Goal: Task Accomplishment & Management: Complete application form

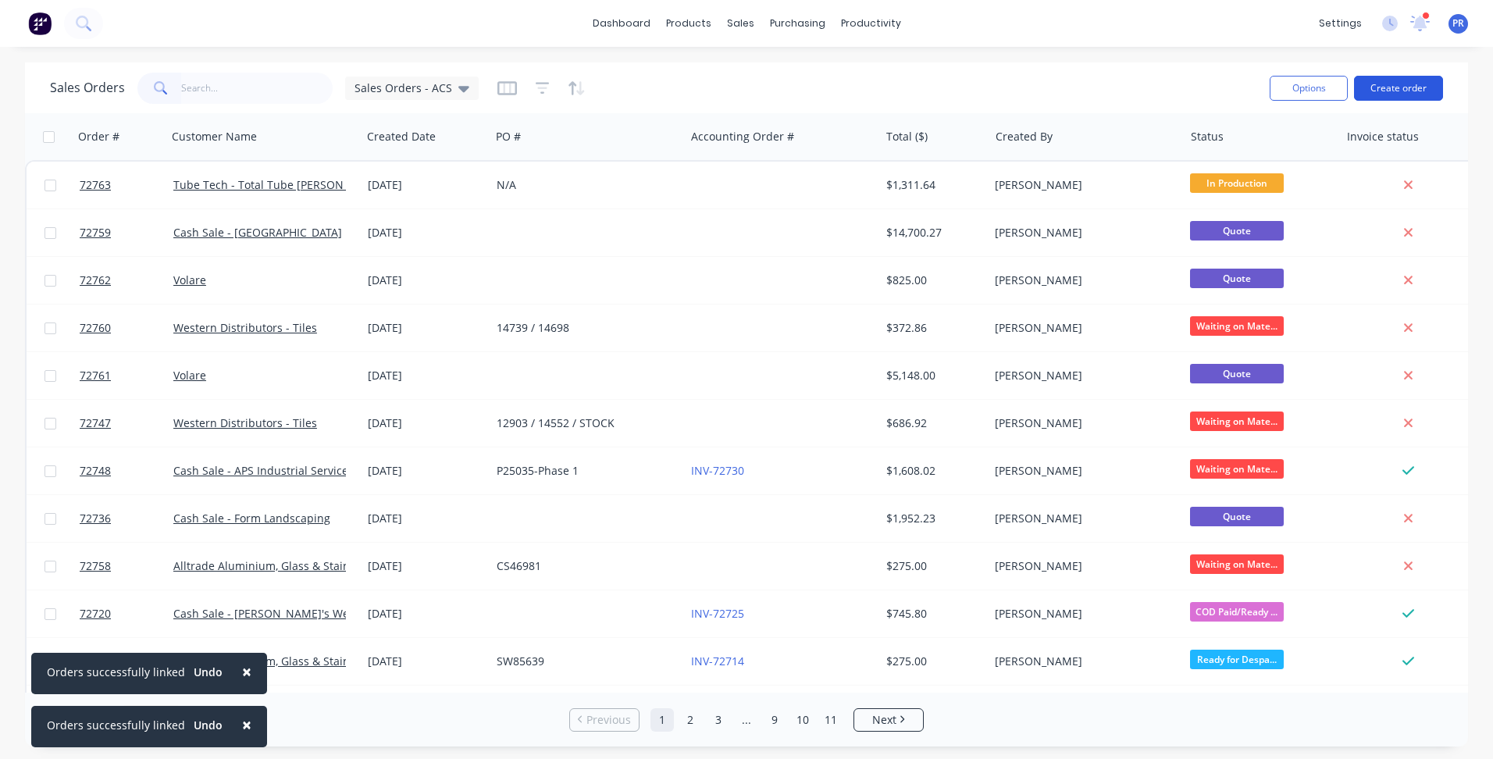
click at [1404, 80] on button "Create order" at bounding box center [1398, 88] width 89 height 25
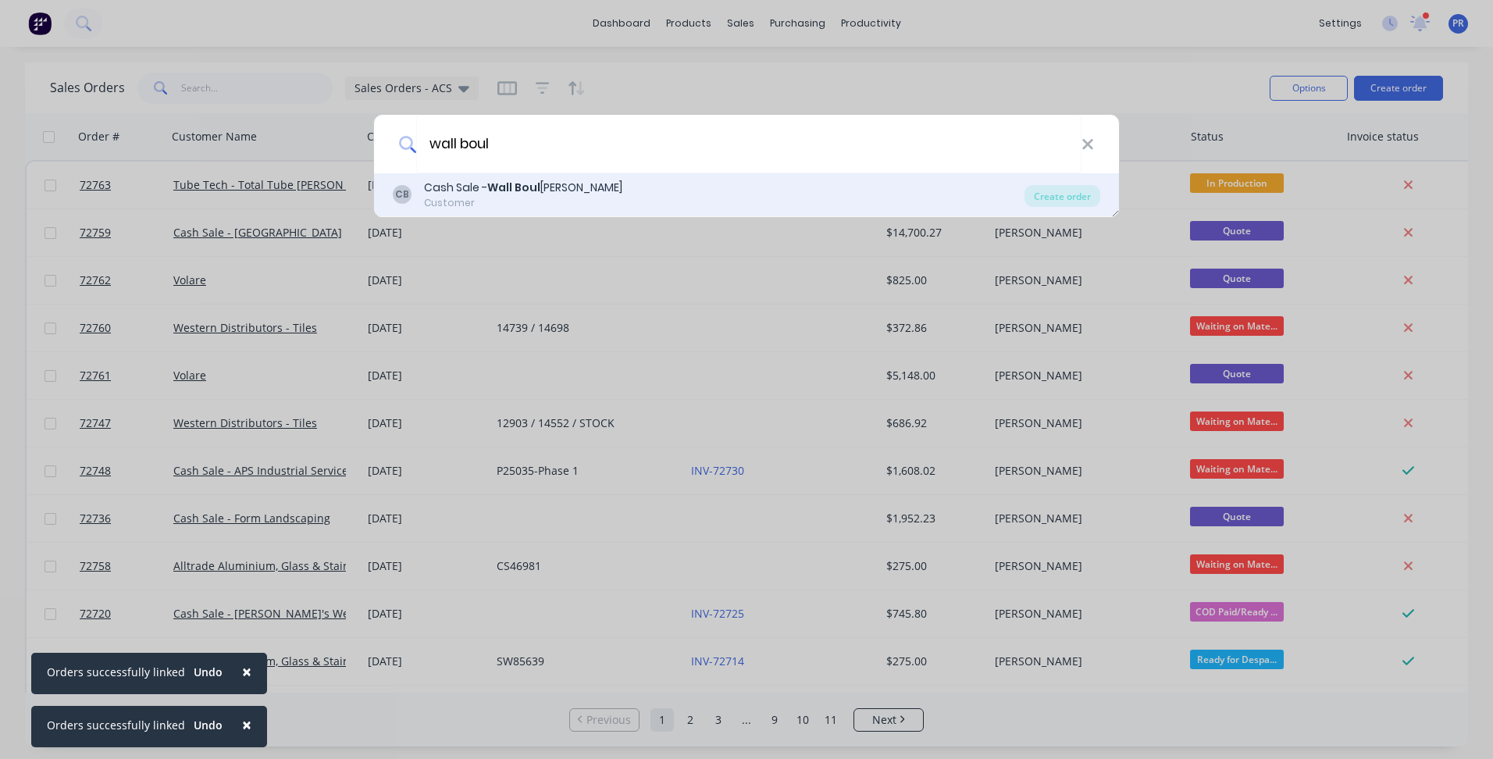
type input "wall boul"
click at [550, 194] on div "Cash Sale - Wall Boul [PERSON_NAME]" at bounding box center [523, 188] width 198 height 16
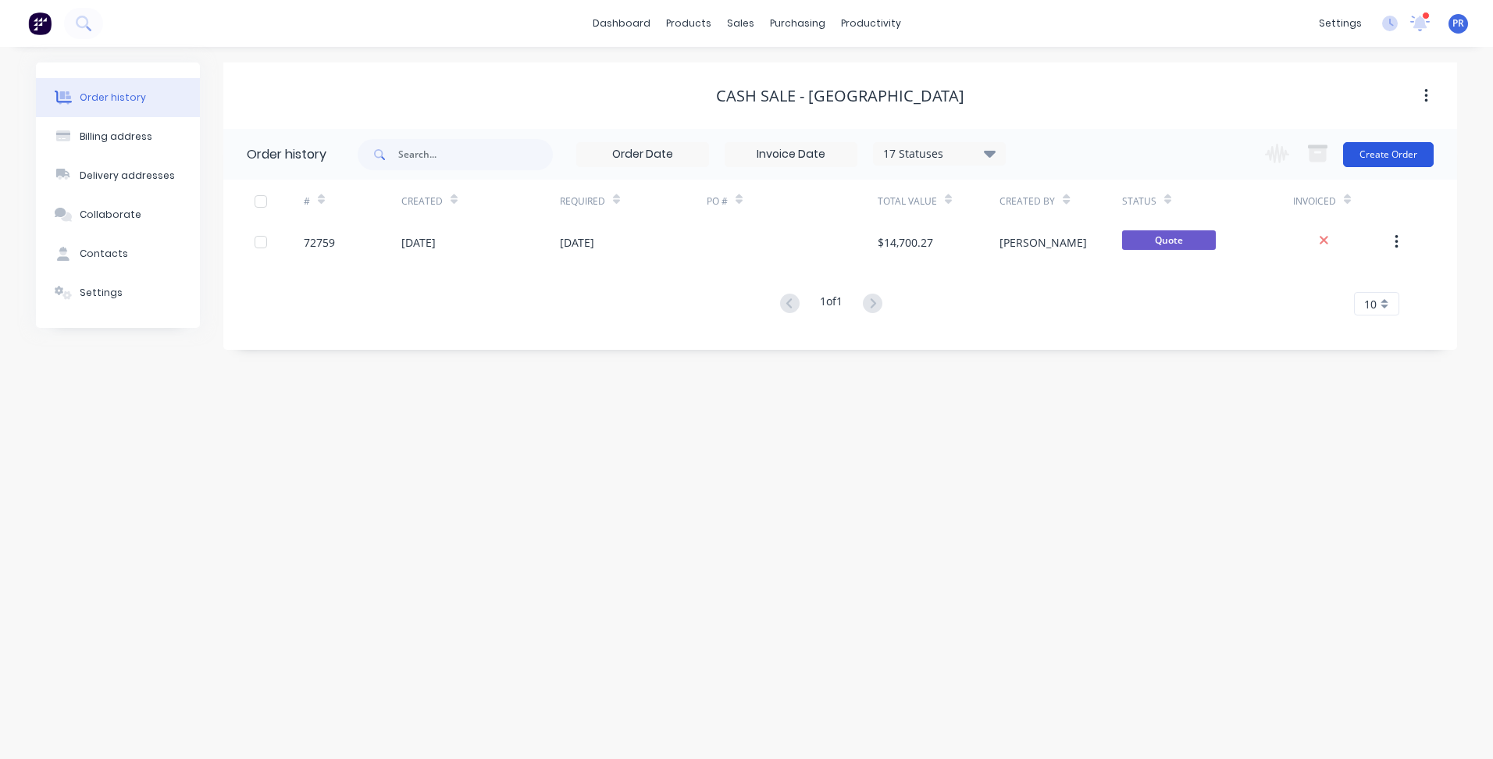
click at [1397, 153] on button "Create Order" at bounding box center [1388, 154] width 91 height 25
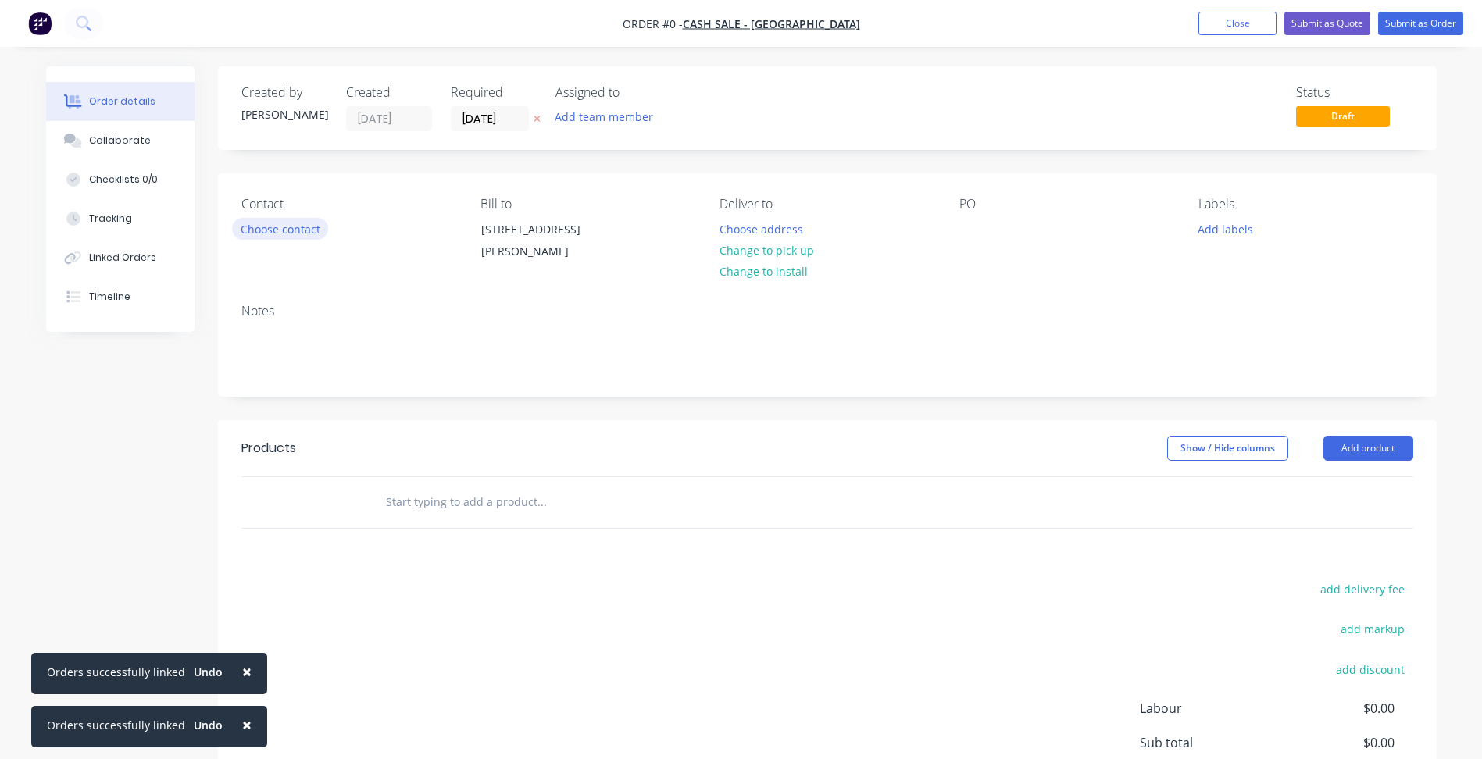
click at [307, 228] on button "Choose contact" at bounding box center [280, 228] width 96 height 21
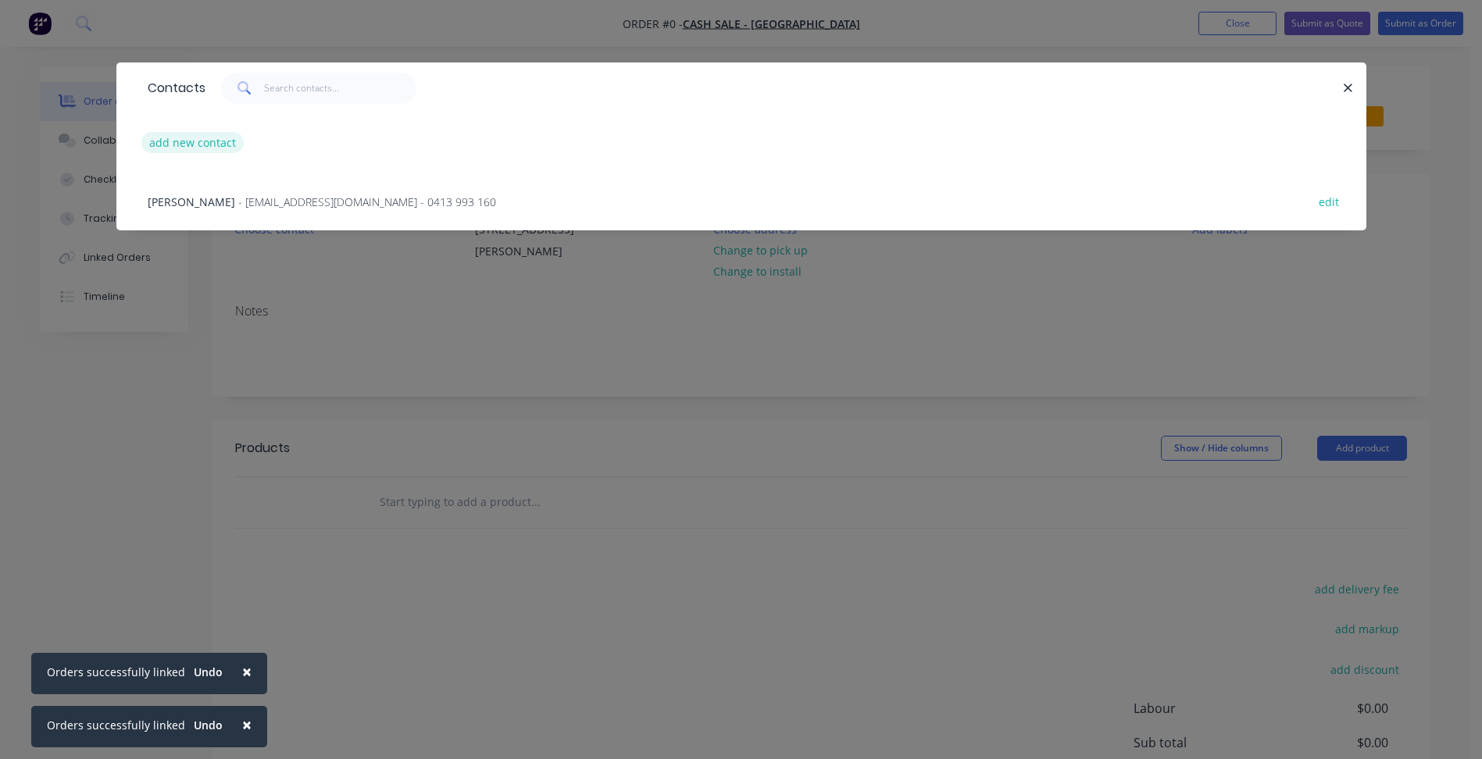
click at [212, 139] on button "add new contact" at bounding box center [192, 142] width 103 height 21
select select "AU"
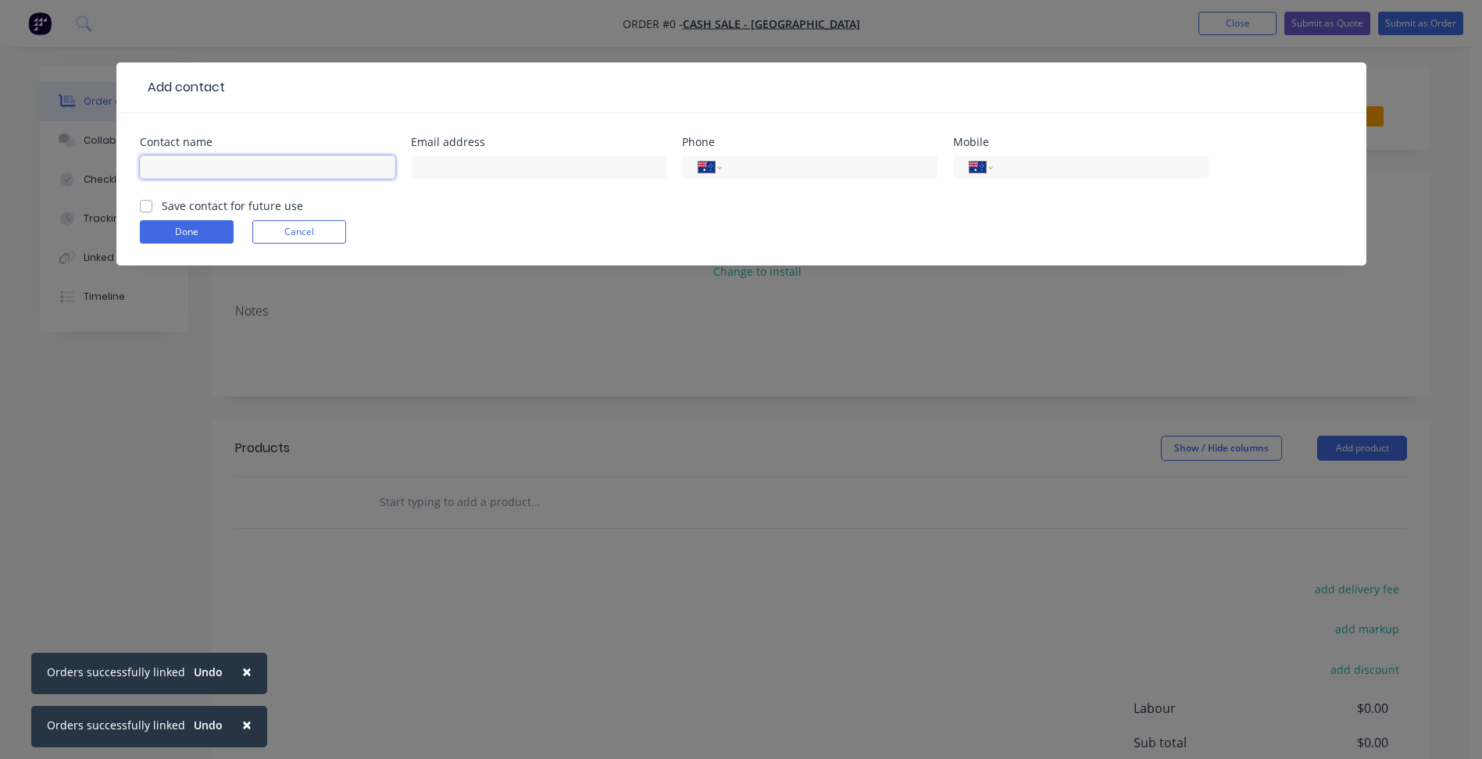
click at [273, 172] on input "text" at bounding box center [267, 166] width 255 height 23
type input "[PERSON_NAME]"
drag, startPoint x: 494, startPoint y: 160, endPoint x: 530, endPoint y: 171, distance: 36.8
click at [494, 160] on input "text" at bounding box center [538, 166] width 255 height 23
paste input "[EMAIL_ADDRESS][DOMAIN_NAME]"
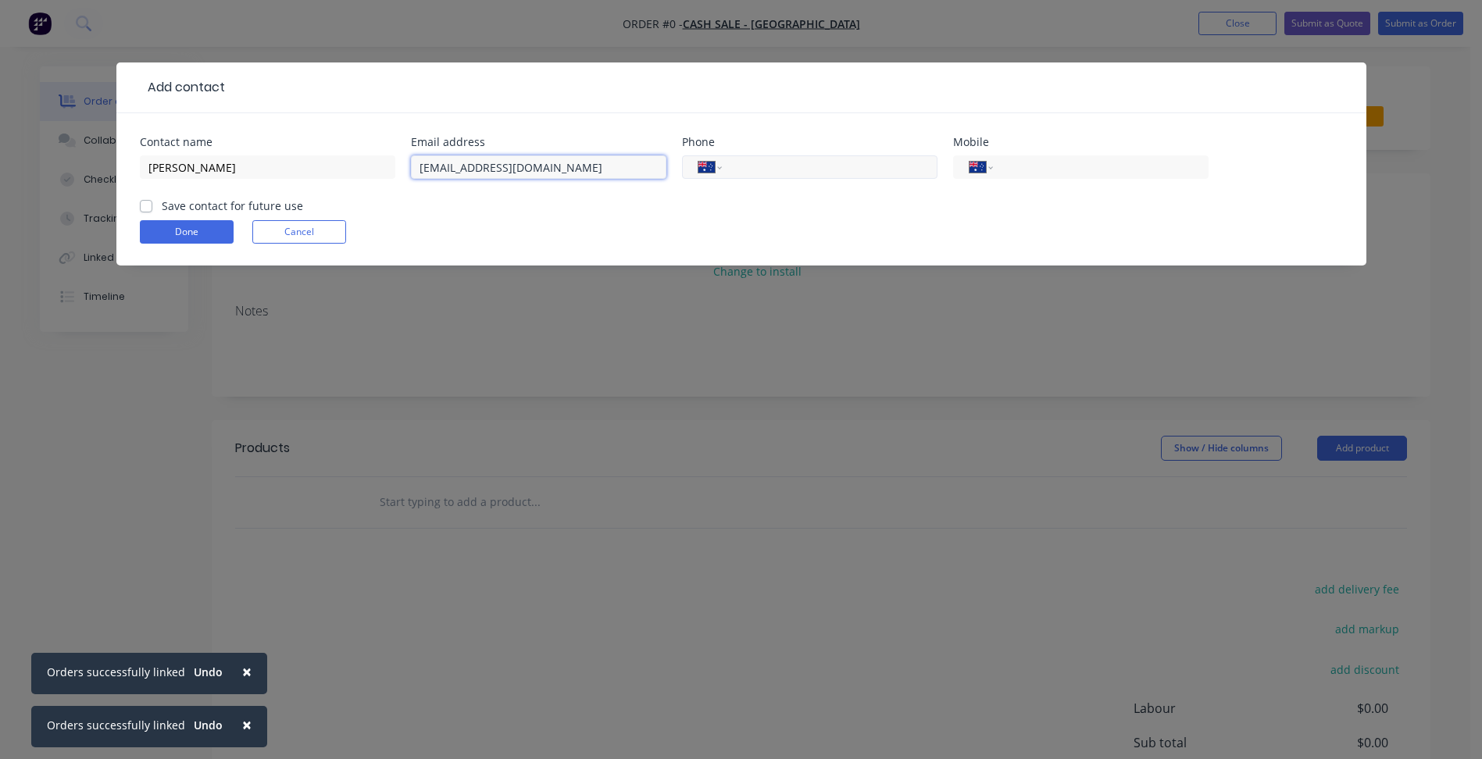
type input "[EMAIL_ADDRESS][DOMAIN_NAME]"
click at [840, 172] on input "tel" at bounding box center [826, 168] width 187 height 18
type input "[PHONE_NUMBER]"
type input "0417 263 701"
click at [251, 205] on label "Save contact for future use" at bounding box center [232, 206] width 141 height 16
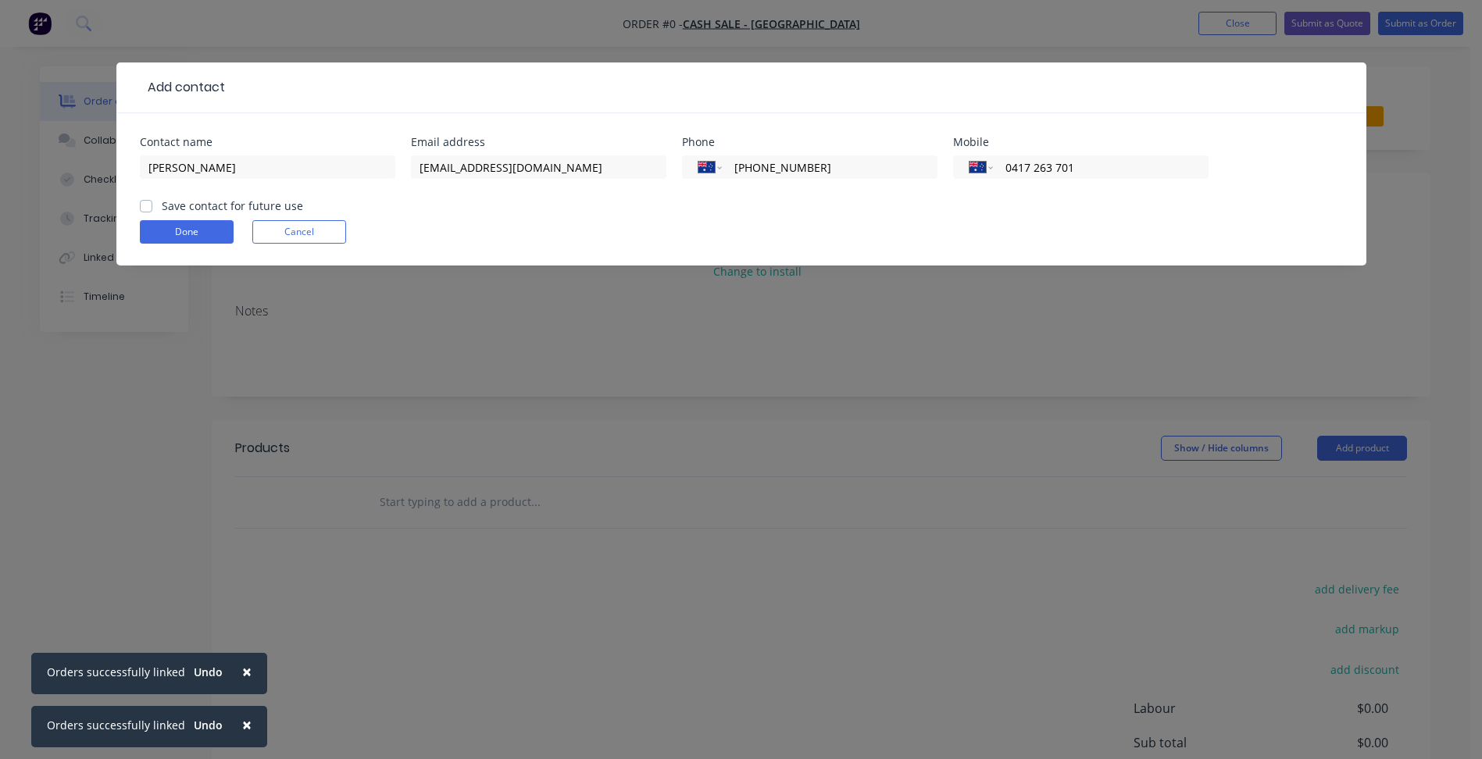
click at [152, 205] on input "Save contact for future use" at bounding box center [146, 205] width 12 height 15
checkbox input "true"
click at [212, 231] on button "Done" at bounding box center [187, 231] width 94 height 23
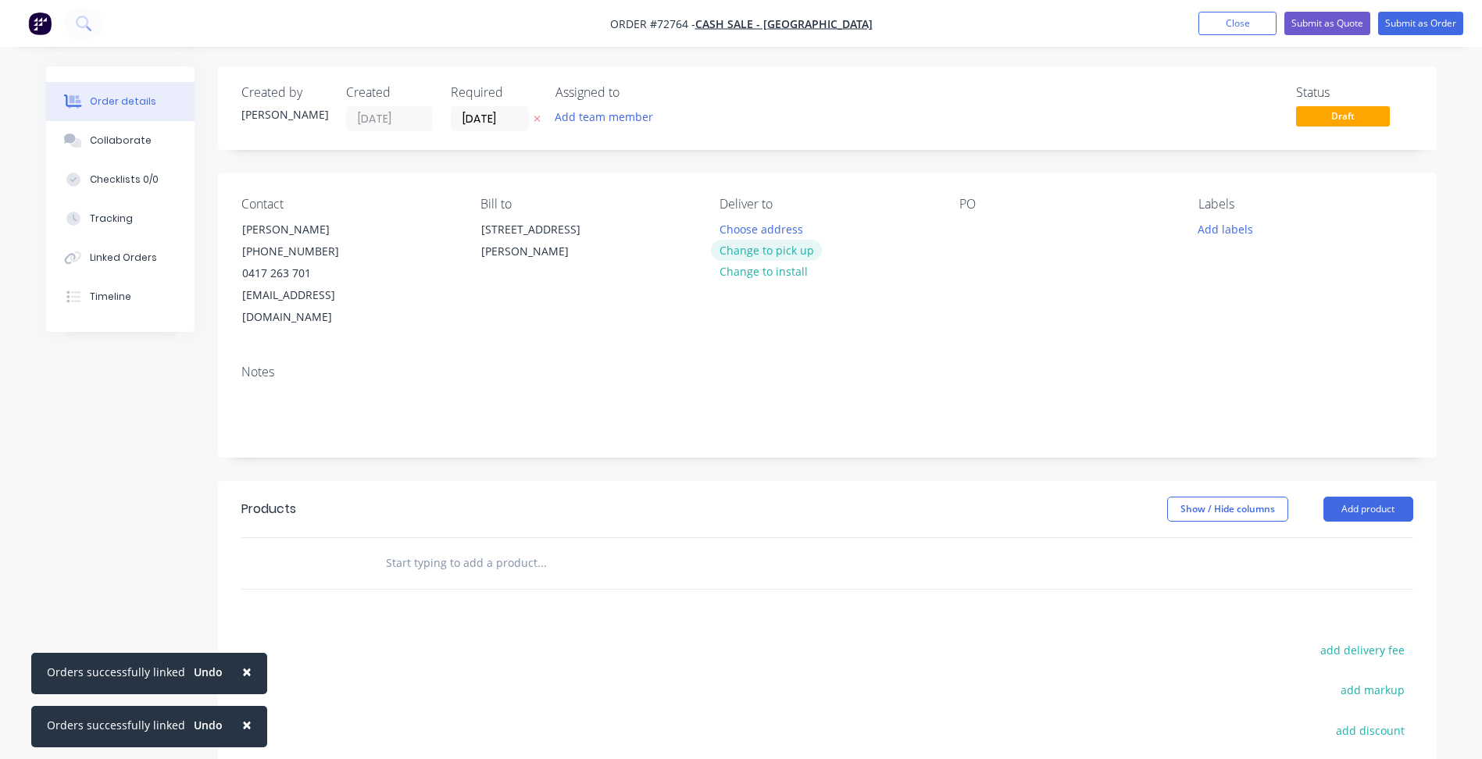
click at [784, 244] on button "Change to pick up" at bounding box center [766, 250] width 111 height 21
click at [473, 116] on input "[DATE]" at bounding box center [489, 118] width 77 height 23
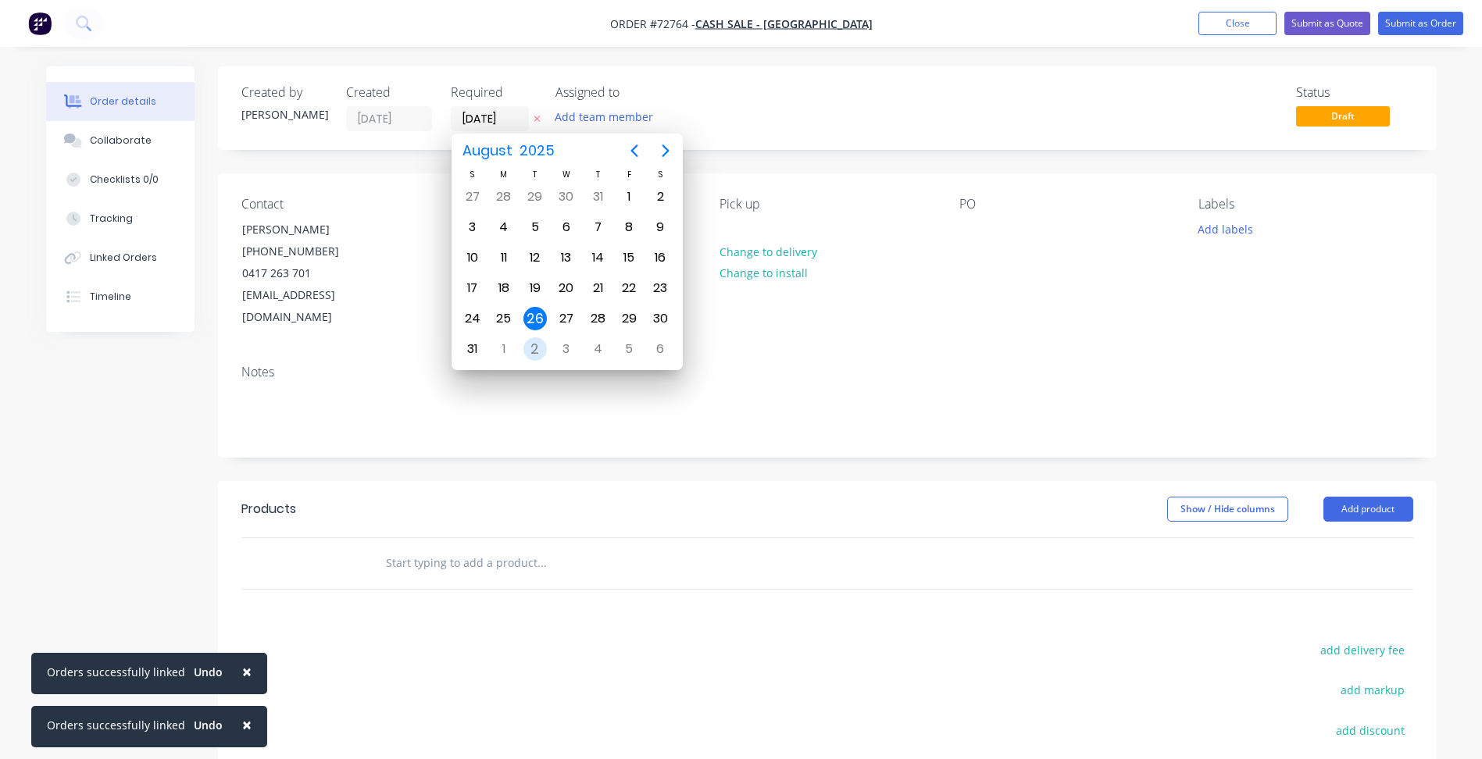
click at [539, 340] on div "2" at bounding box center [534, 348] width 23 height 23
type input "[DATE]"
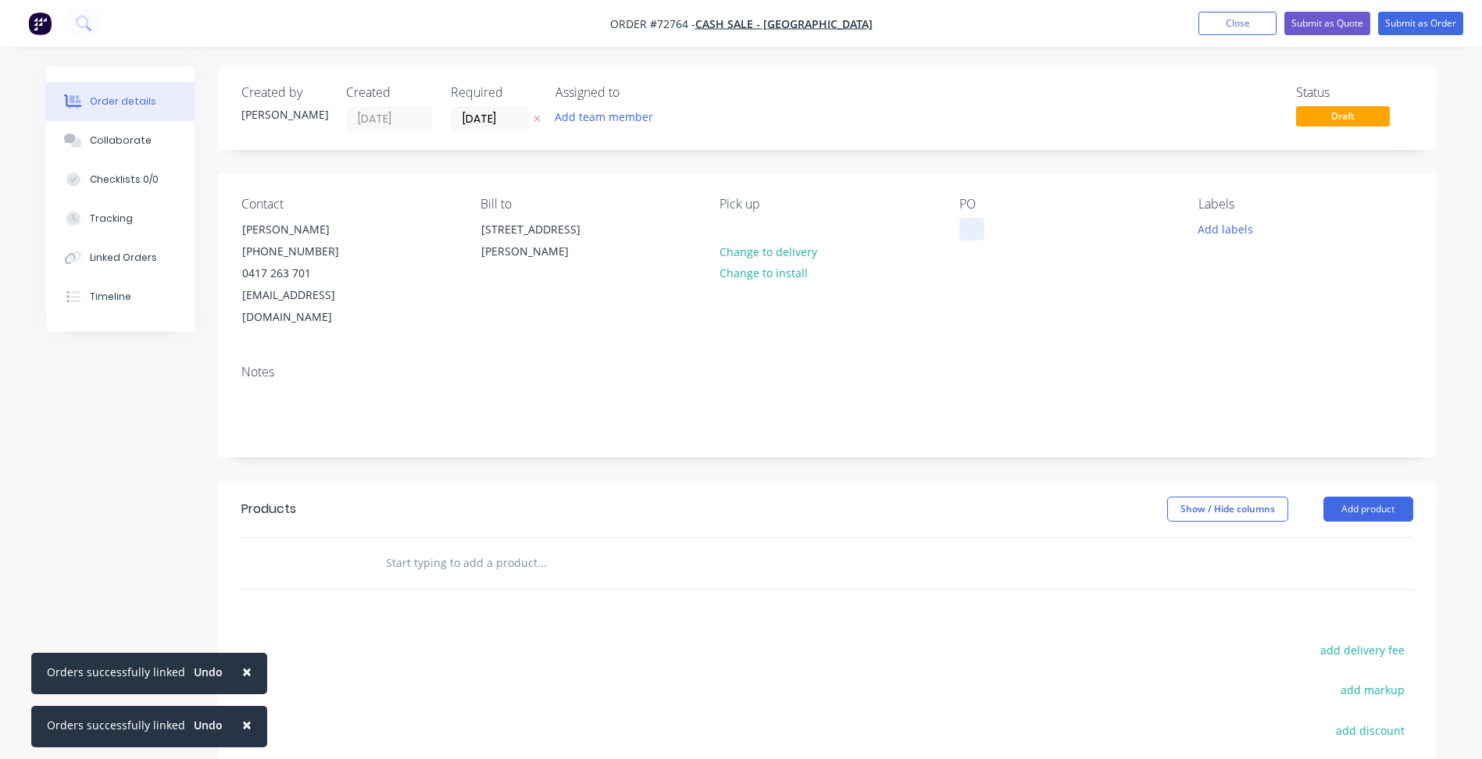
drag, startPoint x: 972, startPoint y: 227, endPoint x: 983, endPoint y: 251, distance: 26.2
click at [971, 228] on div at bounding box center [971, 229] width 25 height 23
click at [744, 481] on header "Products Show / Hide columns Add product" at bounding box center [827, 509] width 1218 height 56
click at [1357, 497] on button "Add product" at bounding box center [1368, 509] width 90 height 25
drag, startPoint x: 1348, startPoint y: 552, endPoint x: 741, endPoint y: 499, distance: 609.2
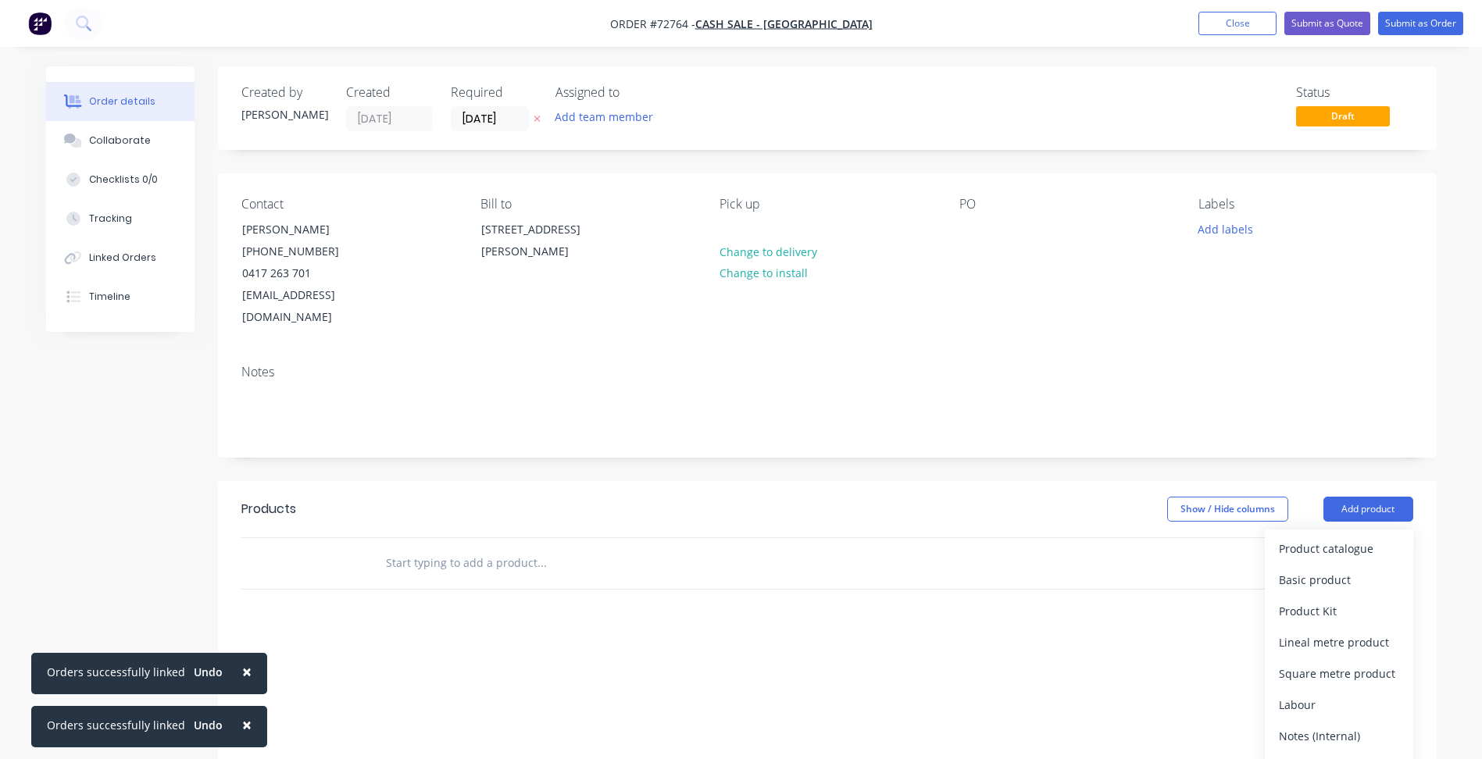
click at [1347, 569] on div "Basic product" at bounding box center [1339, 580] width 120 height 23
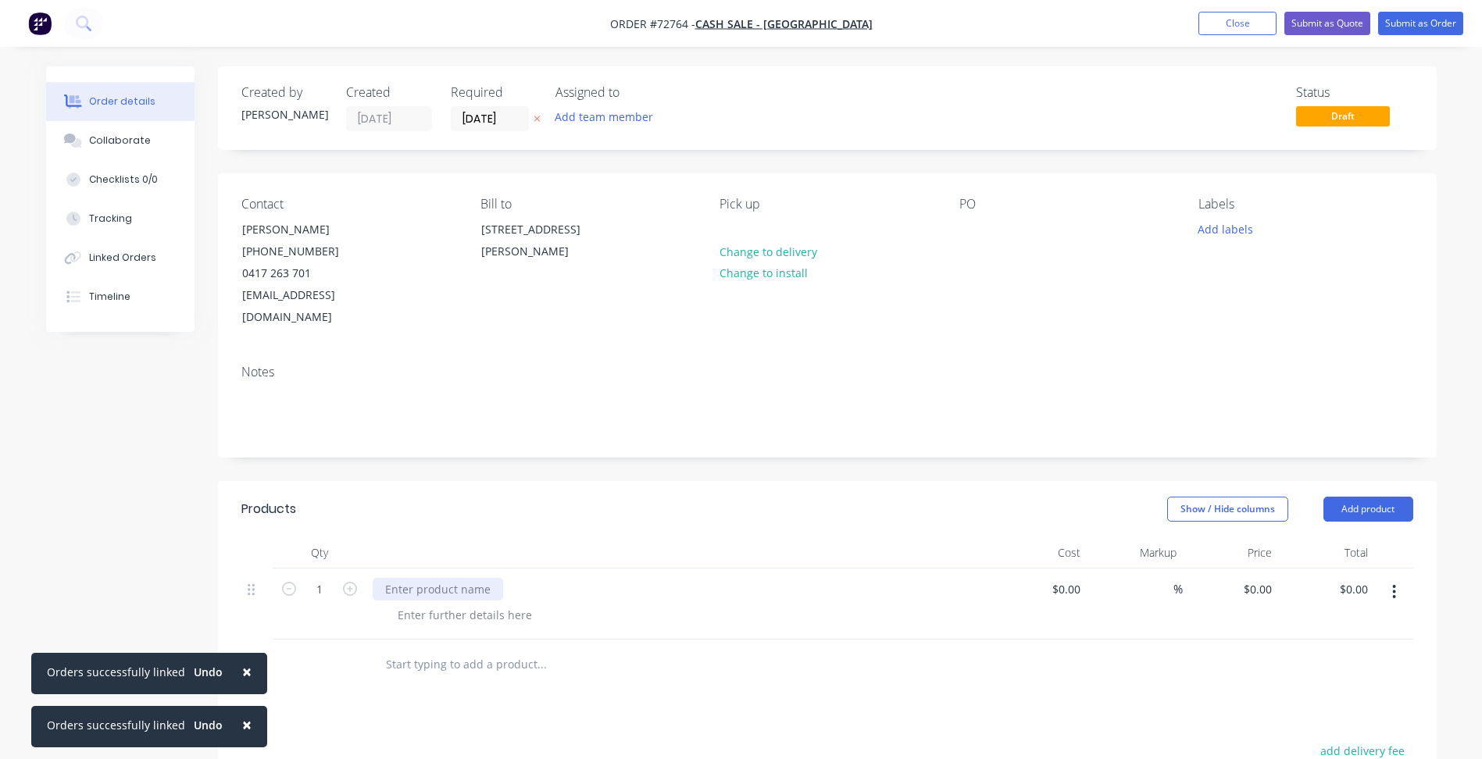
click at [398, 578] on div at bounding box center [438, 589] width 130 height 23
click at [475, 604] on div at bounding box center [464, 615] width 159 height 23
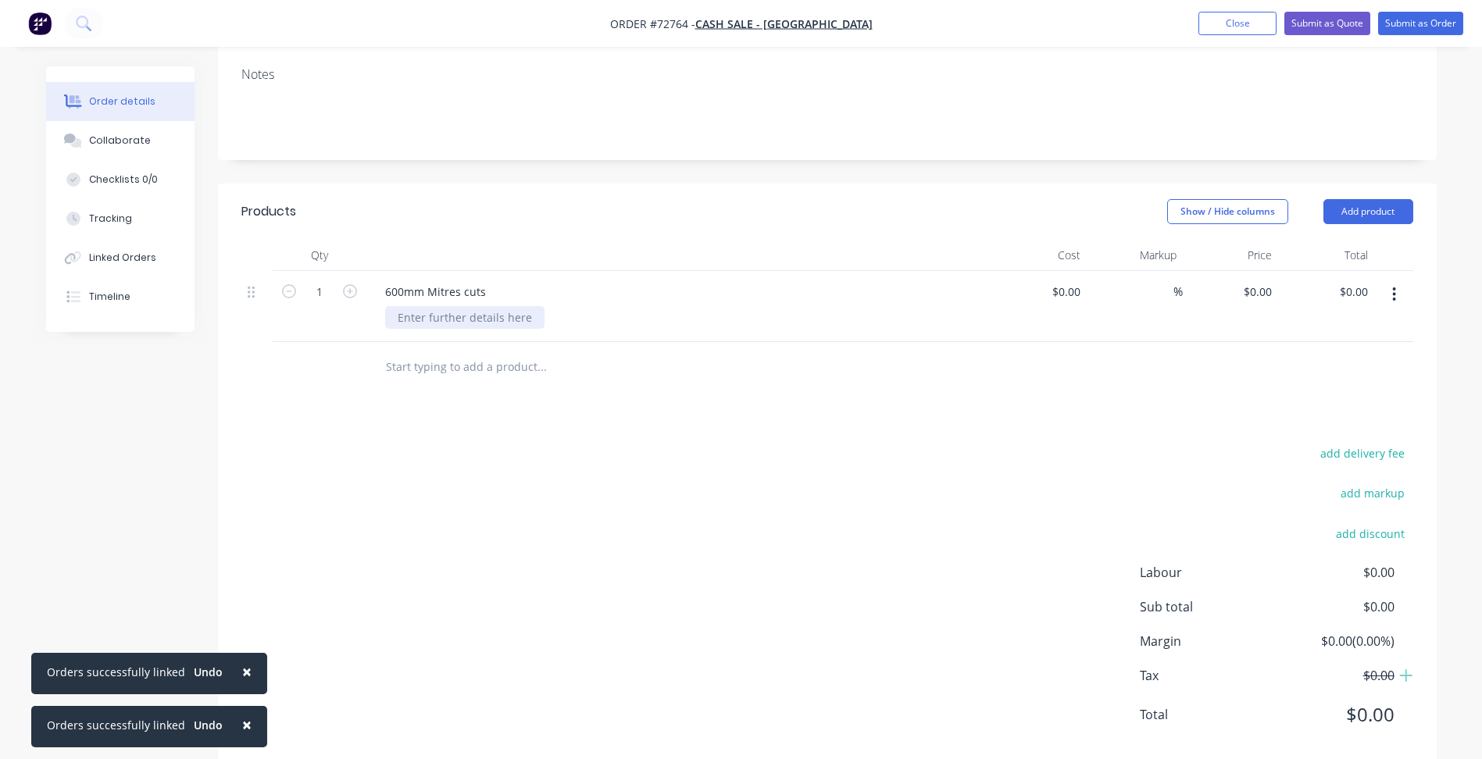
scroll to position [308, 0]
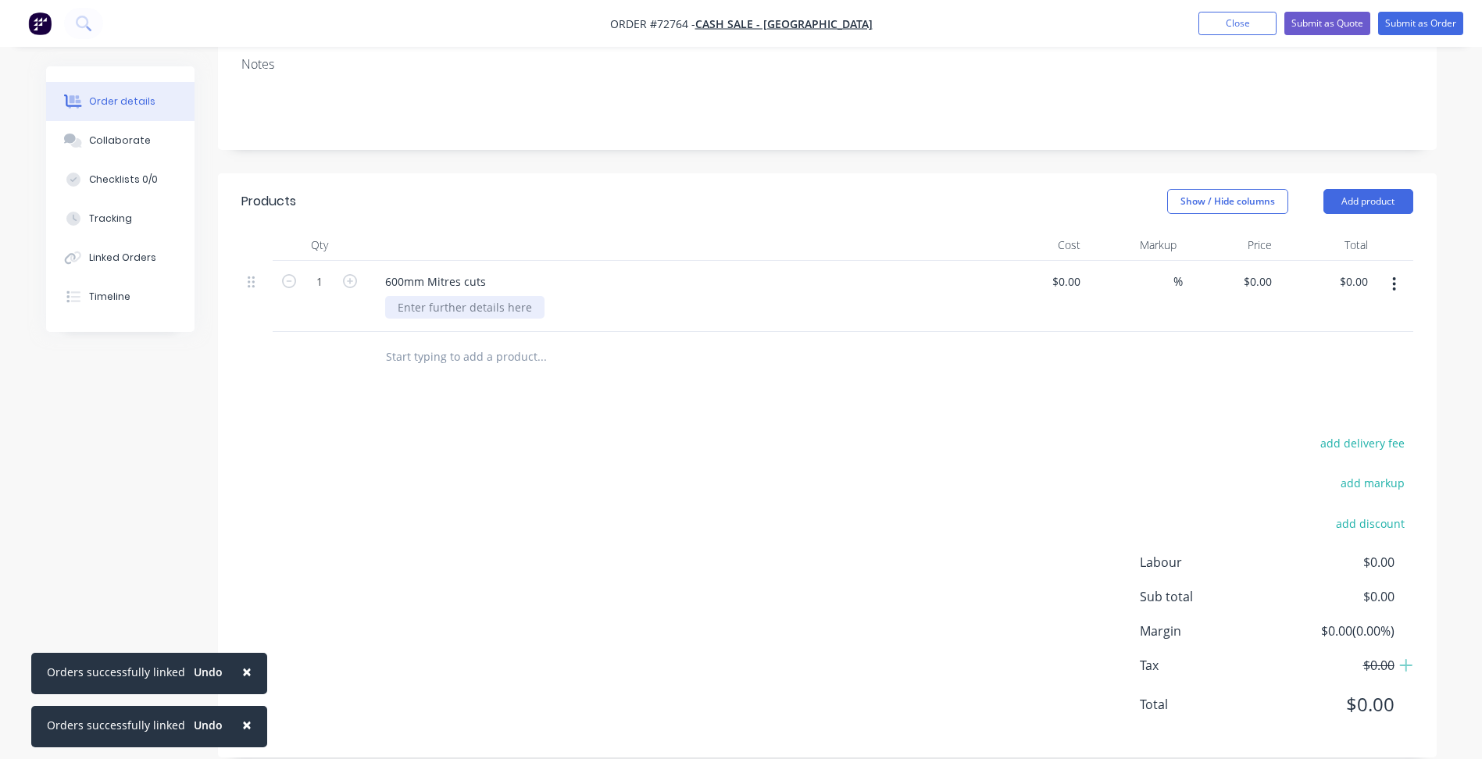
click at [475, 296] on div at bounding box center [464, 307] width 159 height 23
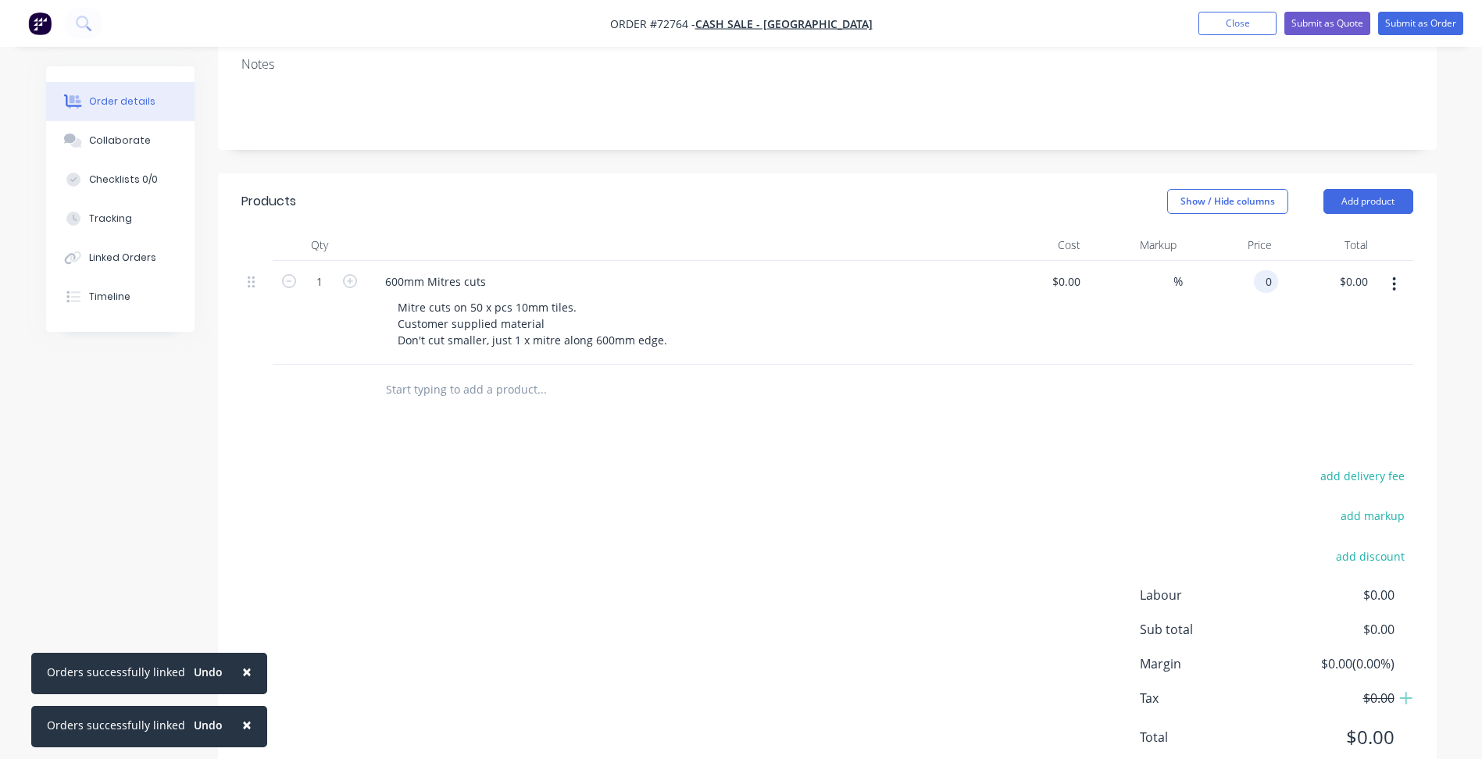
click at [1261, 270] on input "0" at bounding box center [1269, 281] width 18 height 23
type input "$4.49"
click at [1014, 471] on div "add delivery fee add markup add discount Labour $0.00 Sub total $0.00 Margin $0…" at bounding box center [827, 616] width 1172 height 301
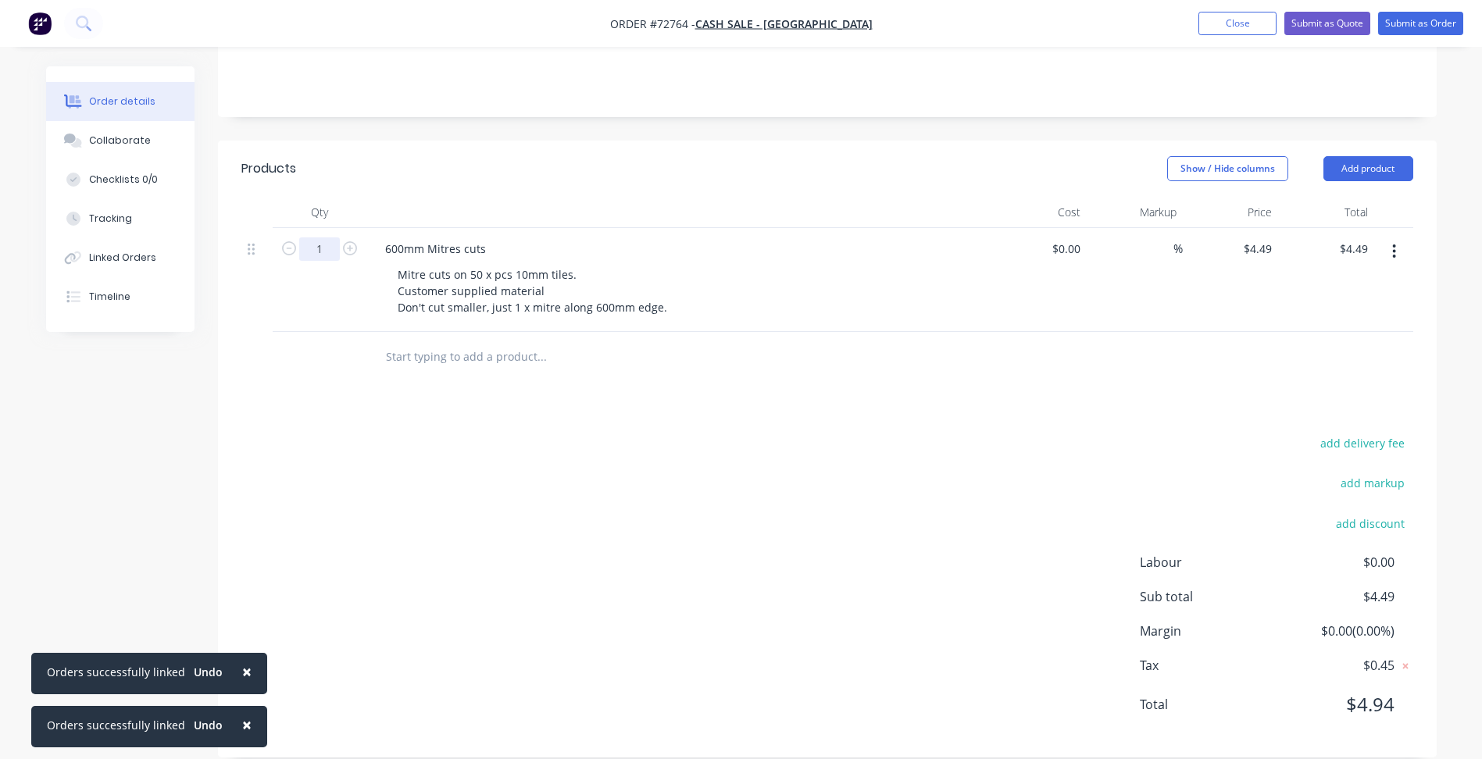
click at [320, 237] on input "1" at bounding box center [319, 248] width 41 height 23
type input "50"
type input "$224.50"
click at [634, 450] on div "add delivery fee add markup add discount Labour $0.00 Sub total $224.50 Margin …" at bounding box center [827, 583] width 1172 height 301
click at [1263, 237] on input "4.49" at bounding box center [1260, 248] width 36 height 23
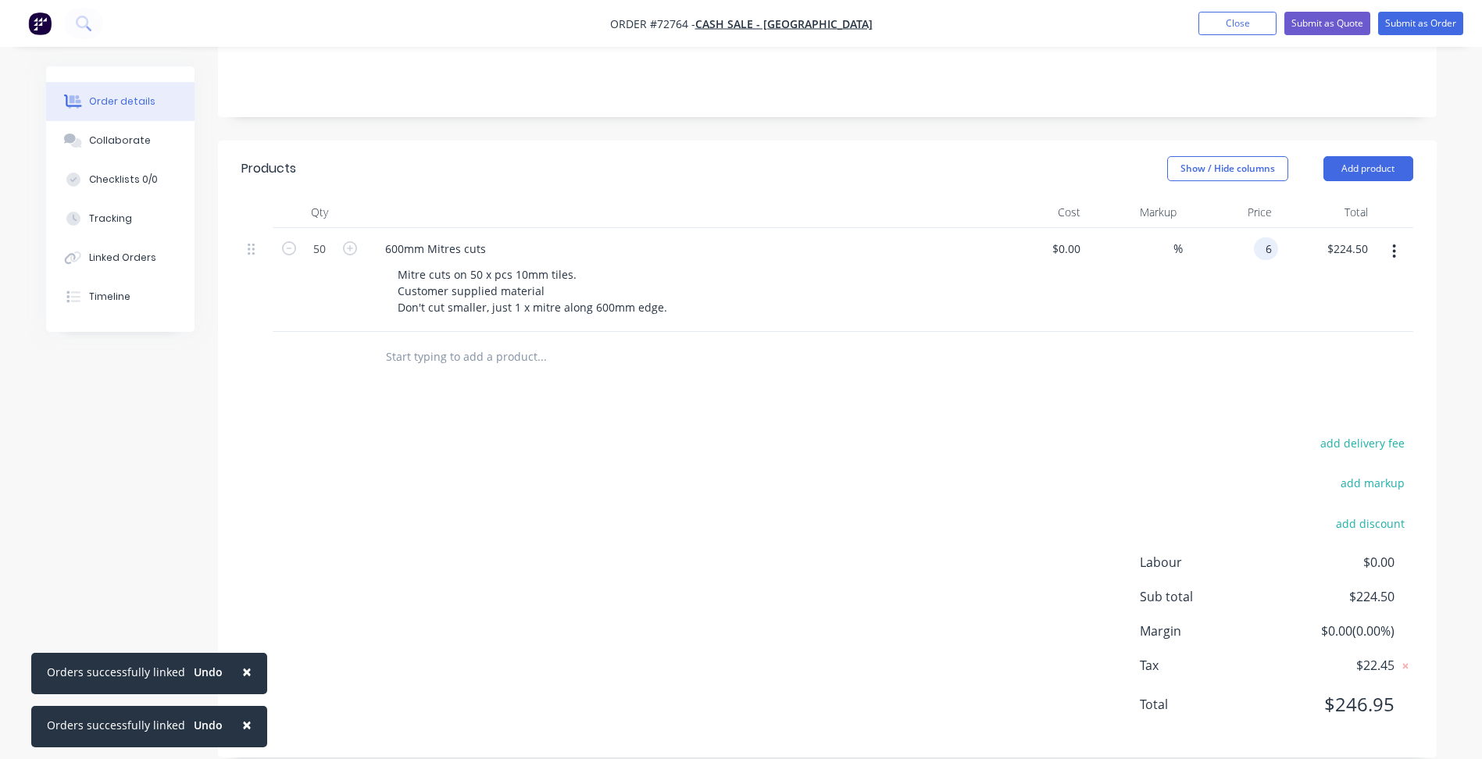
type input "$6.00"
type input "$300.00"
click at [964, 582] on div "add delivery fee add markup add discount Labour $0.00 Sub total $224.50 Margin …" at bounding box center [827, 583] width 1172 height 301
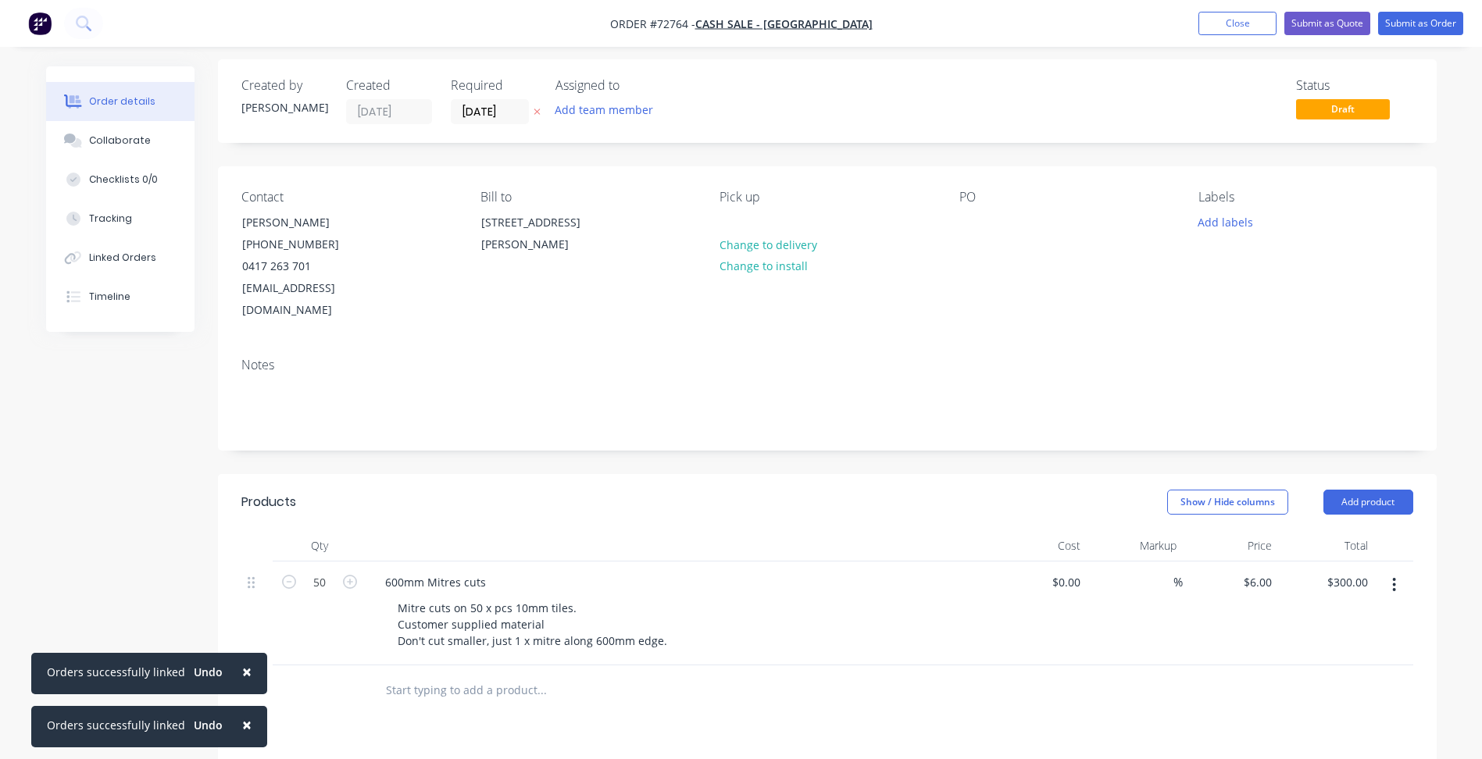
scroll to position [0, 0]
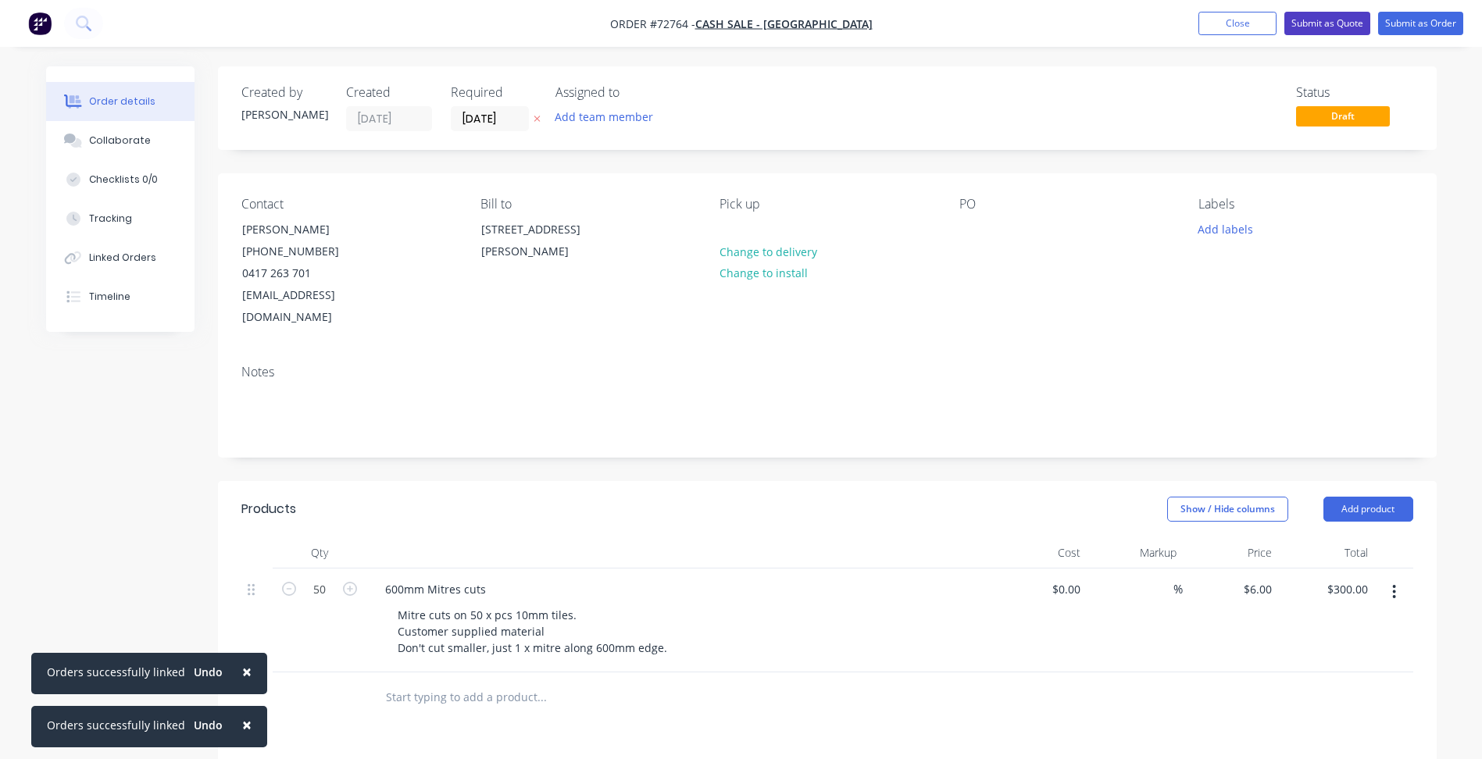
click at [1343, 20] on button "Submit as Quote" at bounding box center [1327, 23] width 86 height 23
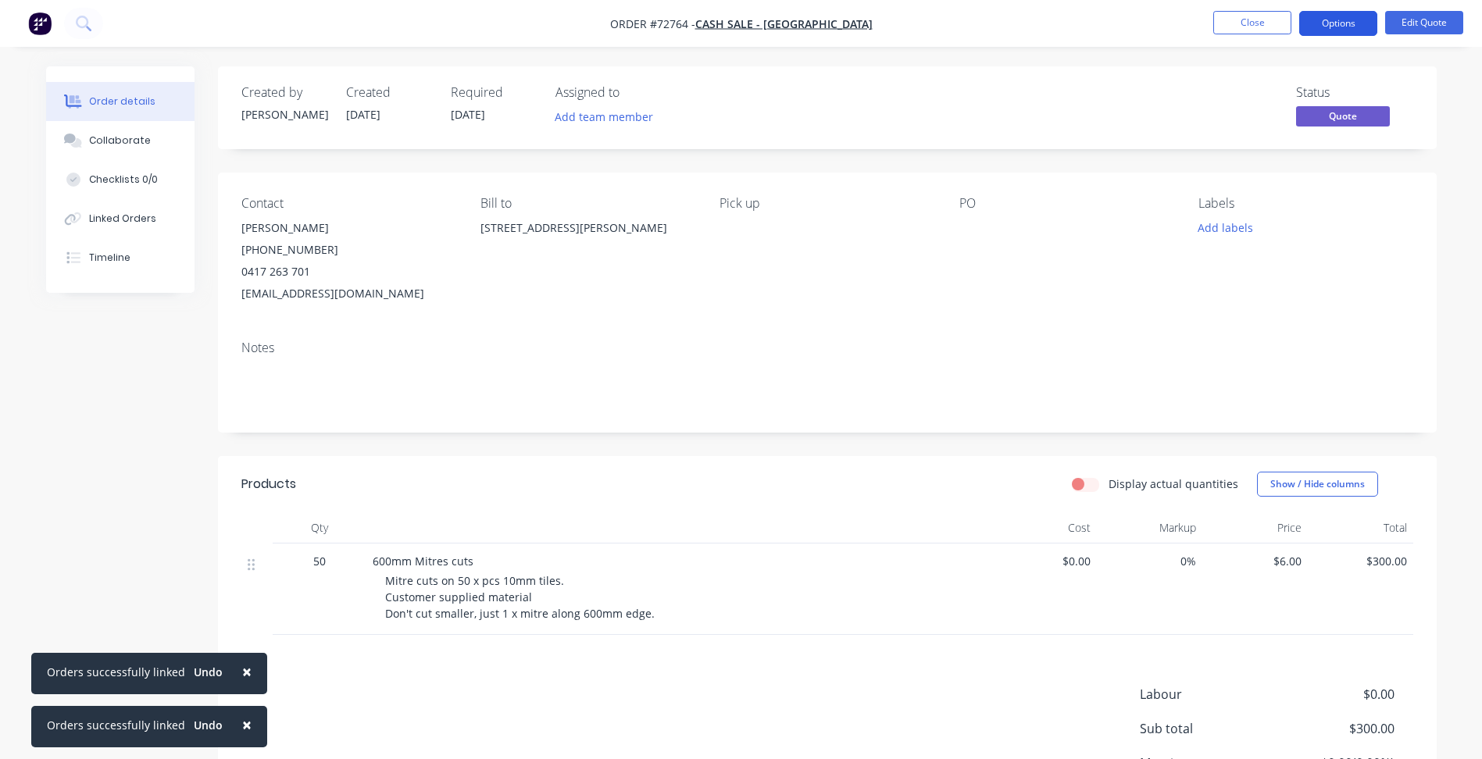
click at [1326, 24] on button "Options" at bounding box center [1338, 23] width 78 height 25
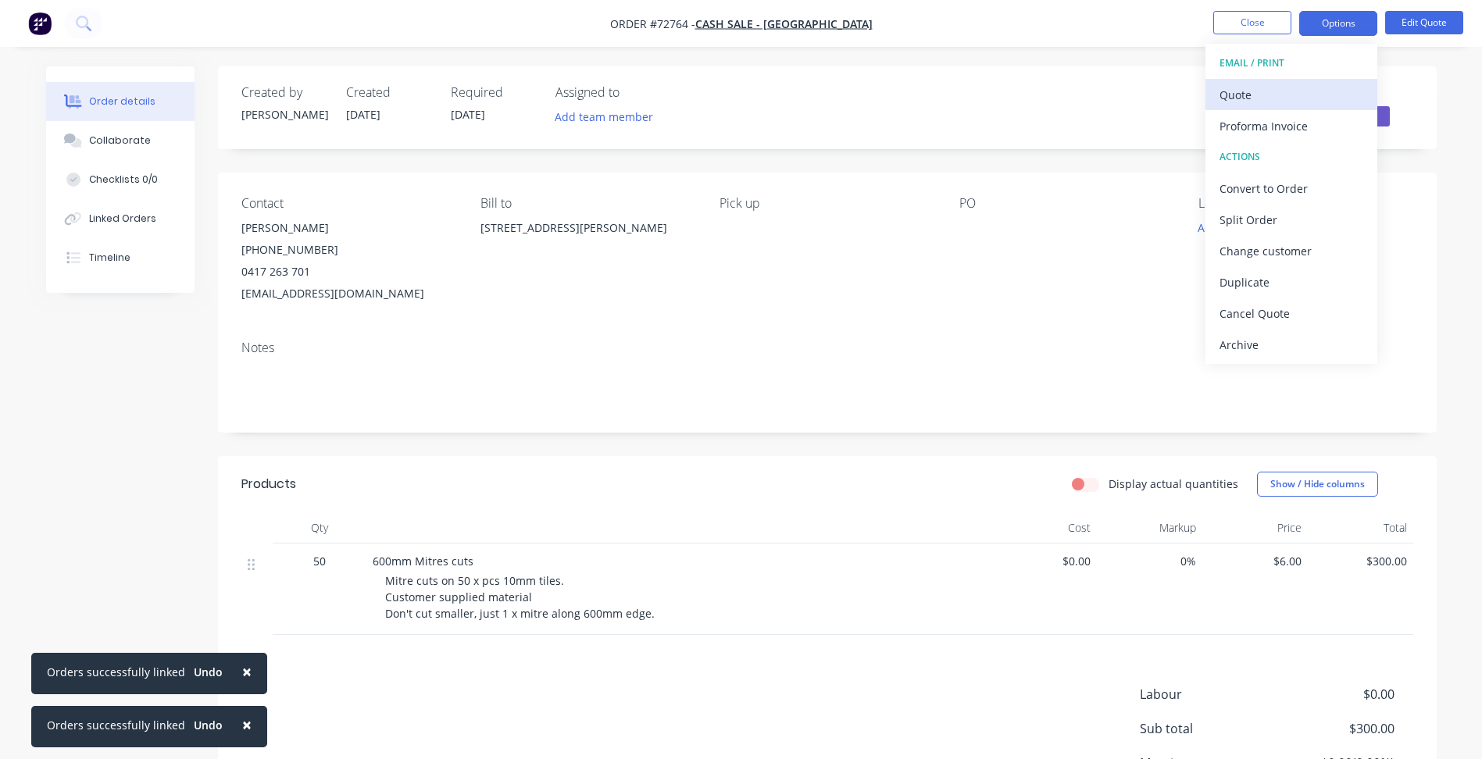
click at [1276, 95] on div "Quote" at bounding box center [1291, 95] width 144 height 23
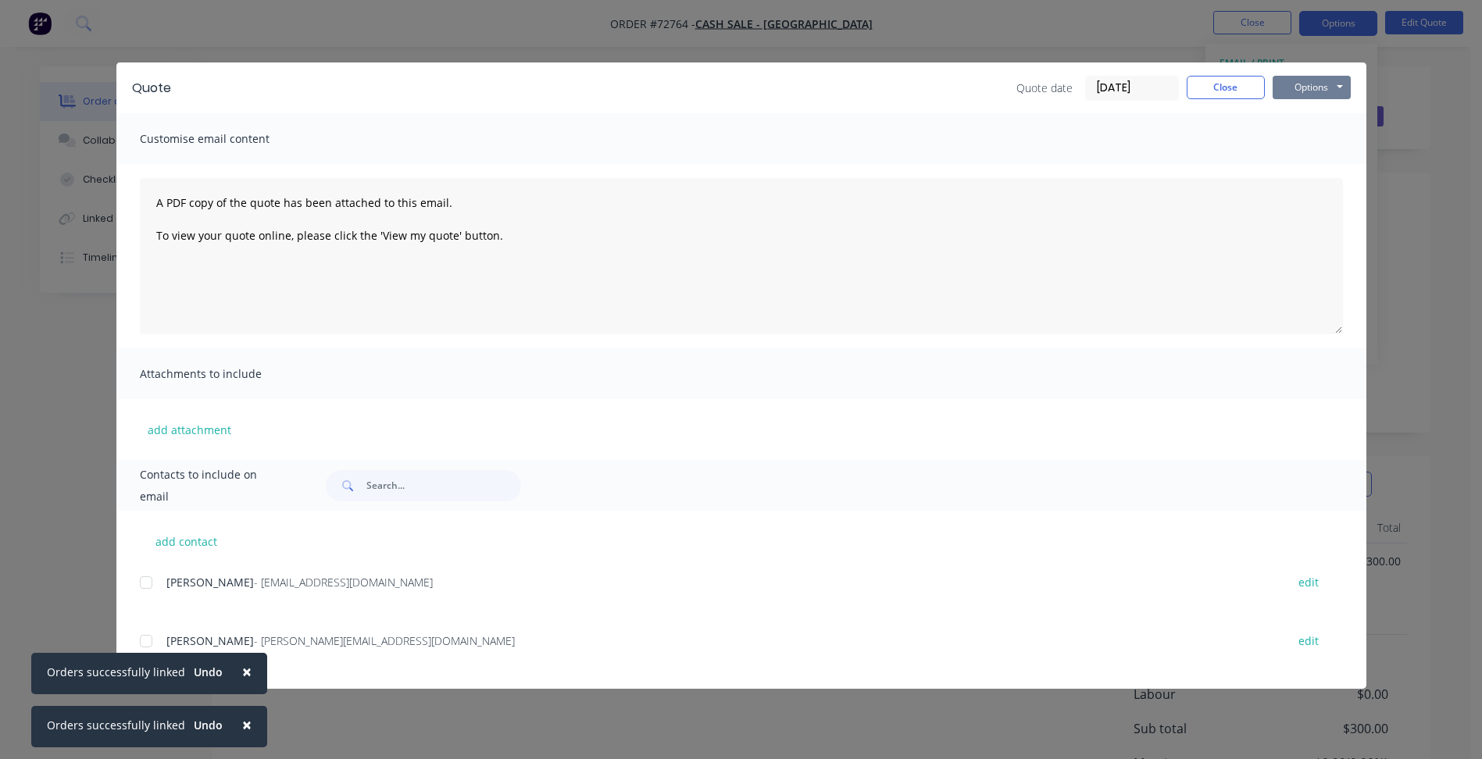
click at [1300, 84] on button "Options" at bounding box center [1311, 87] width 78 height 23
click at [1305, 112] on button "Preview" at bounding box center [1322, 115] width 100 height 26
click at [1225, 73] on div "Quote Quote date [DATE] Close Options Preview Print Email" at bounding box center [741, 87] width 1250 height 51
click at [1230, 92] on button "Close" at bounding box center [1225, 87] width 78 height 23
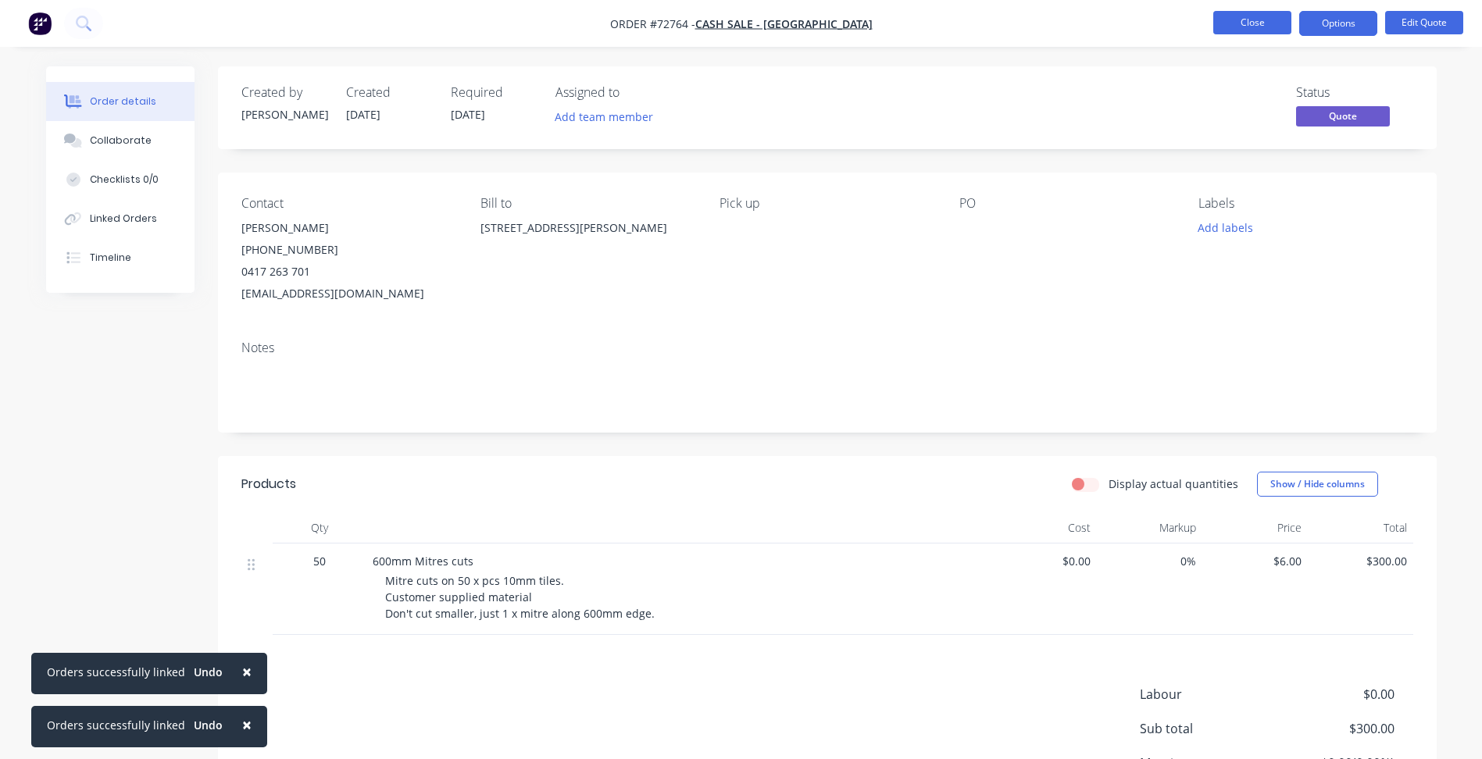
click at [1246, 20] on button "Close" at bounding box center [1252, 22] width 78 height 23
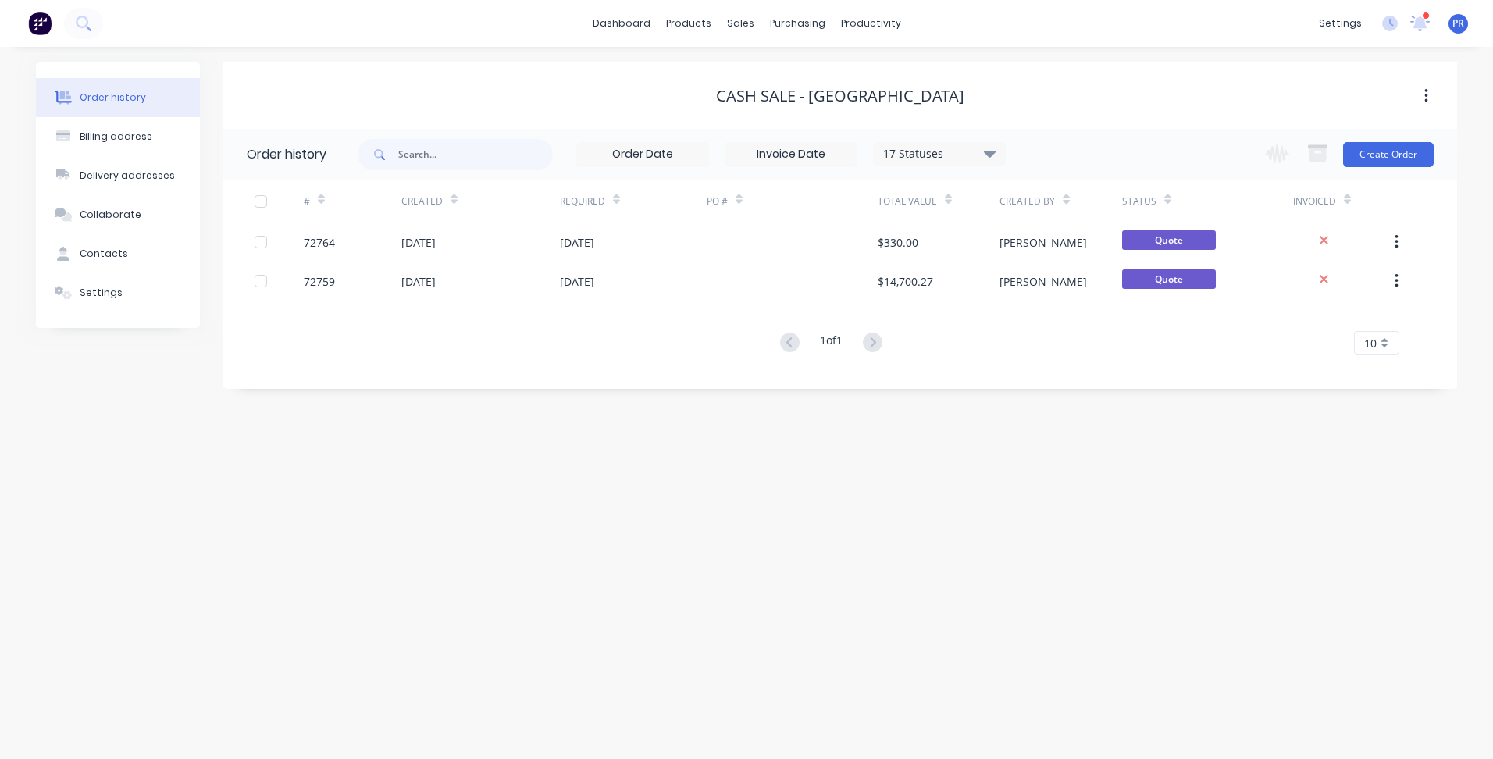
drag, startPoint x: 519, startPoint y: 712, endPoint x: 443, endPoint y: 754, distance: 87.1
click at [519, 711] on div "Order history Billing address Delivery addresses Collaborate Contacts Settings …" at bounding box center [746, 403] width 1493 height 712
click at [758, 62] on link "Sales Orders" at bounding box center [822, 74] width 207 height 31
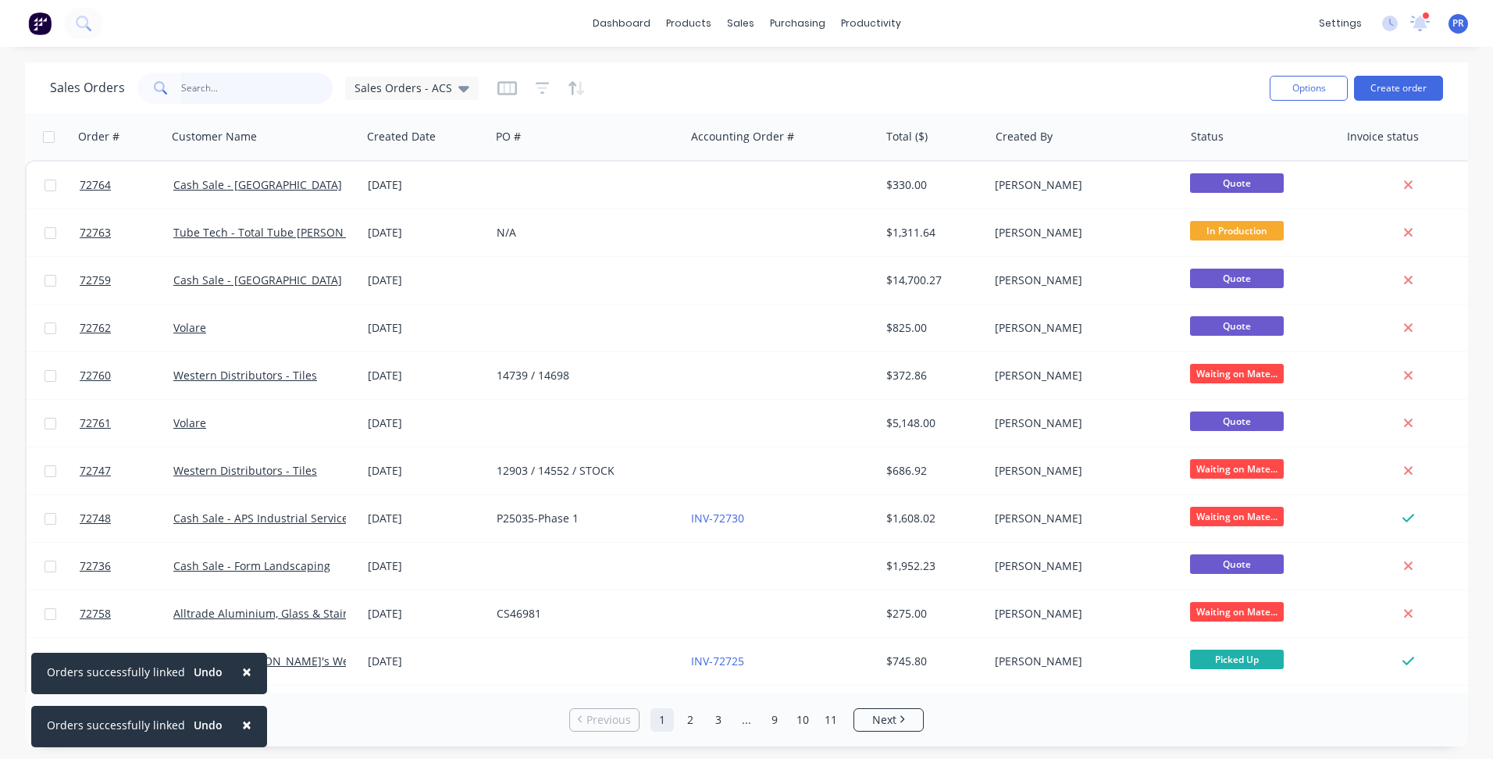
click at [241, 93] on input "text" at bounding box center [257, 88] width 152 height 31
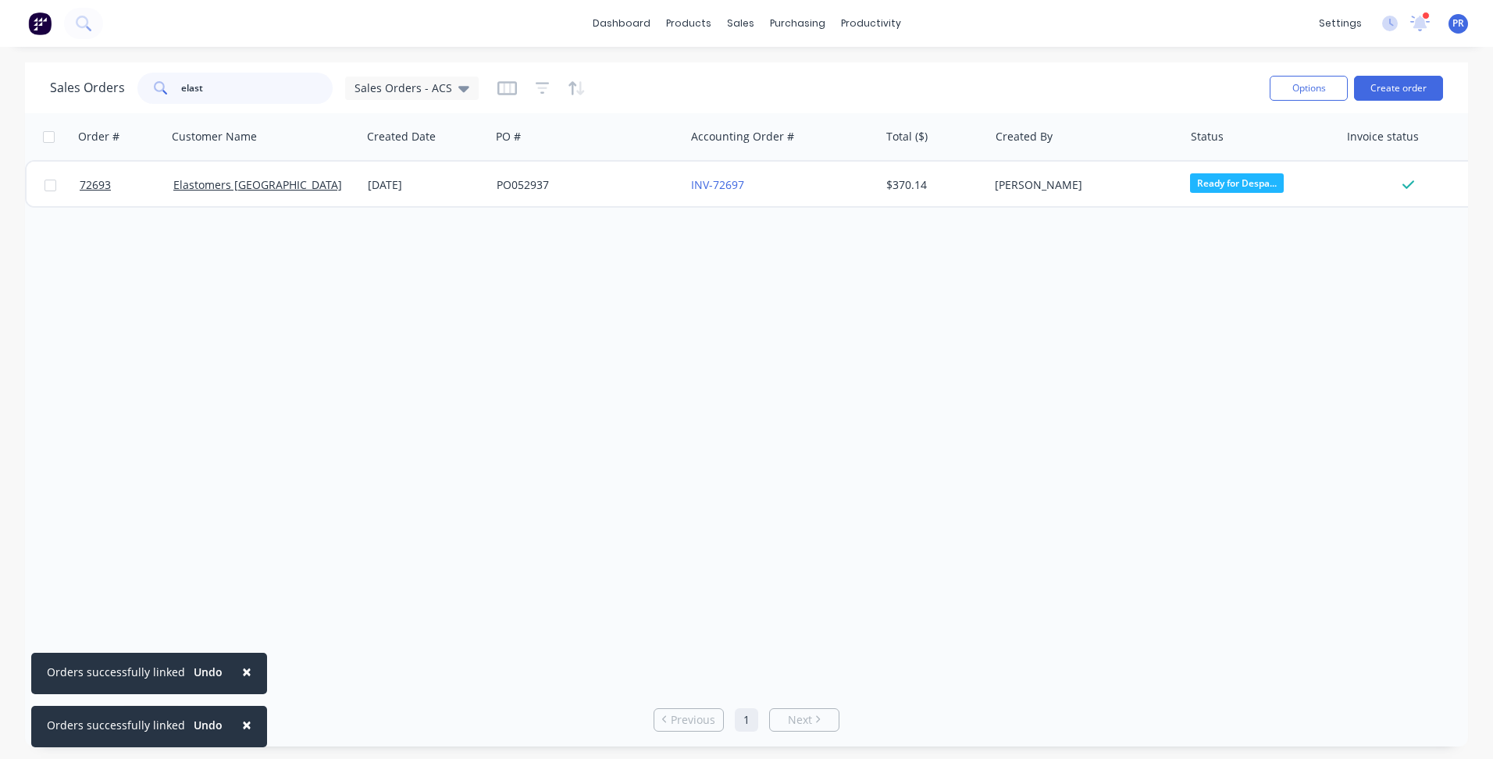
type input "elast"
click at [772, 68] on div "Sales Orders" at bounding box center [798, 75] width 64 height 14
click at [760, 74] on div at bounding box center [749, 75] width 23 height 14
drag, startPoint x: 210, startPoint y: 98, endPoint x: 86, endPoint y: 102, distance: 124.2
click at [105, 98] on div "Sales Orders elast Sales Orders - ACS" at bounding box center [264, 88] width 429 height 31
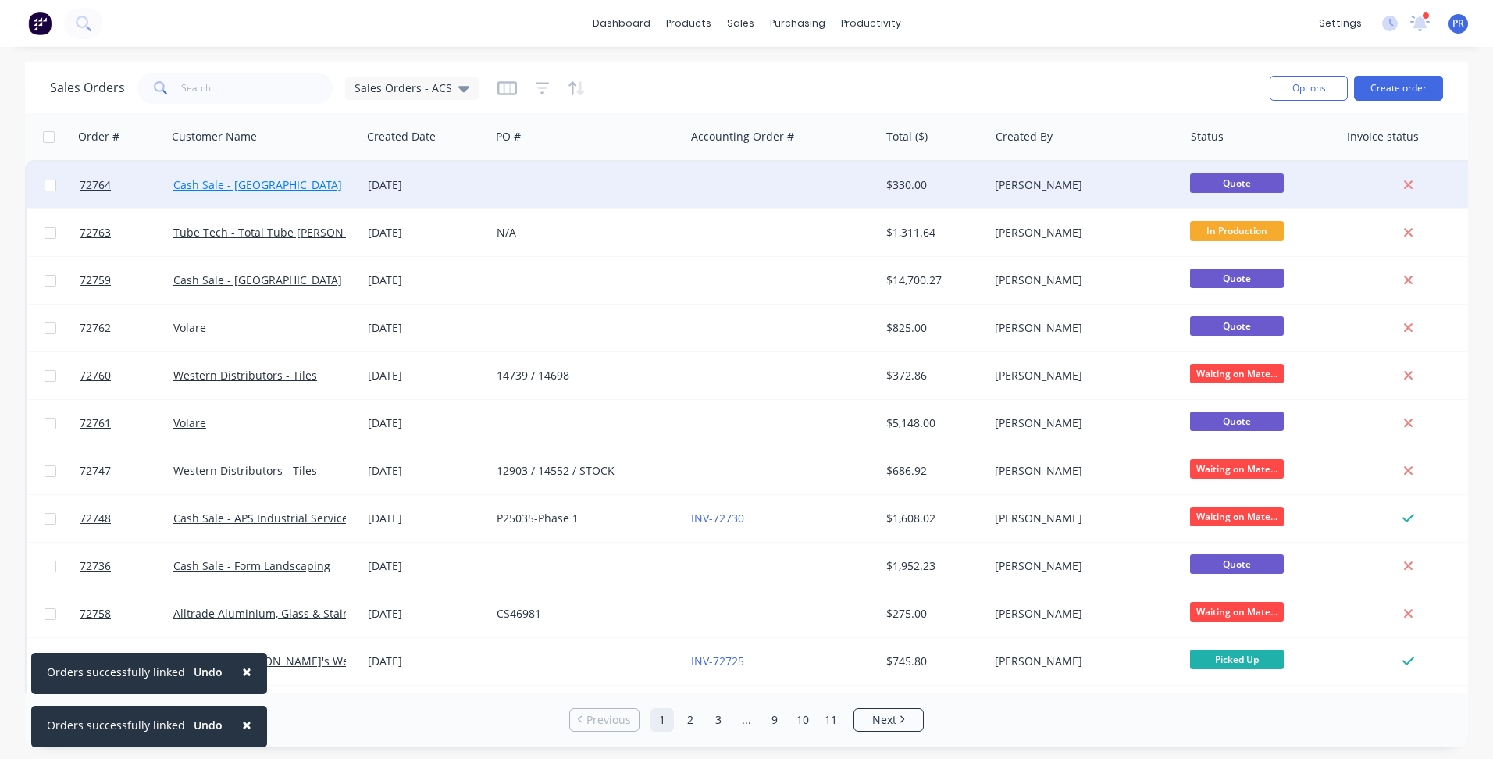
click at [259, 190] on link "Cash Sale - [GEOGRAPHIC_DATA]" at bounding box center [257, 184] width 169 height 15
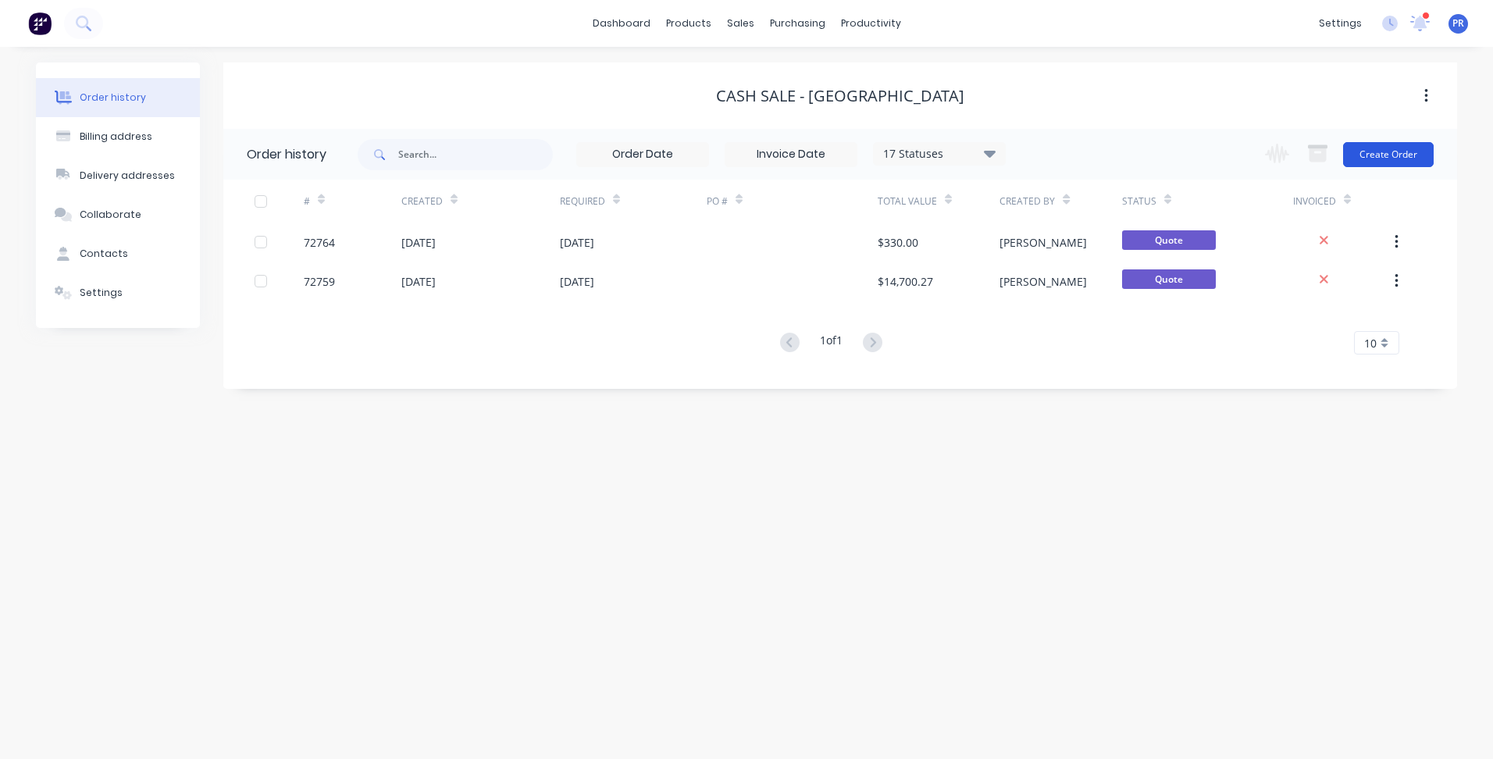
click at [1390, 154] on button "Create Order" at bounding box center [1388, 154] width 91 height 25
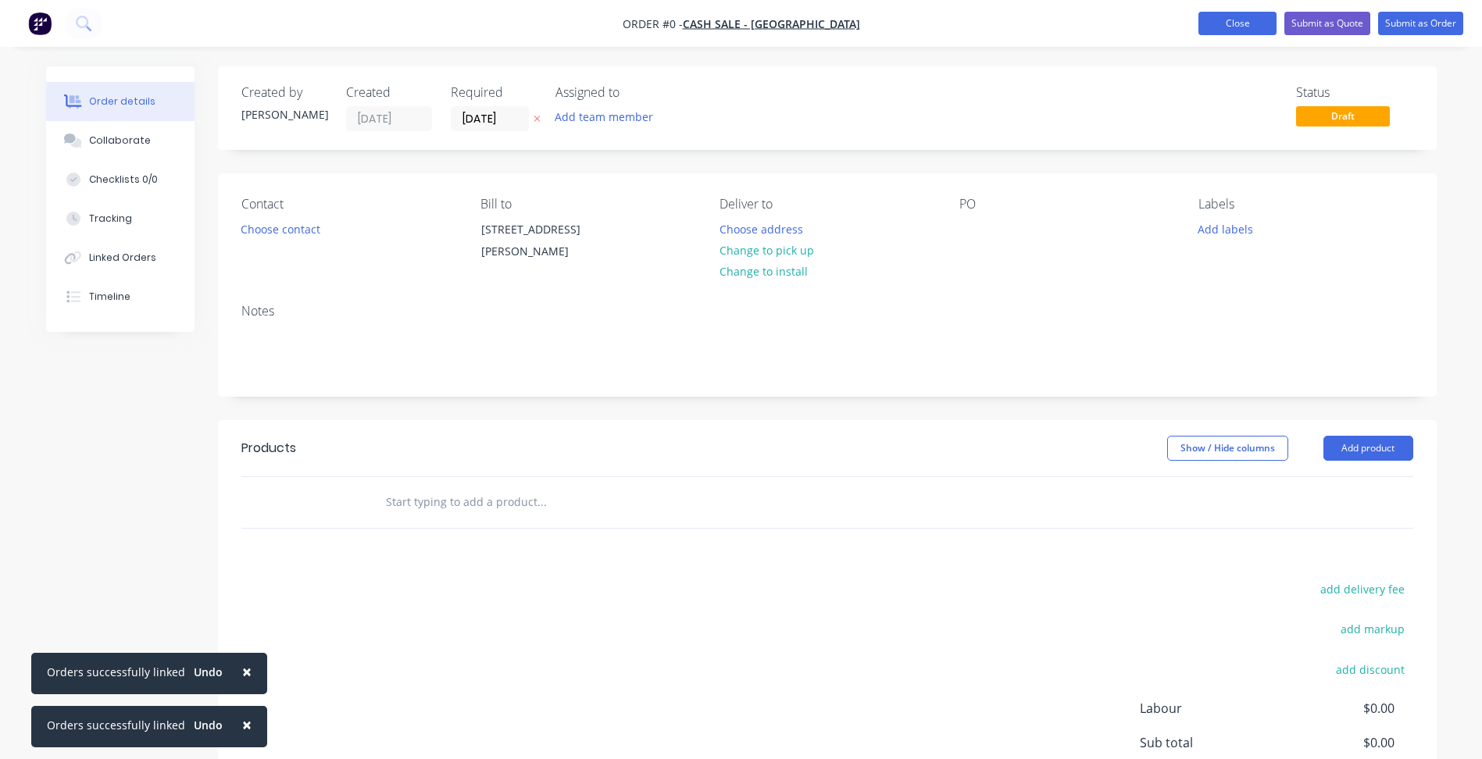
click at [1219, 22] on button "Close" at bounding box center [1237, 23] width 78 height 23
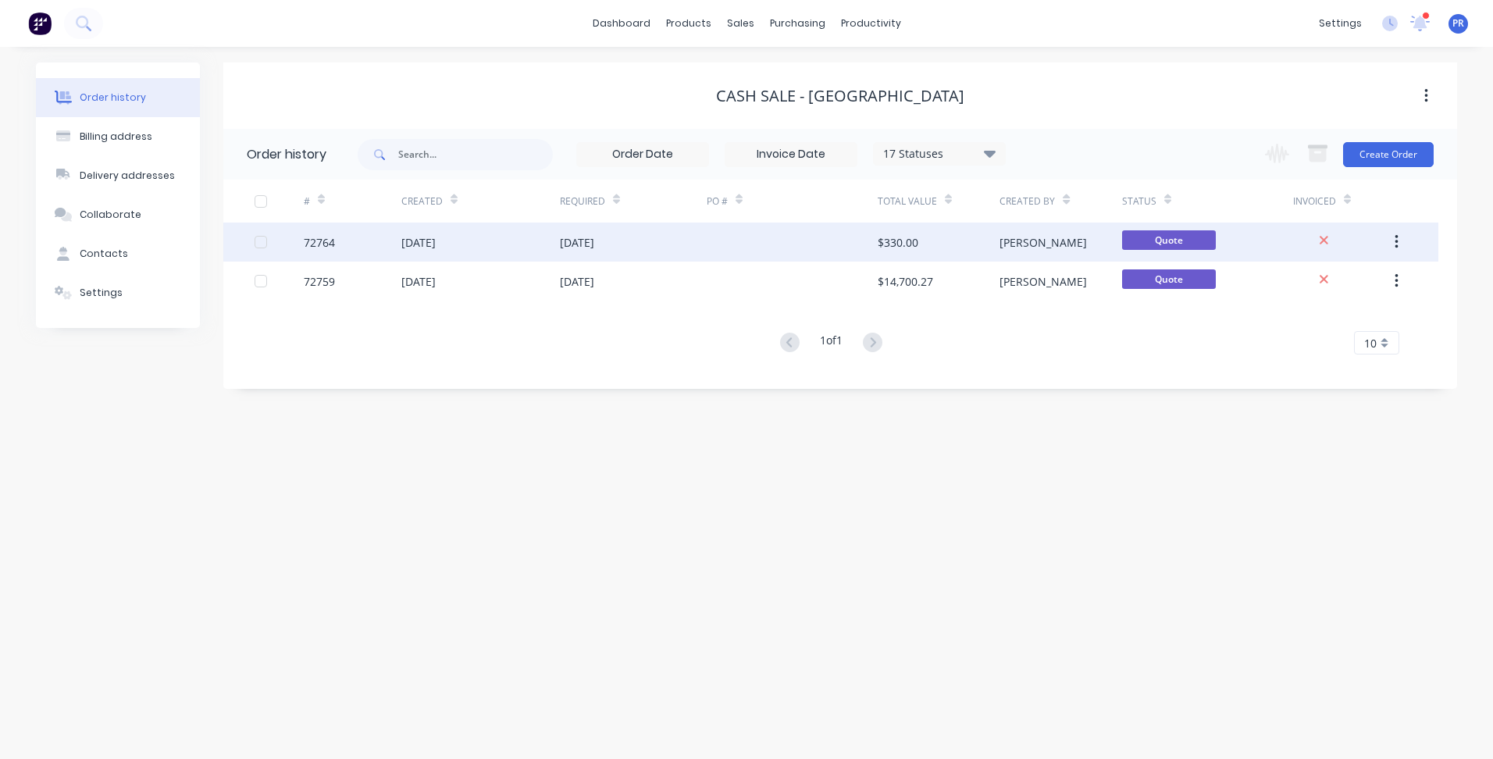
click at [1076, 244] on div "[PERSON_NAME]" at bounding box center [1061, 242] width 122 height 39
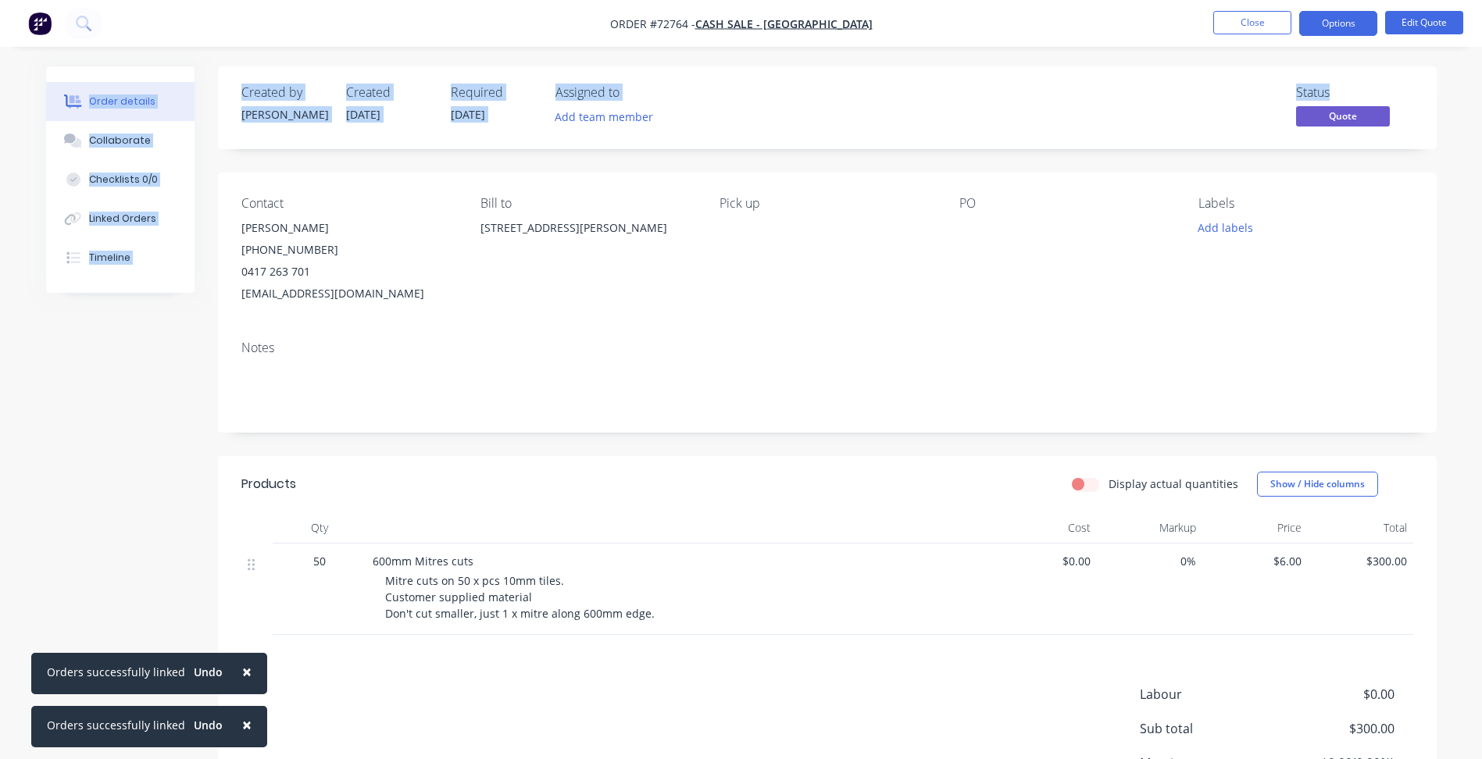
drag, startPoint x: 1425, startPoint y: 34, endPoint x: 1353, endPoint y: 55, distance: 74.7
click at [1353, 55] on div "Order #72764 - Cash Sale - Wall Boulevard Close Options Edit Quote Order detail…" at bounding box center [741, 456] width 1482 height 913
drag, startPoint x: 1353, startPoint y: 55, endPoint x: 1340, endPoint y: 20, distance: 37.6
click at [1340, 20] on button "Options" at bounding box center [1338, 23] width 78 height 25
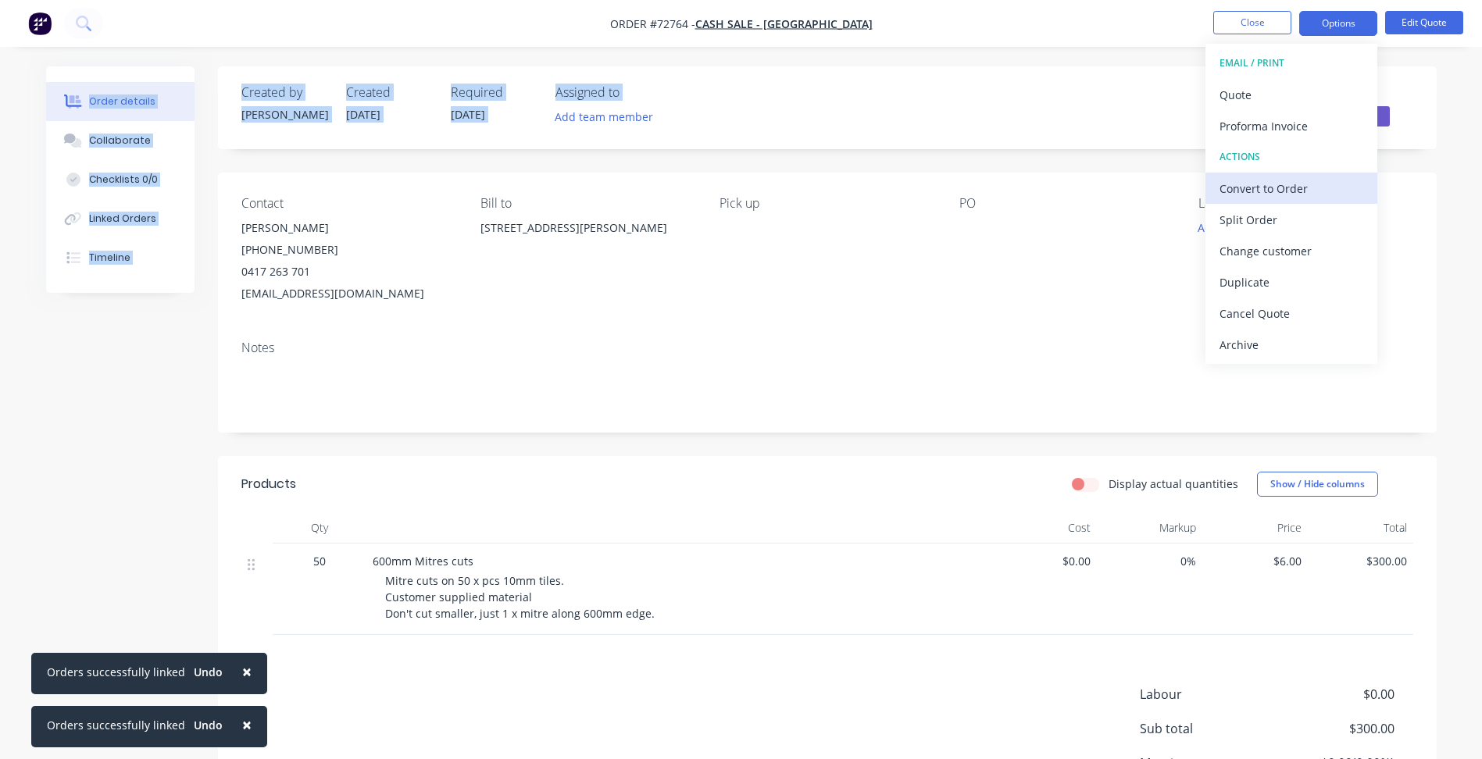
click at [1261, 193] on div "Convert to Order" at bounding box center [1291, 188] width 144 height 23
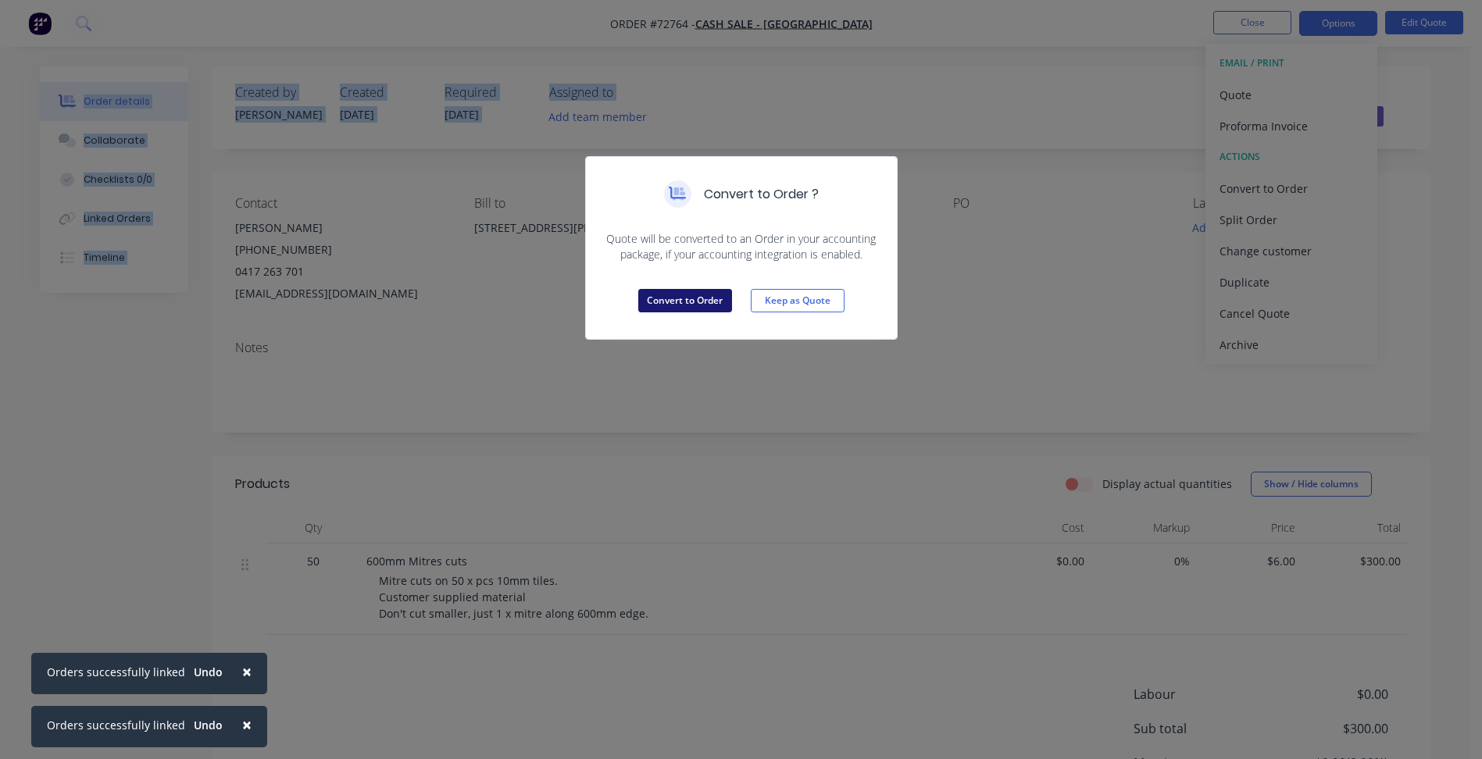
click at [701, 292] on button "Convert to Order" at bounding box center [685, 300] width 94 height 23
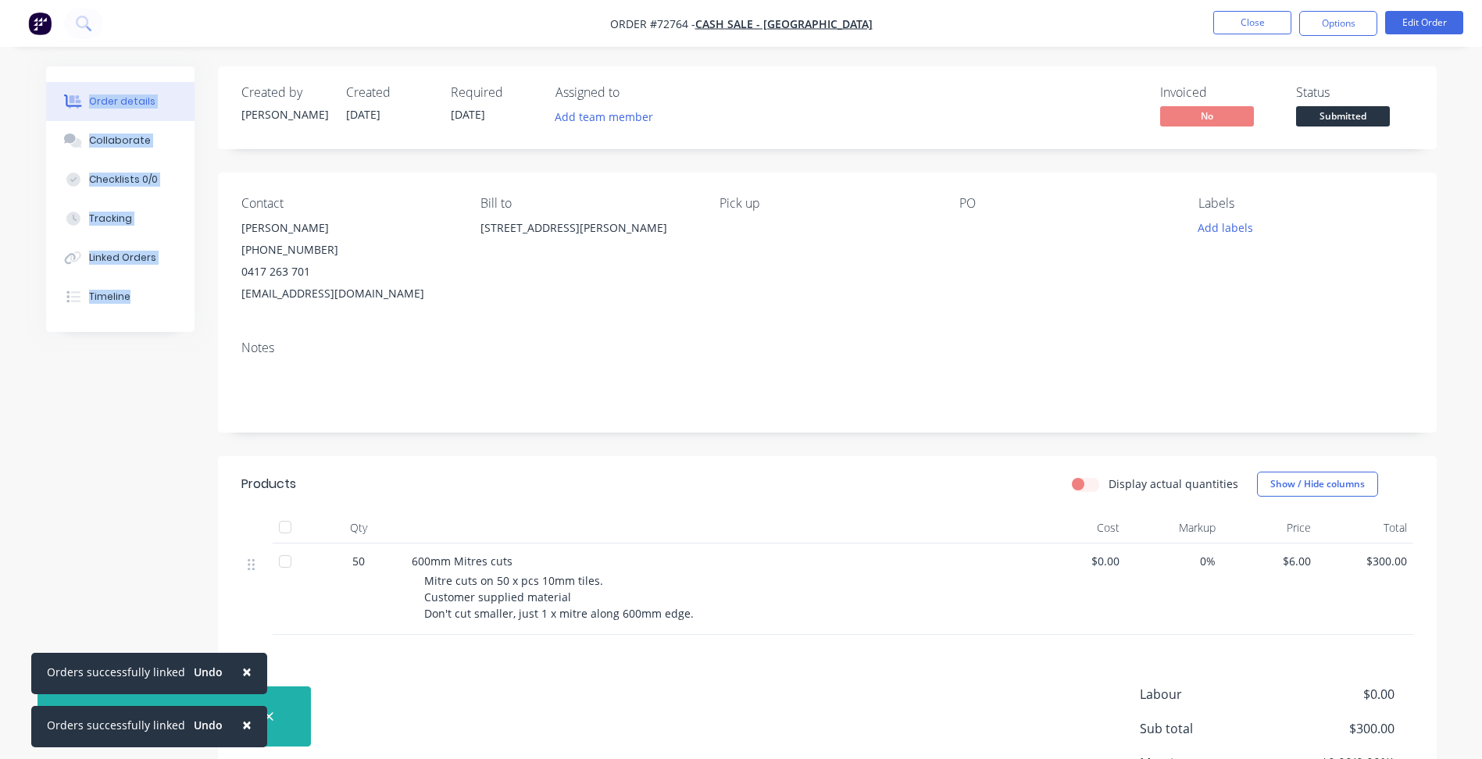
click at [1330, 117] on span "Submitted" at bounding box center [1343, 116] width 94 height 20
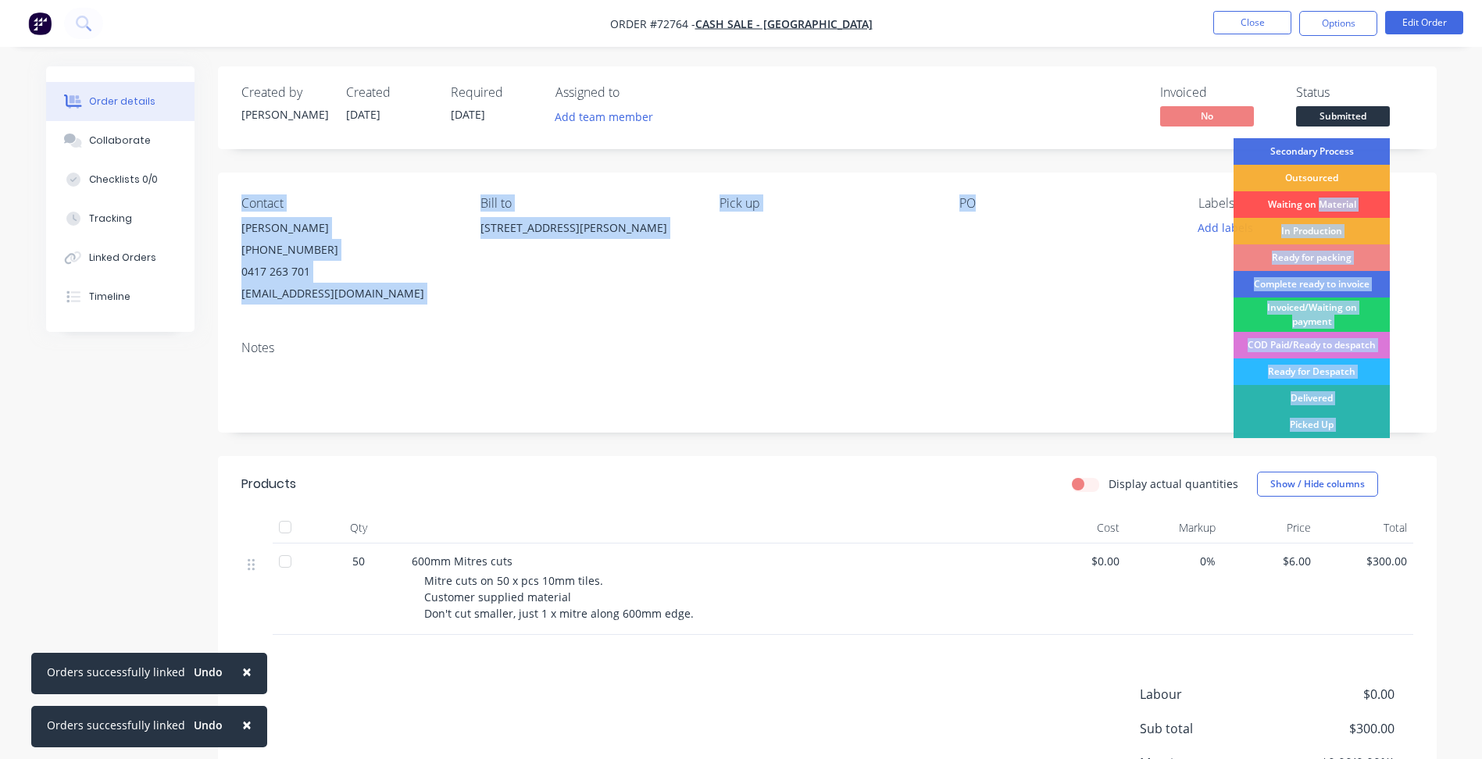
drag, startPoint x: 1319, startPoint y: 203, endPoint x: 1140, endPoint y: 253, distance: 185.7
click at [1140, 253] on div "Created by [PERSON_NAME] Created [DATE] Required [DATE] Assigned to Add team me…" at bounding box center [827, 477] width 1218 height 823
drag, startPoint x: 1140, startPoint y: 253, endPoint x: 1222, endPoint y: 244, distance: 82.5
click at [1160, 291] on div "PO" at bounding box center [1066, 250] width 214 height 109
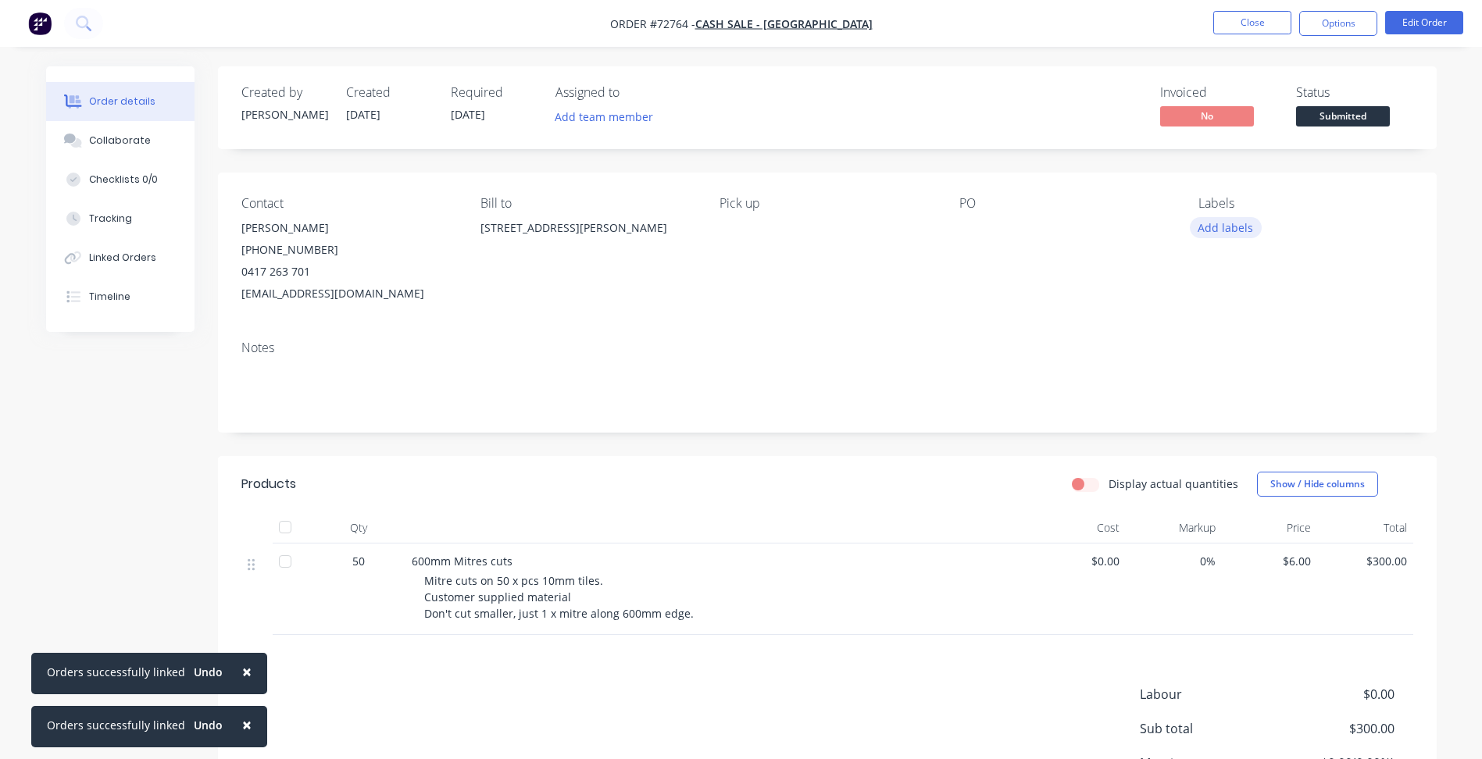
click at [1224, 232] on button "Add labels" at bounding box center [1226, 227] width 72 height 21
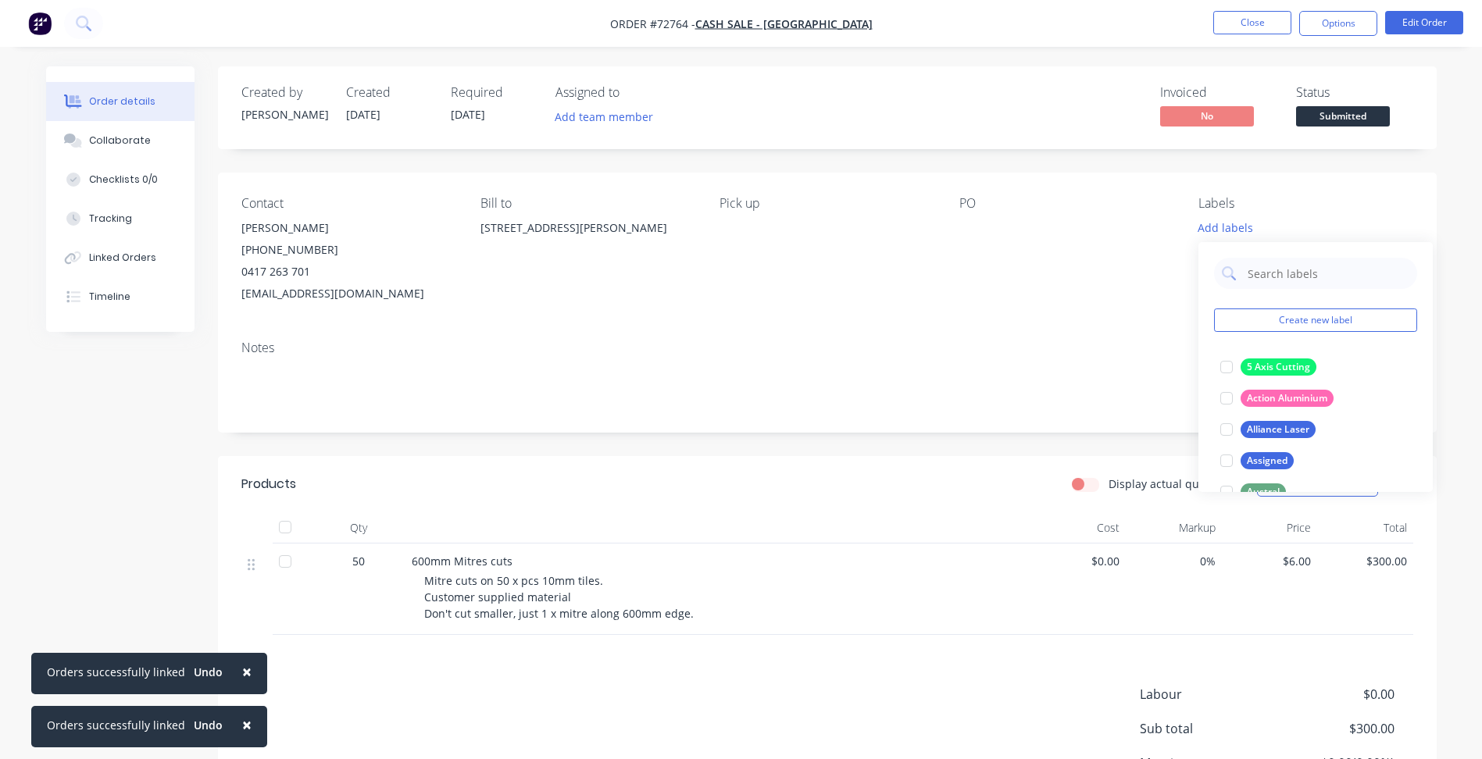
click at [1346, 122] on span "Submitted" at bounding box center [1343, 116] width 94 height 20
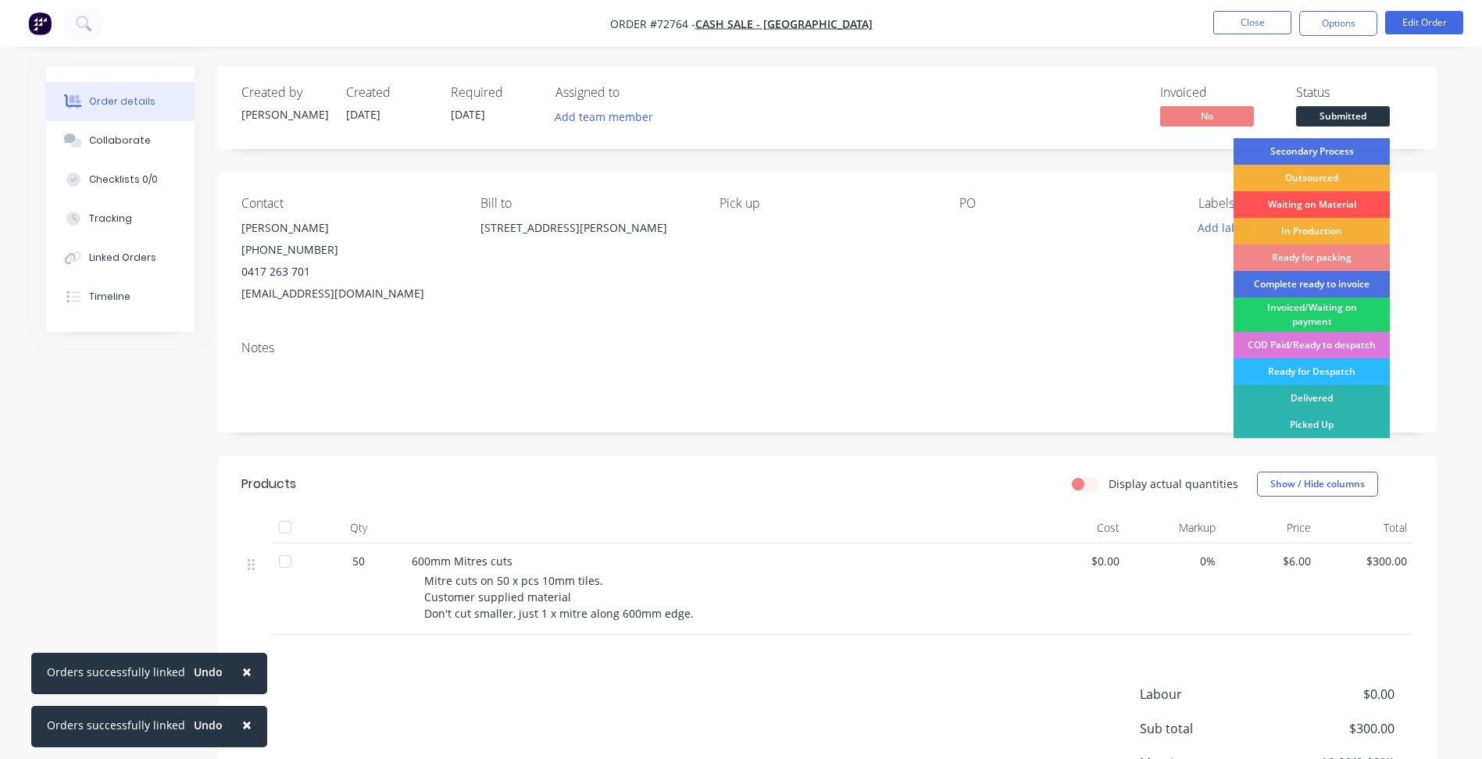
click at [1328, 233] on div "In Production" at bounding box center [1311, 231] width 156 height 27
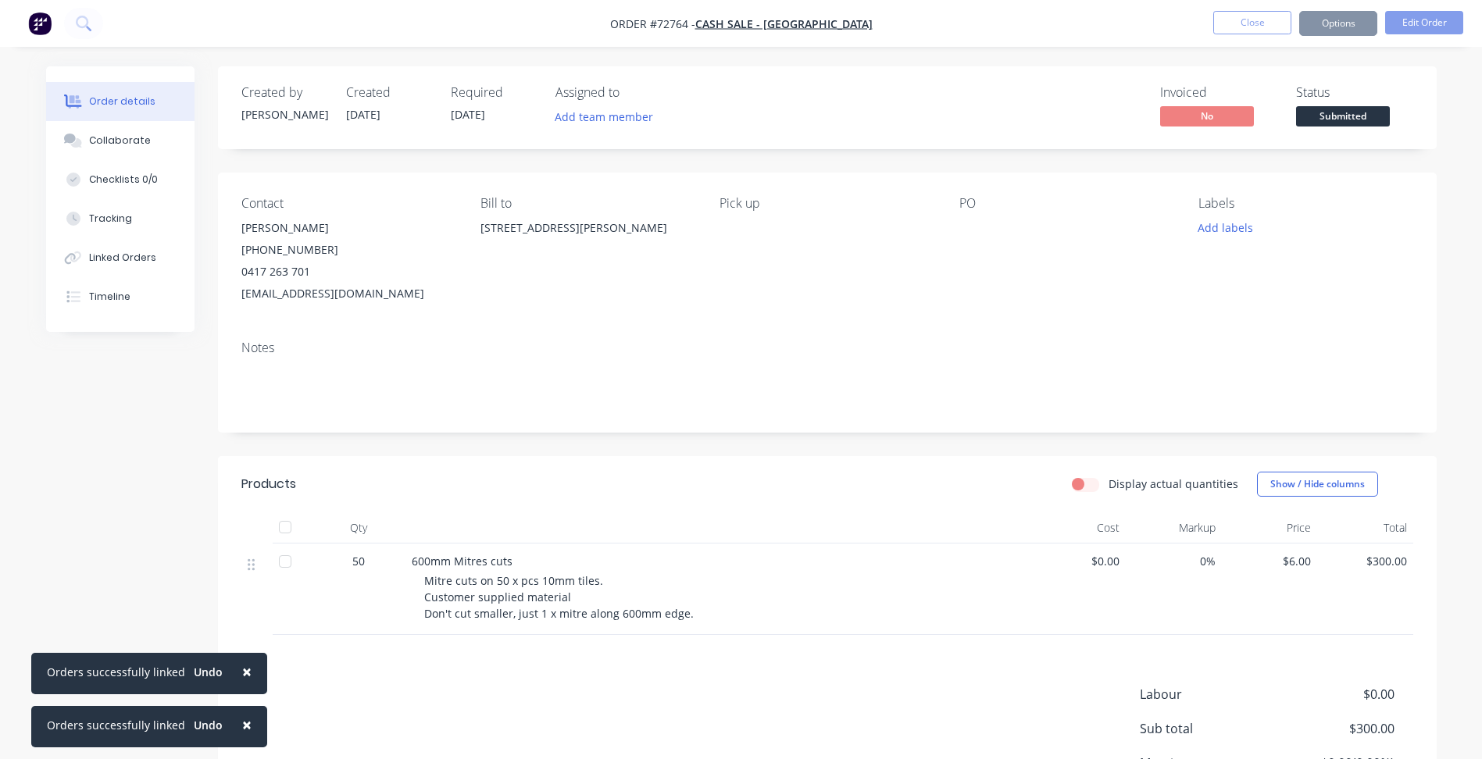
drag, startPoint x: 1092, startPoint y: 298, endPoint x: 1201, endPoint y: 248, distance: 120.2
click at [1104, 297] on div "PO" at bounding box center [1066, 250] width 214 height 109
click at [1222, 226] on button "Add labels" at bounding box center [1226, 227] width 72 height 21
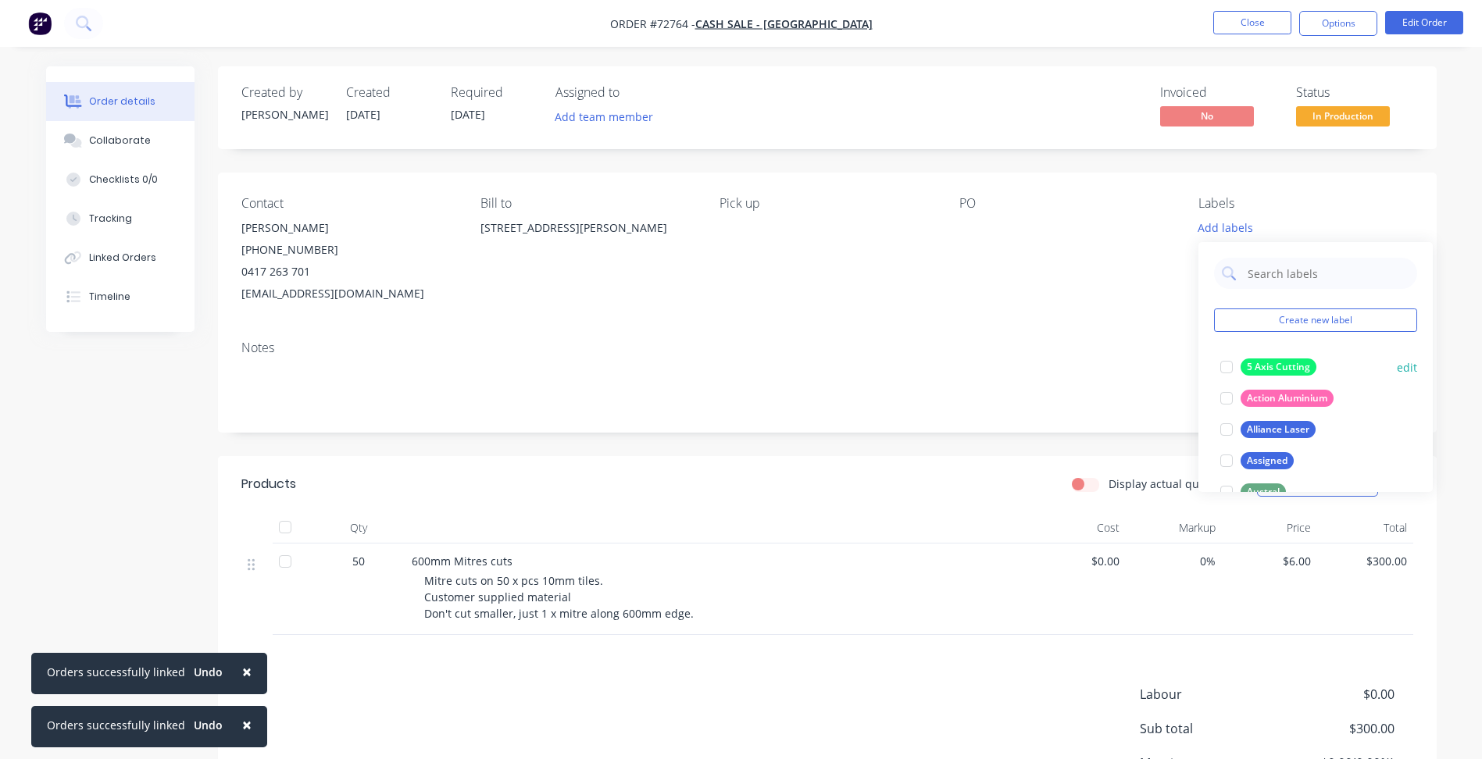
click at [1229, 365] on div at bounding box center [1226, 366] width 31 height 31
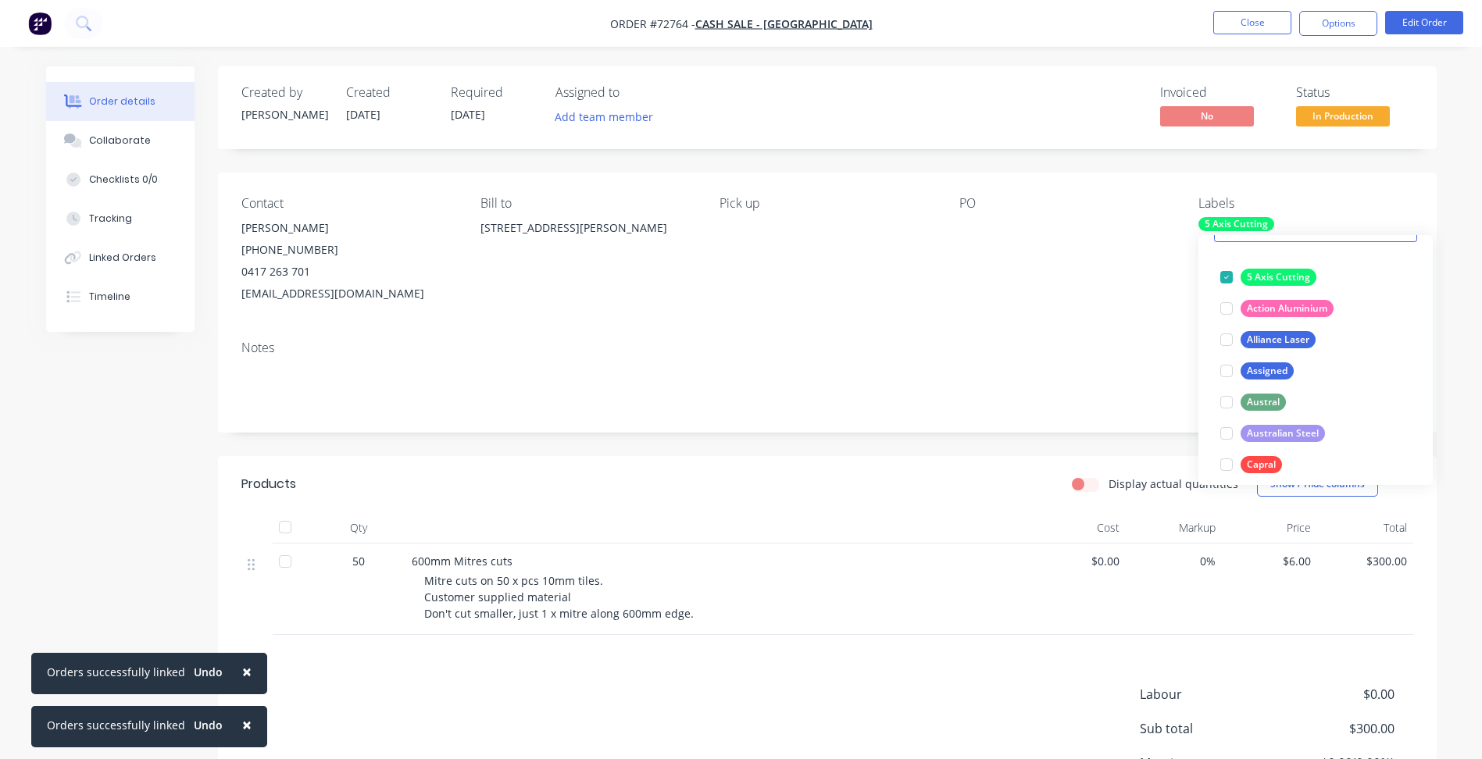
scroll to position [156, 0]
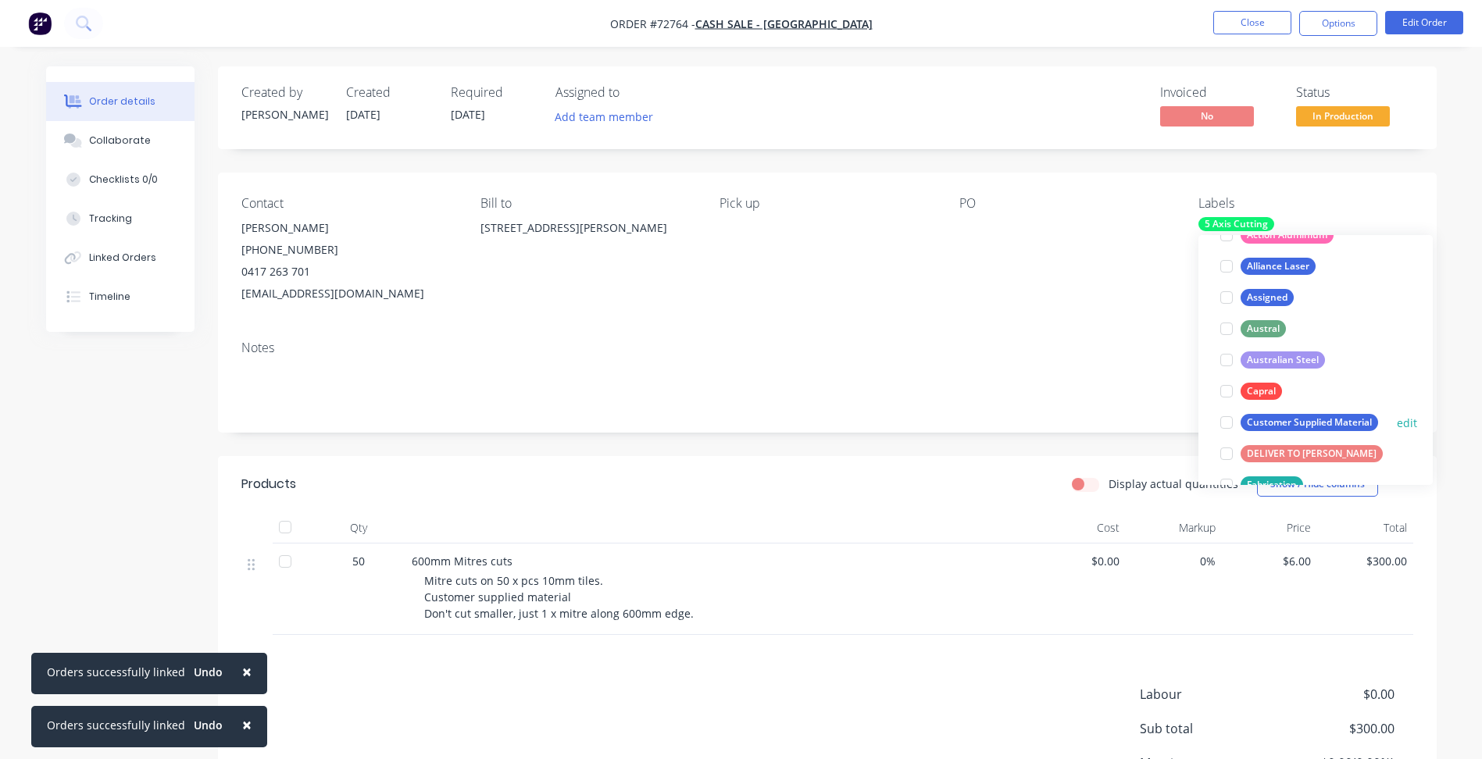
click at [1229, 424] on div at bounding box center [1226, 422] width 31 height 31
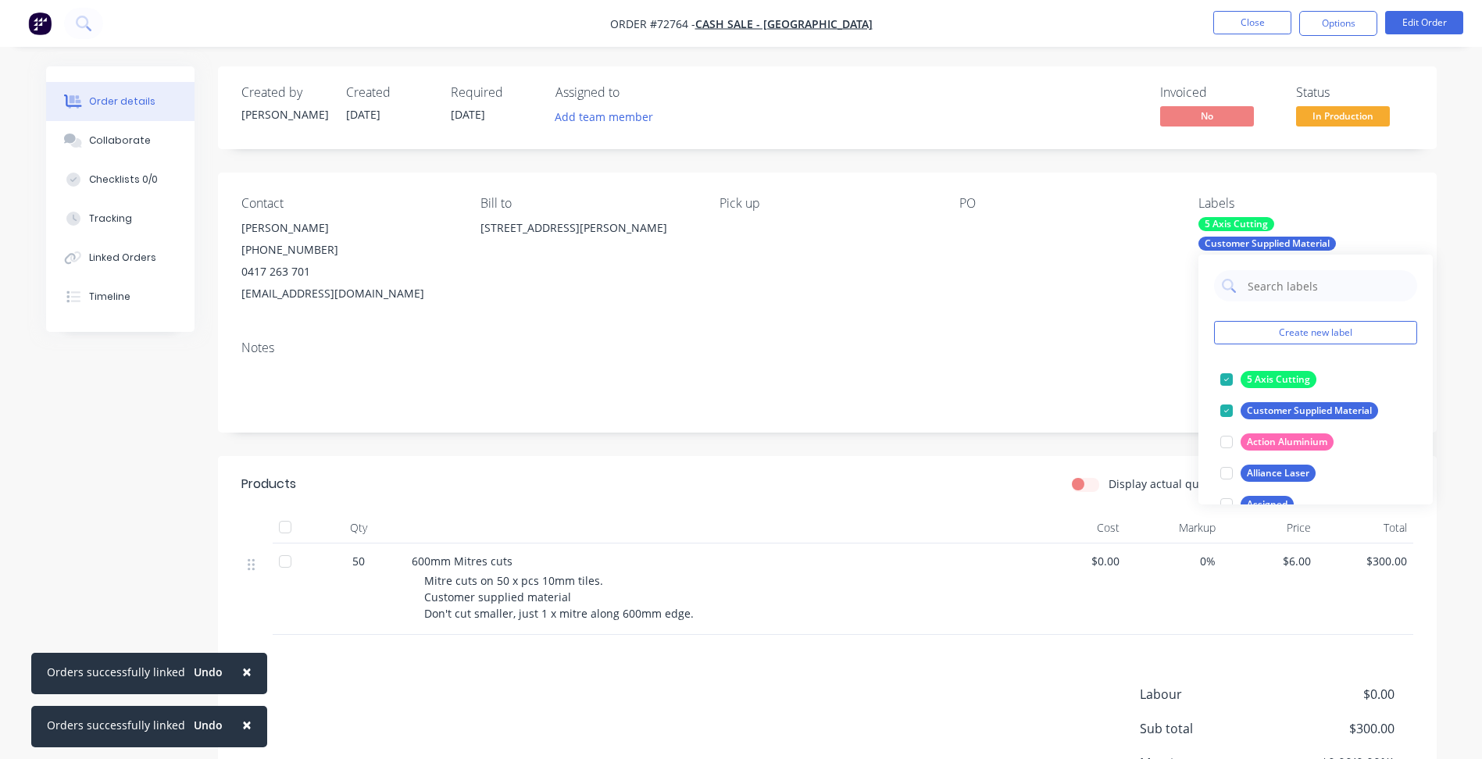
click at [1114, 356] on div "Notes" at bounding box center [827, 380] width 1218 height 105
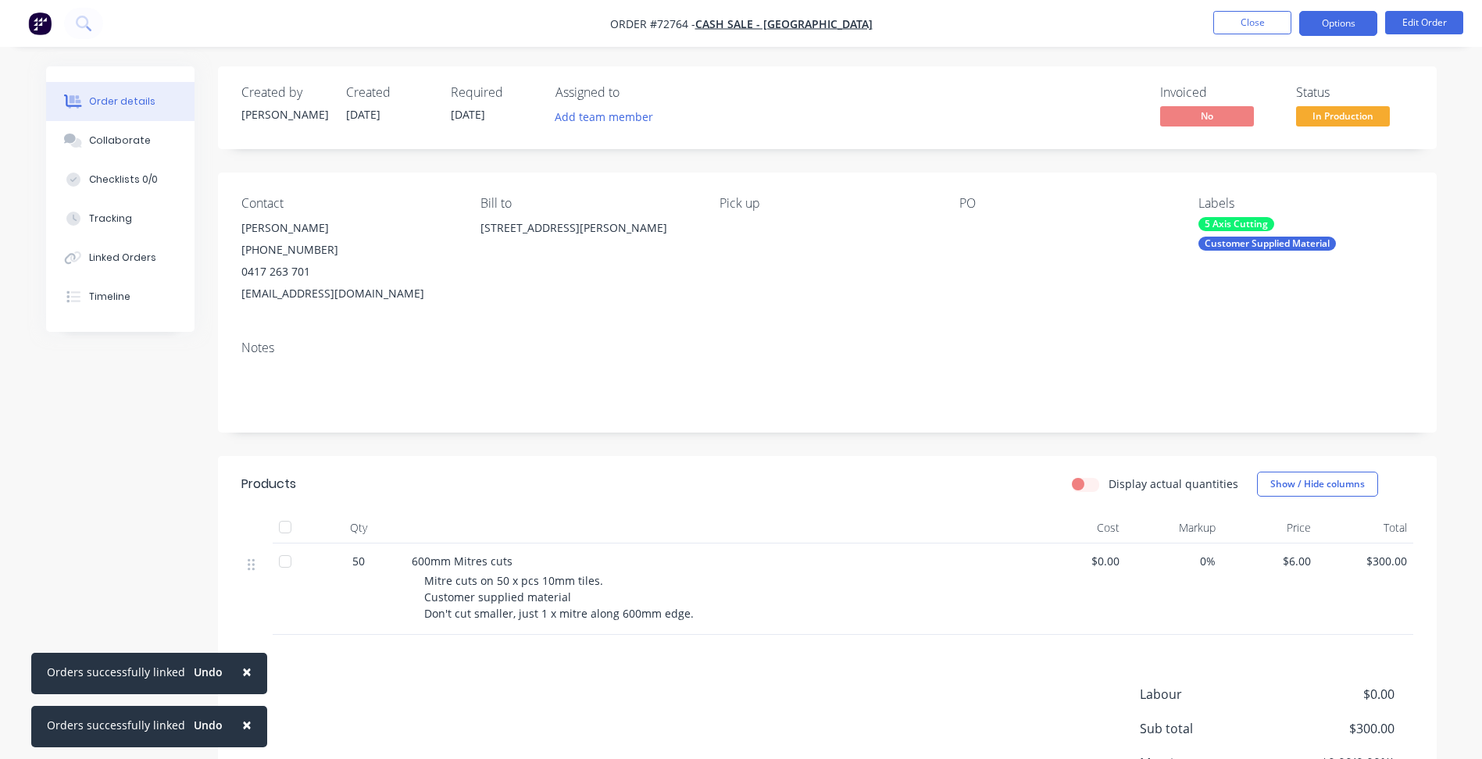
click at [1334, 30] on button "Options" at bounding box center [1338, 23] width 78 height 25
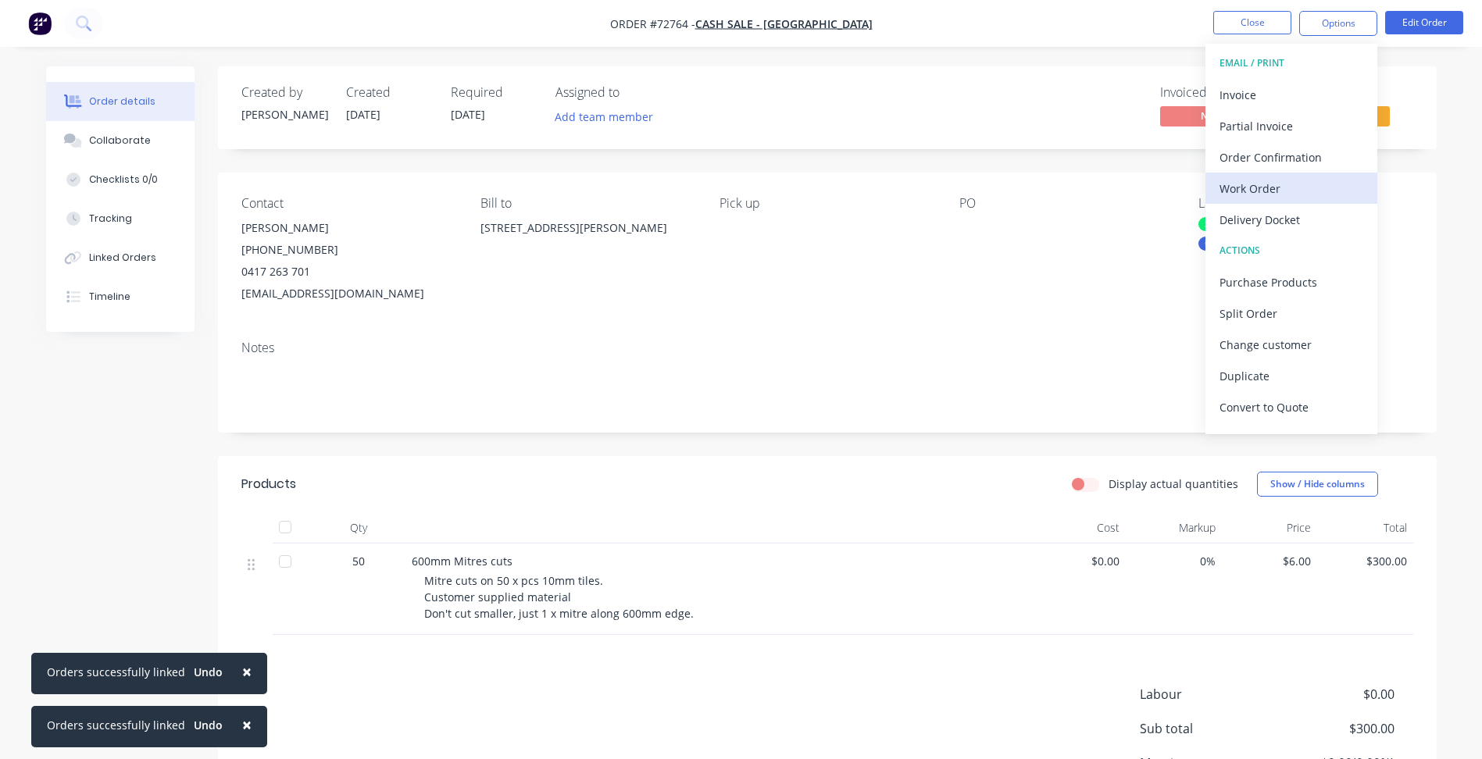
click at [1264, 190] on div "Work Order" at bounding box center [1291, 188] width 144 height 23
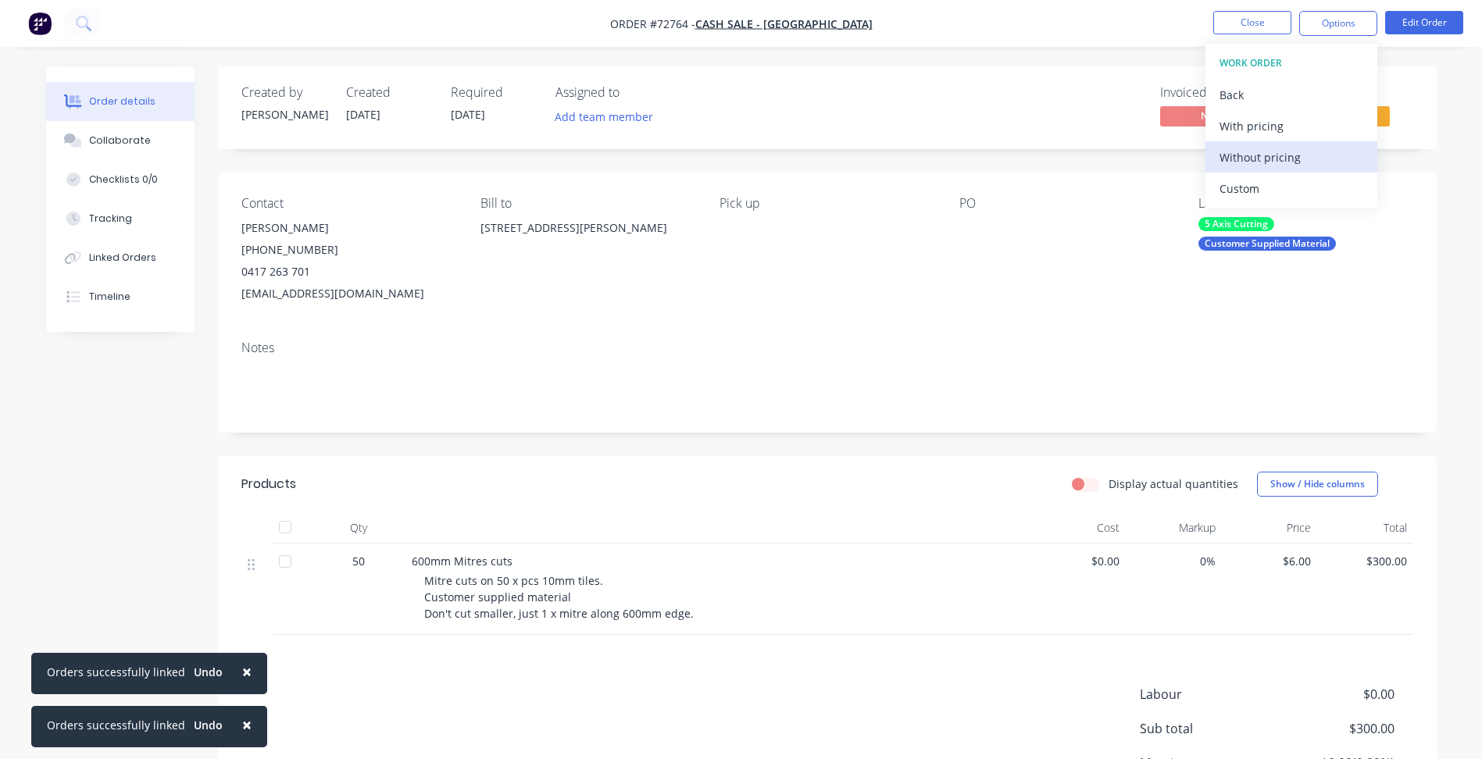
click at [1256, 161] on div "Without pricing" at bounding box center [1291, 157] width 144 height 23
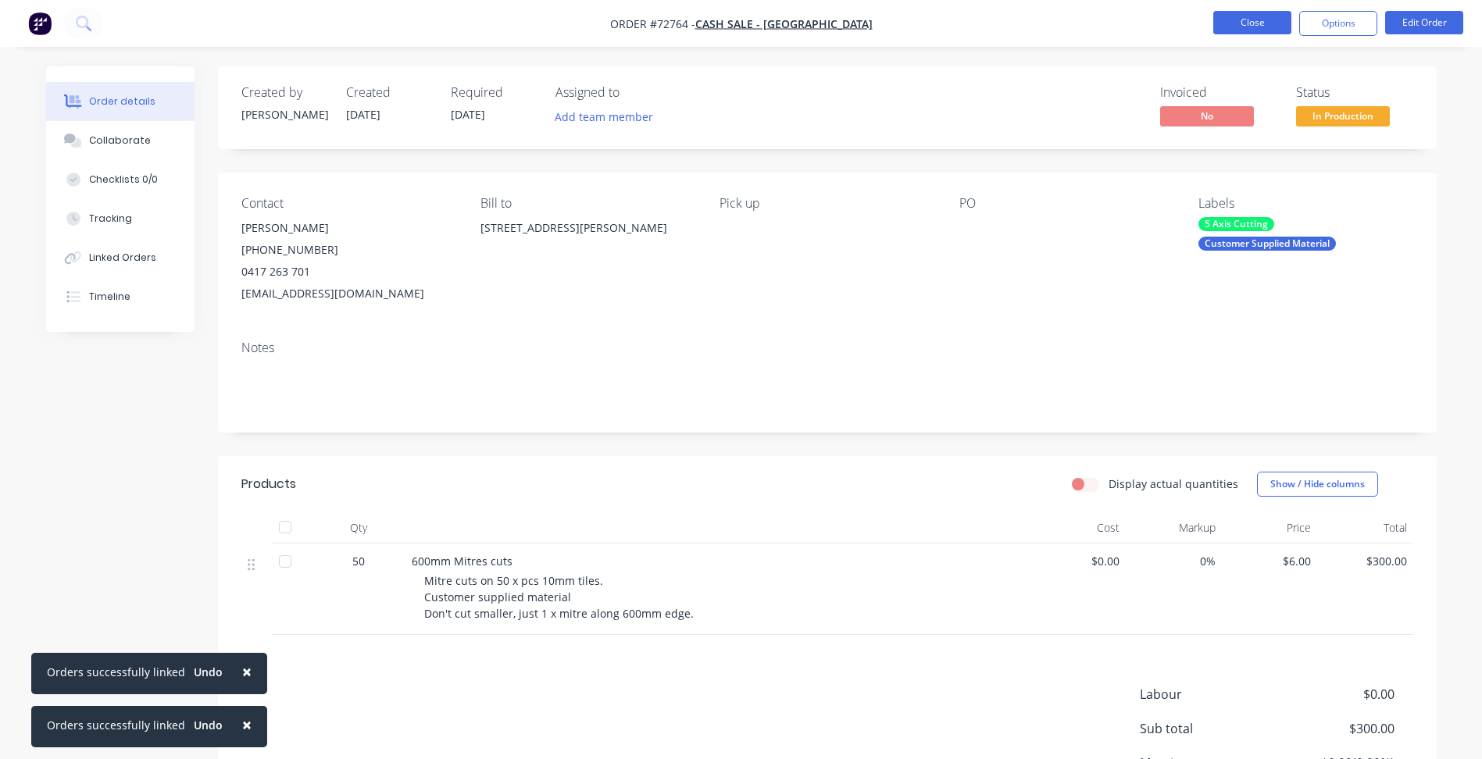
click at [1254, 23] on button "Close" at bounding box center [1252, 22] width 78 height 23
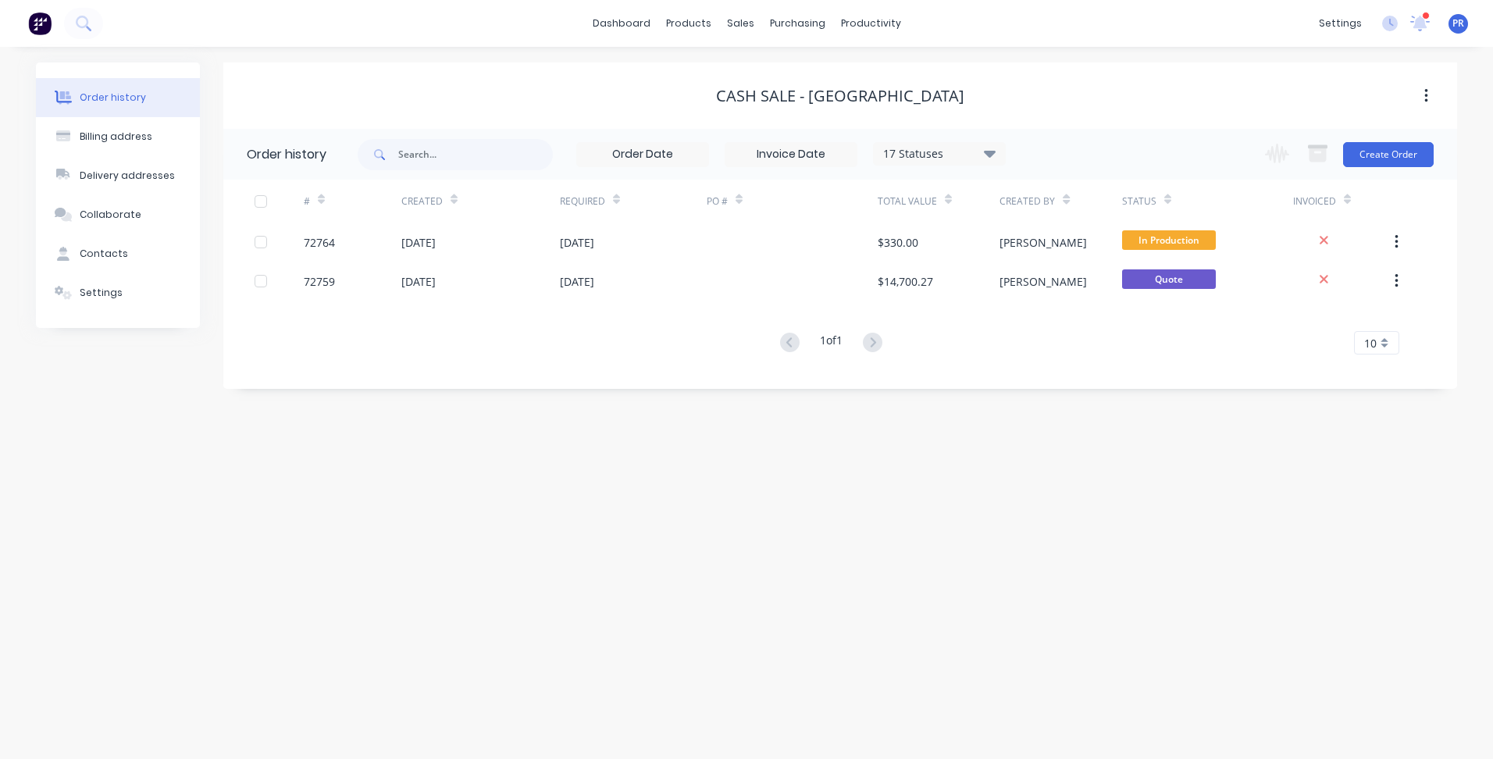
click at [1087, 41] on div "dashboard products sales purchasing productivity dashboard products Product Cat…" at bounding box center [746, 23] width 1493 height 47
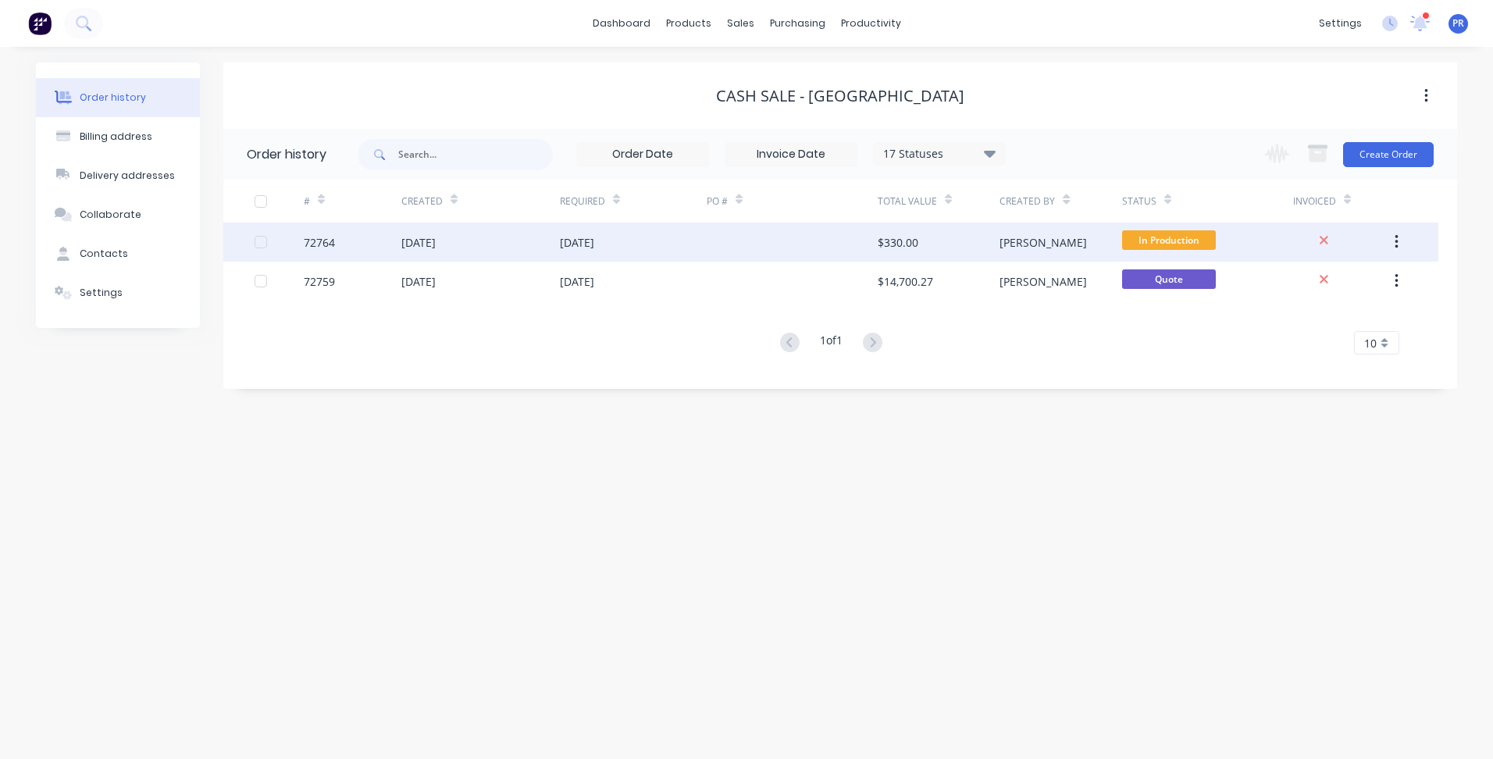
click at [1038, 252] on div "[PERSON_NAME]" at bounding box center [1061, 242] width 122 height 39
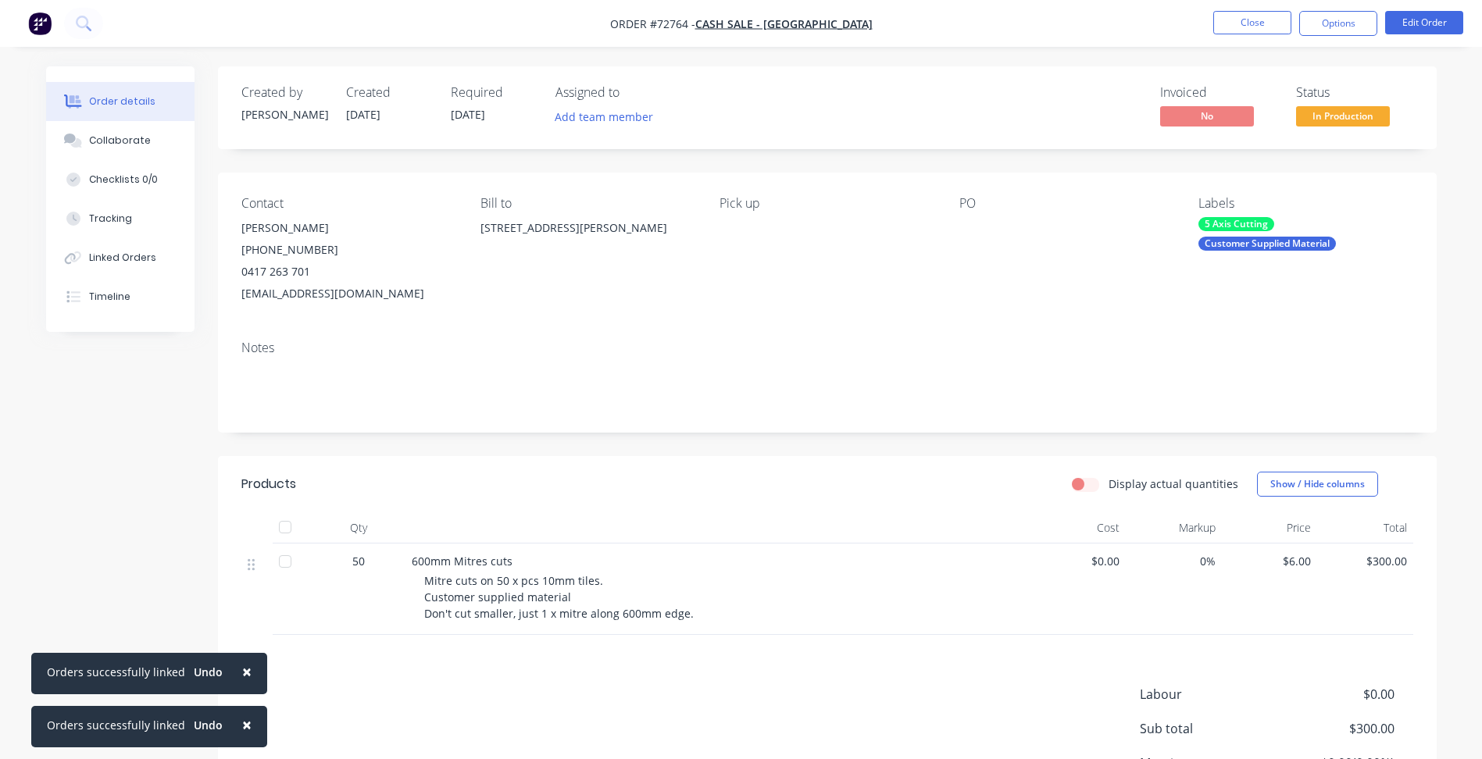
click at [1413, 9] on nav "Order #72764 - Cash Sale - Wall Boulevard Close Options Edit Order" at bounding box center [741, 23] width 1482 height 47
click at [1414, 20] on button "Edit Order" at bounding box center [1424, 22] width 78 height 23
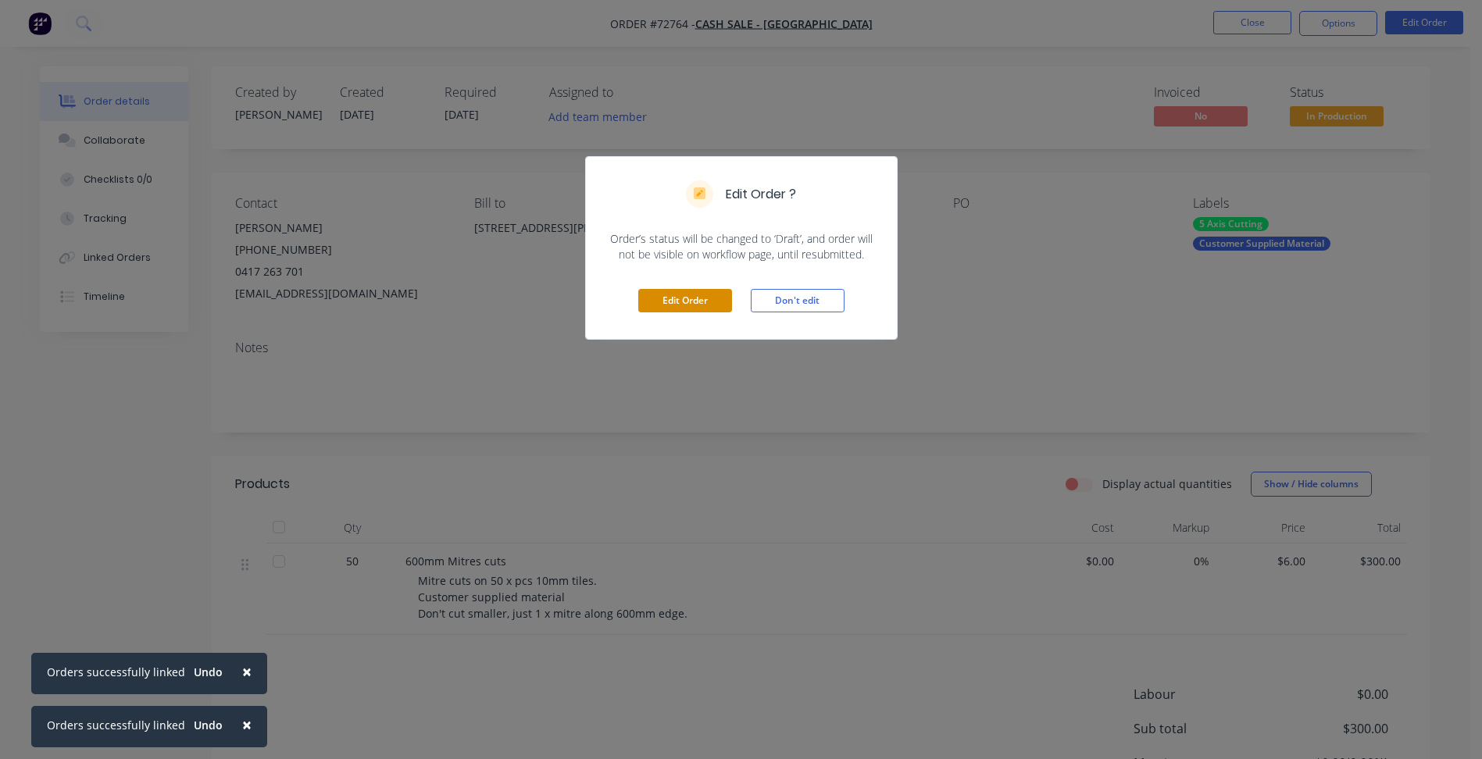
click at [661, 291] on button "Edit Order" at bounding box center [685, 300] width 94 height 23
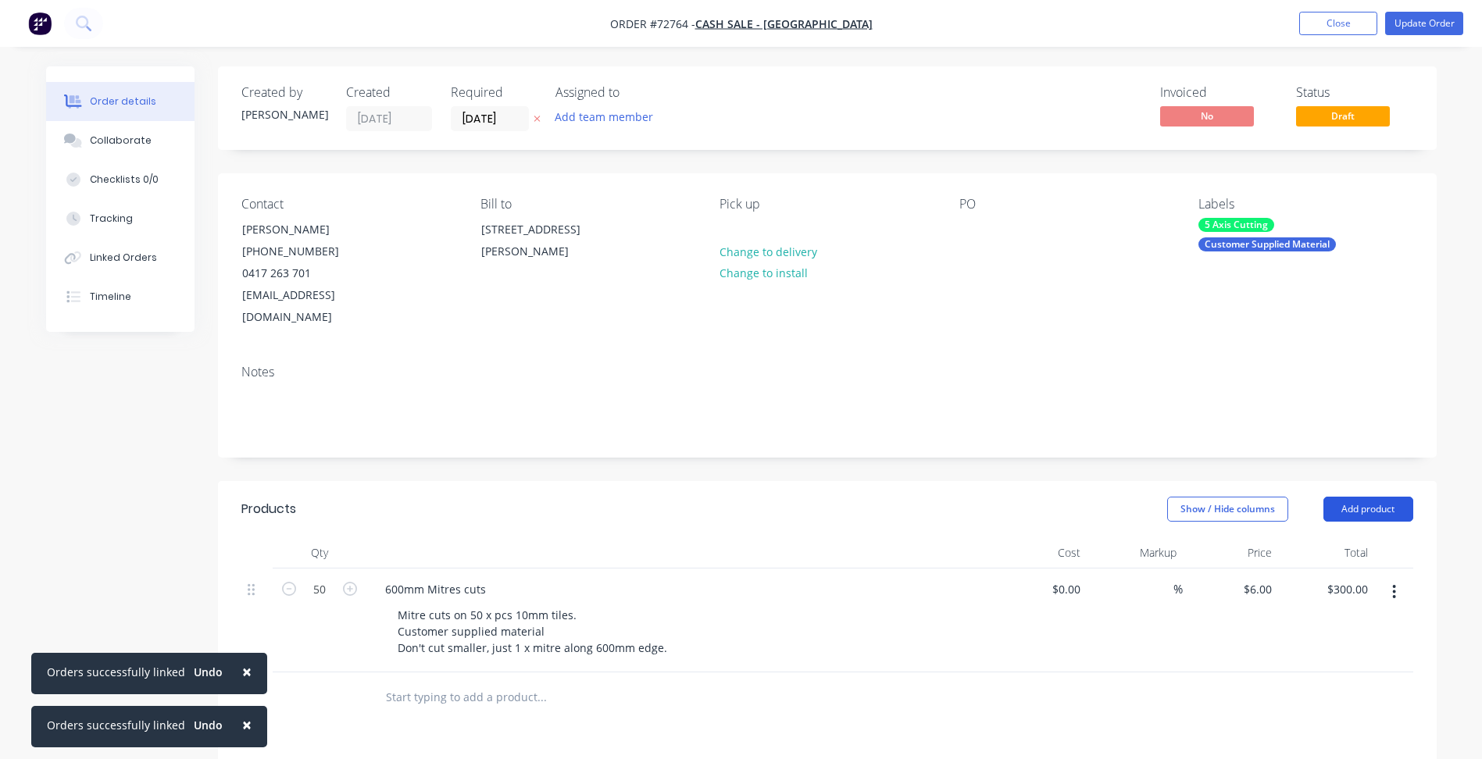
click at [1354, 497] on button "Add product" at bounding box center [1368, 509] width 90 height 25
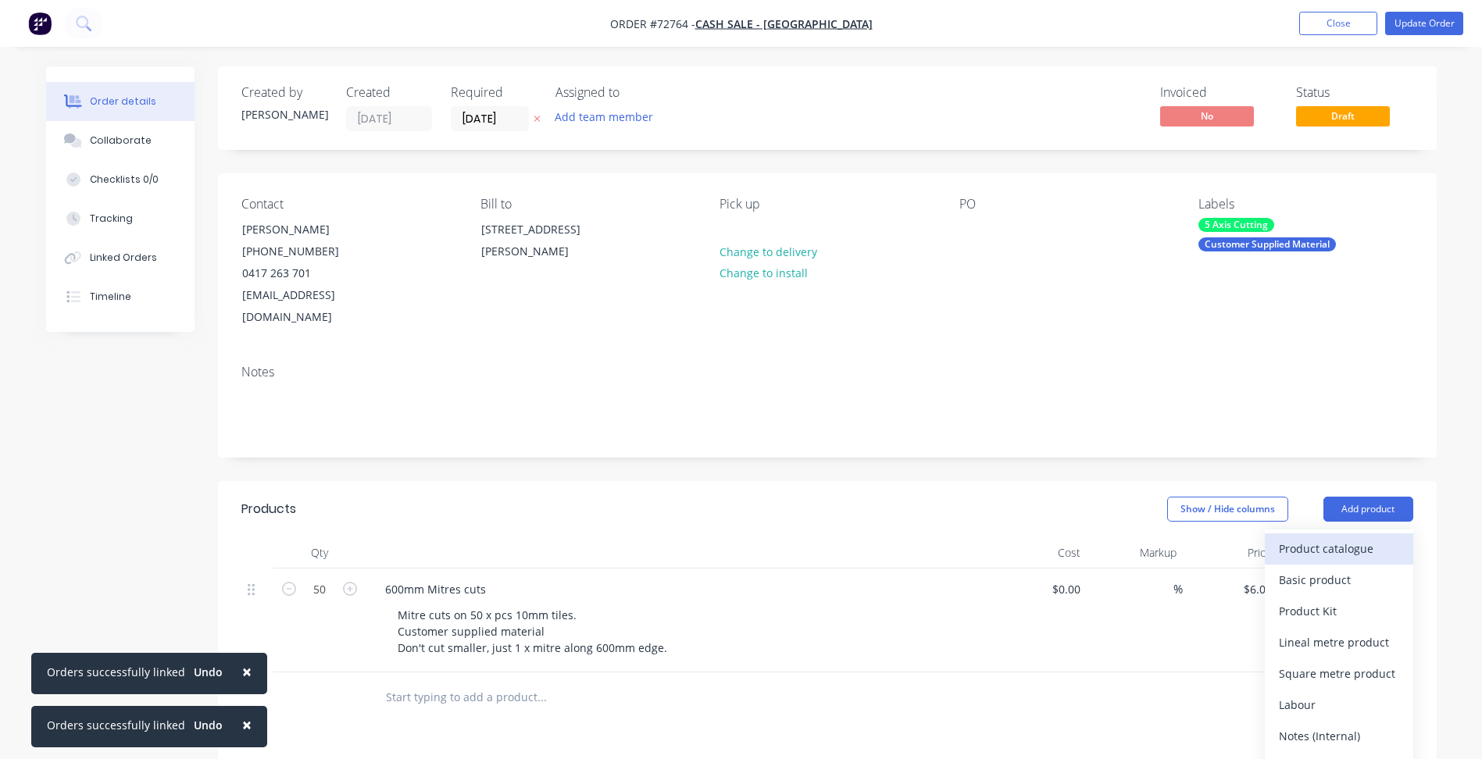
click at [1290, 537] on div "Product catalogue" at bounding box center [1339, 548] width 120 height 23
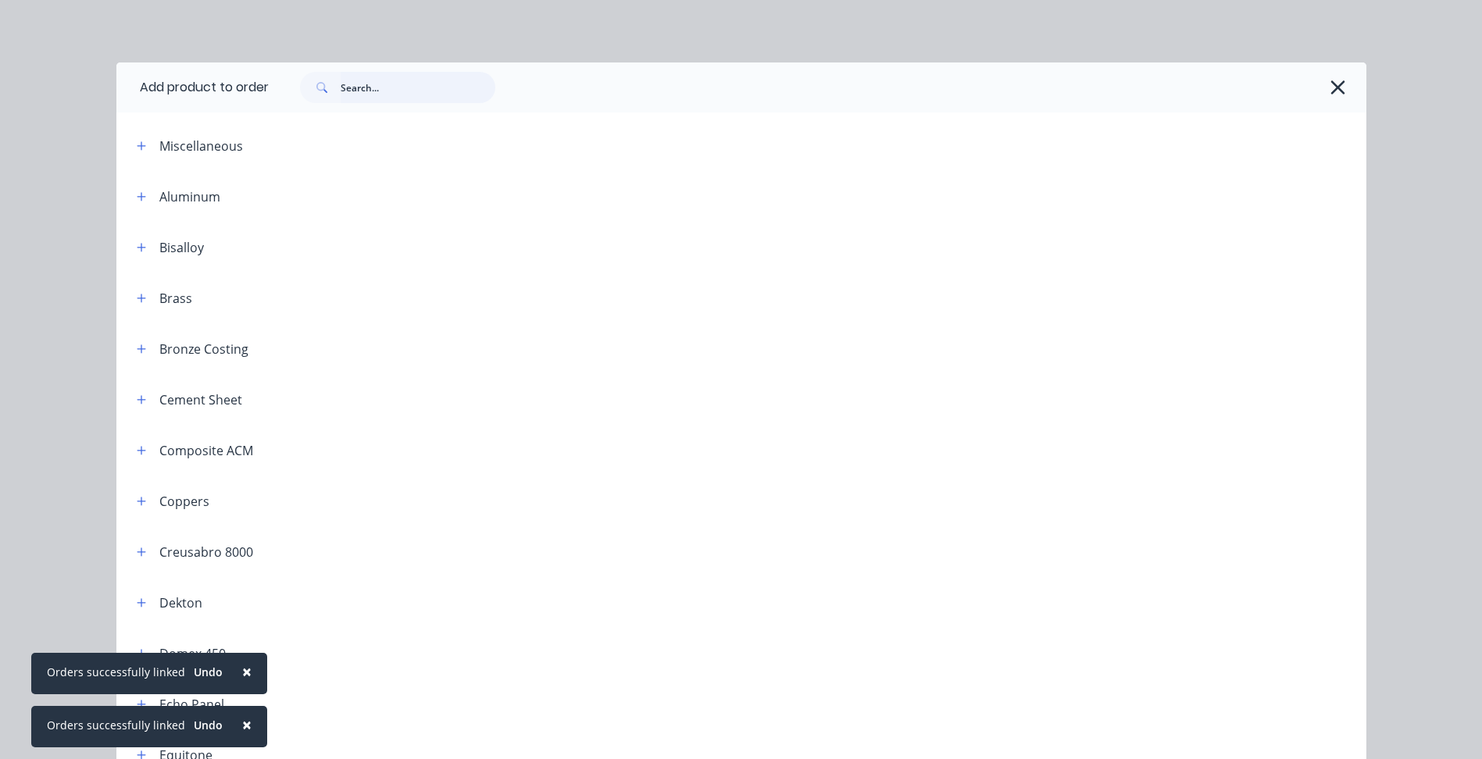
click at [400, 87] on input "text" at bounding box center [418, 87] width 155 height 31
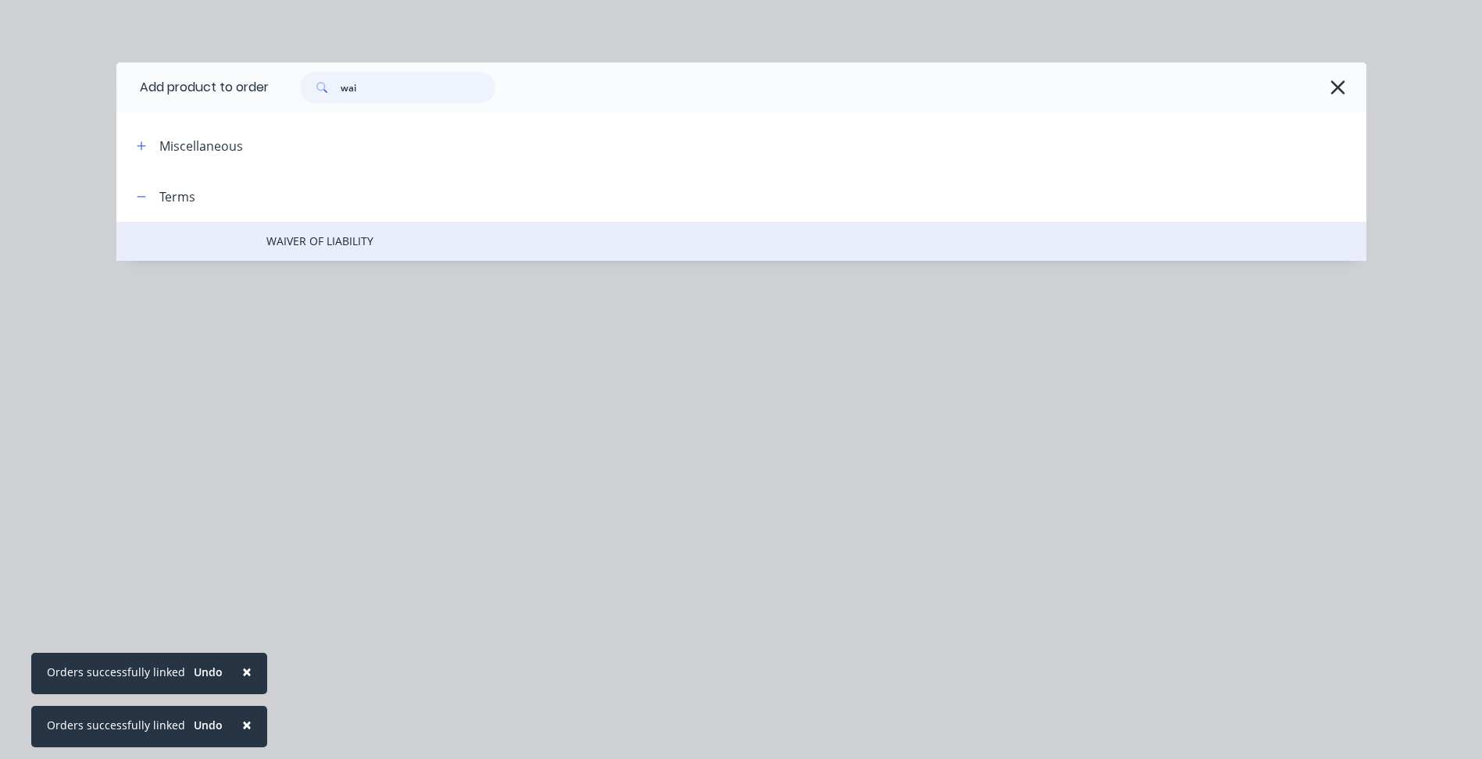
type input "wai"
click at [354, 251] on td "WAIVER OF LIABILITY" at bounding box center [816, 241] width 1100 height 39
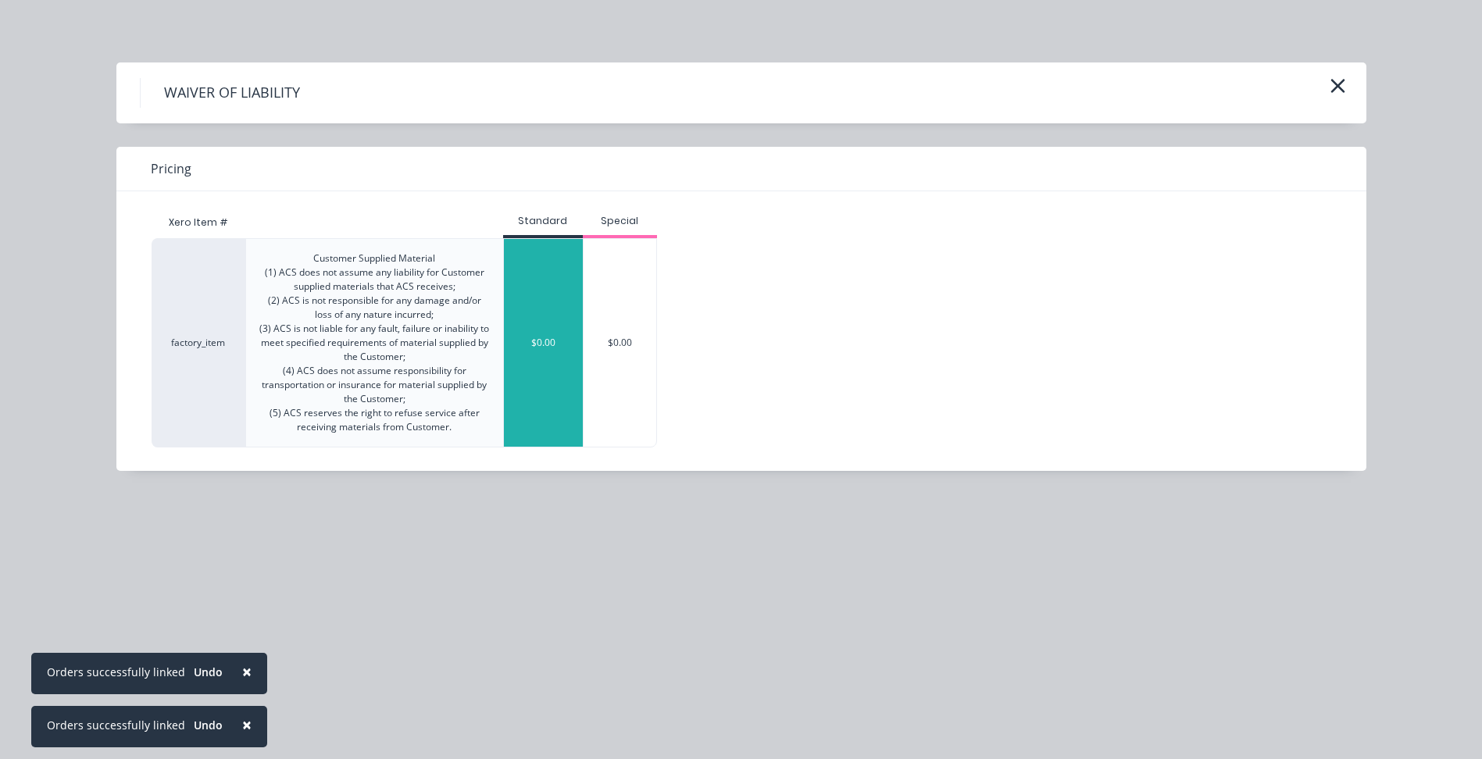
click at [526, 355] on div "$0.00" at bounding box center [543, 343] width 79 height 208
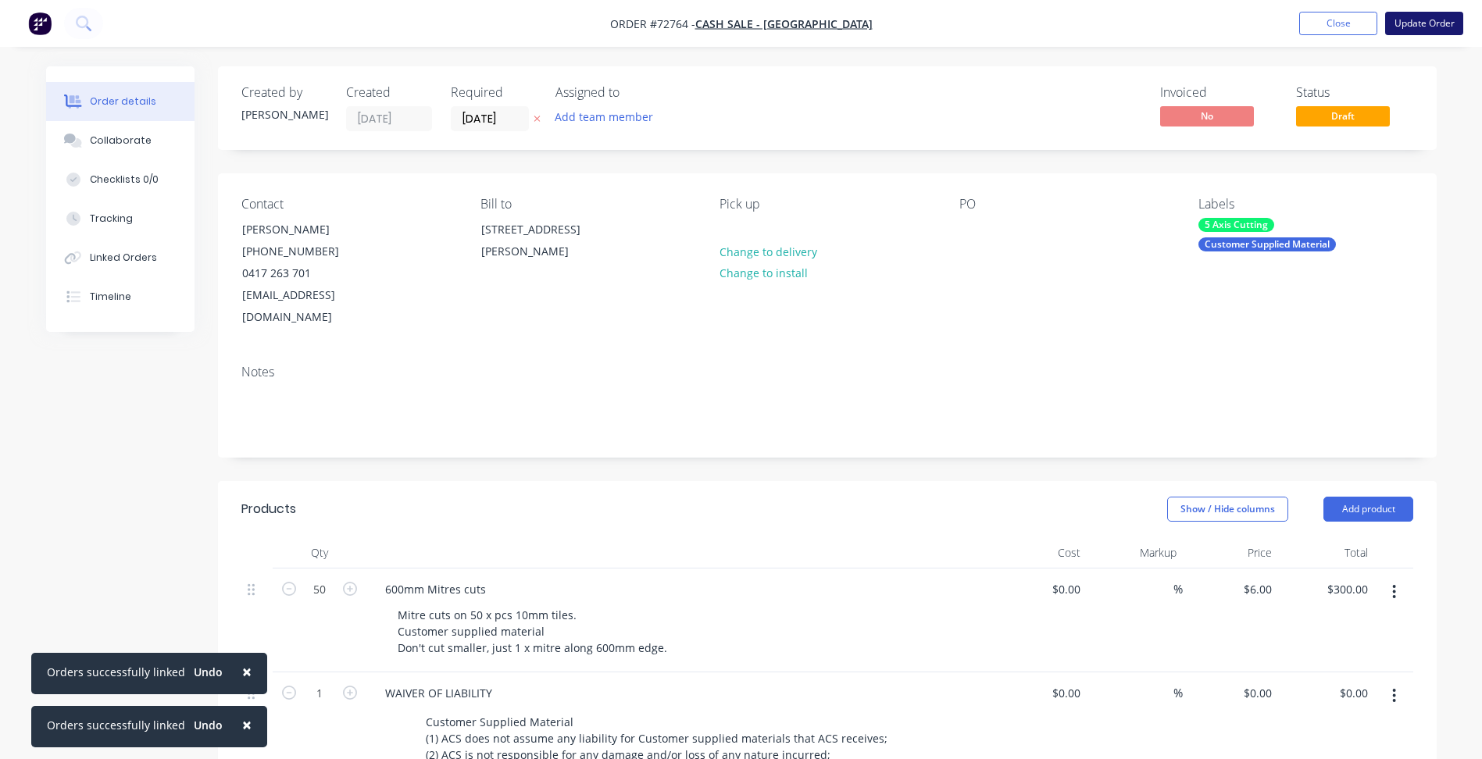
click at [1418, 30] on button "Update Order" at bounding box center [1424, 23] width 78 height 23
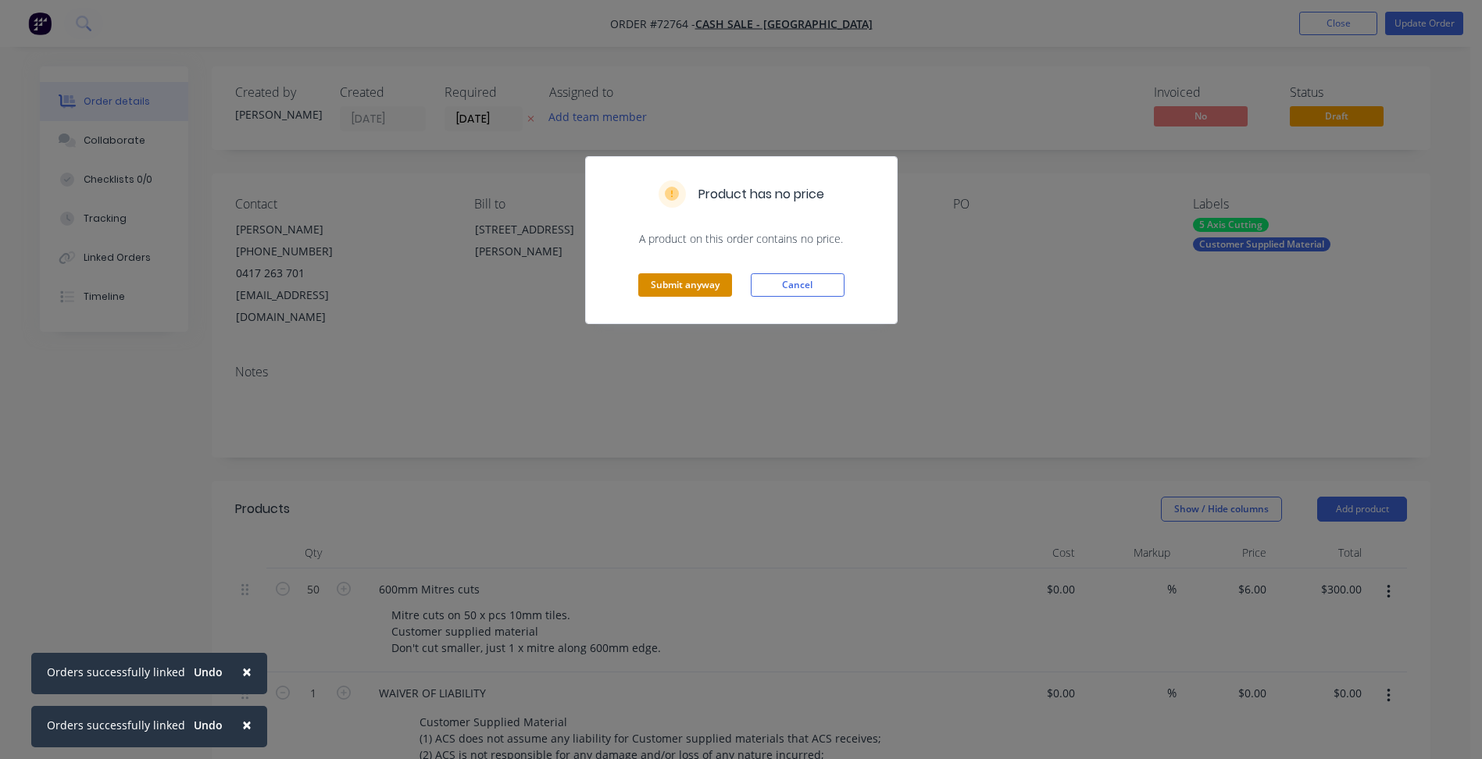
click at [683, 284] on button "Submit anyway" at bounding box center [685, 284] width 94 height 23
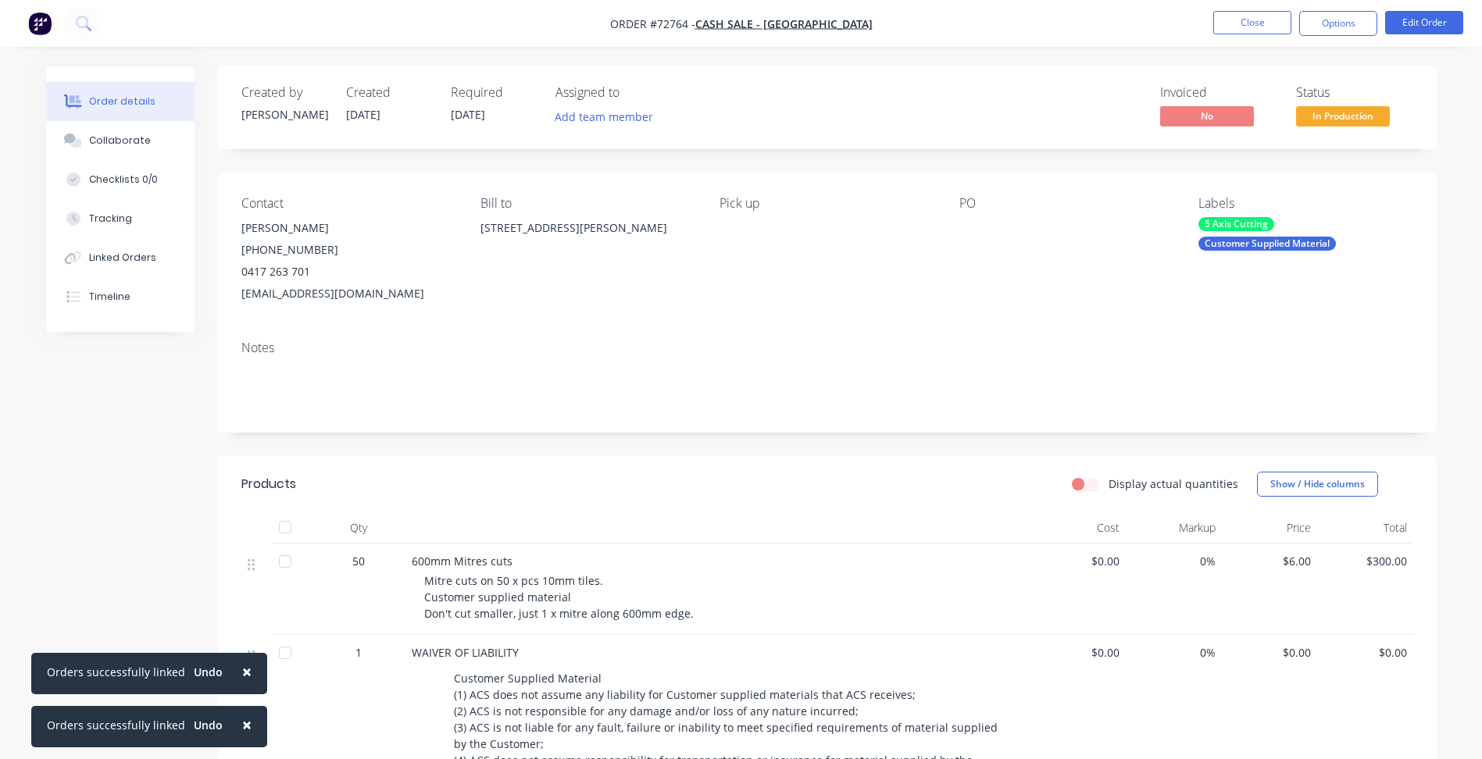
click at [769, 457] on header "Products Display actual quantities Show / Hide columns" at bounding box center [827, 484] width 1218 height 56
click at [794, 443] on div "Created by [PERSON_NAME] Created [DATE] Required [DATE] Assigned to Add team me…" at bounding box center [827, 567] width 1218 height 1003
click at [1252, 27] on button "Close" at bounding box center [1252, 22] width 78 height 23
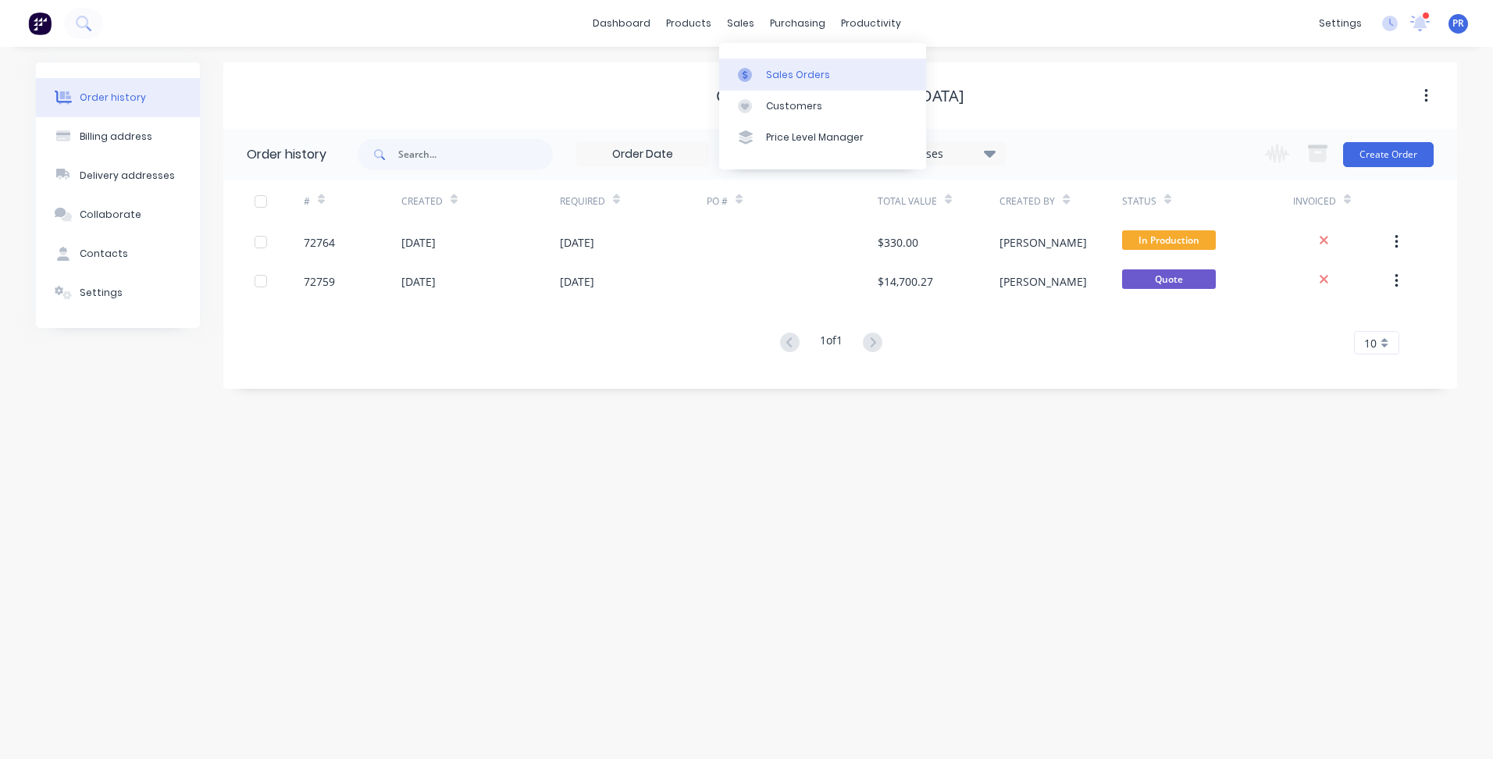
click at [794, 73] on div "Sales Orders" at bounding box center [798, 75] width 64 height 14
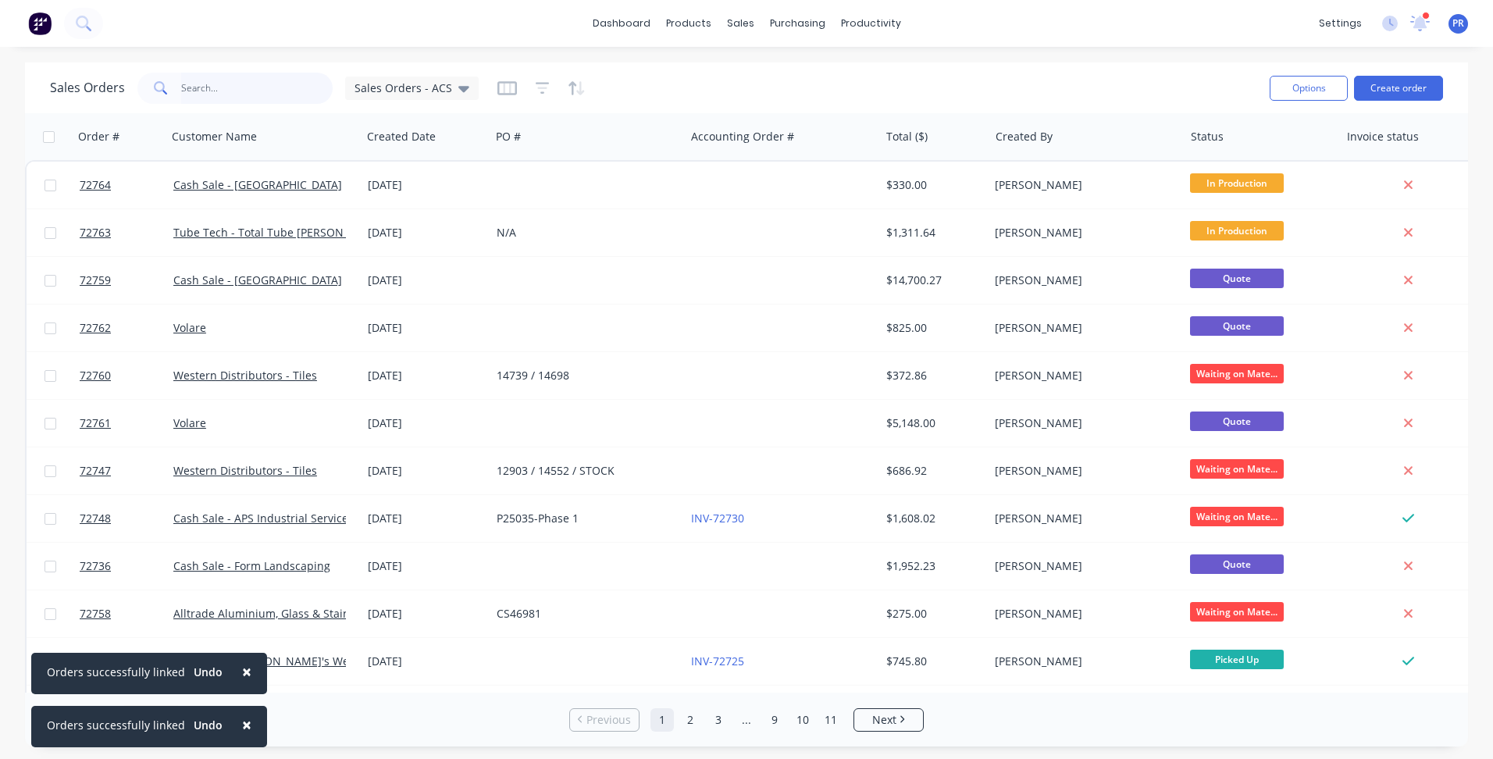
click at [227, 86] on input "text" at bounding box center [257, 88] width 152 height 31
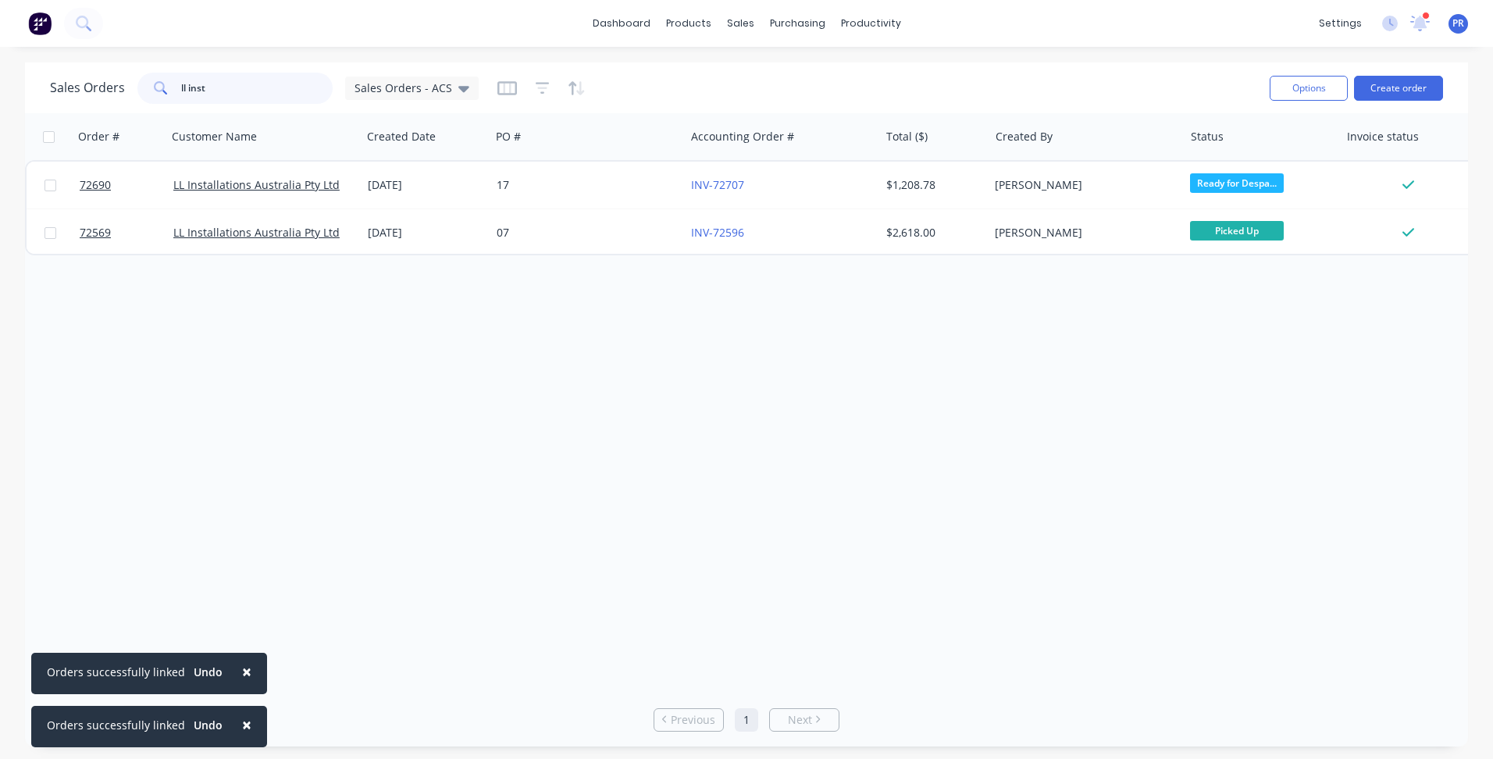
type input "ll inst"
click at [641, 309] on div "Order # Customer Name Created Date PO # Accounting Order # Total ($) Created By…" at bounding box center [746, 403] width 1443 height 580
drag, startPoint x: 576, startPoint y: 380, endPoint x: 565, endPoint y: 364, distance: 19.3
click at [576, 380] on div "Order # Customer Name Created Date PO # Accounting Order # Total ($) Created By…" at bounding box center [746, 403] width 1443 height 580
drag, startPoint x: 813, startPoint y: 84, endPoint x: 849, endPoint y: 106, distance: 42.1
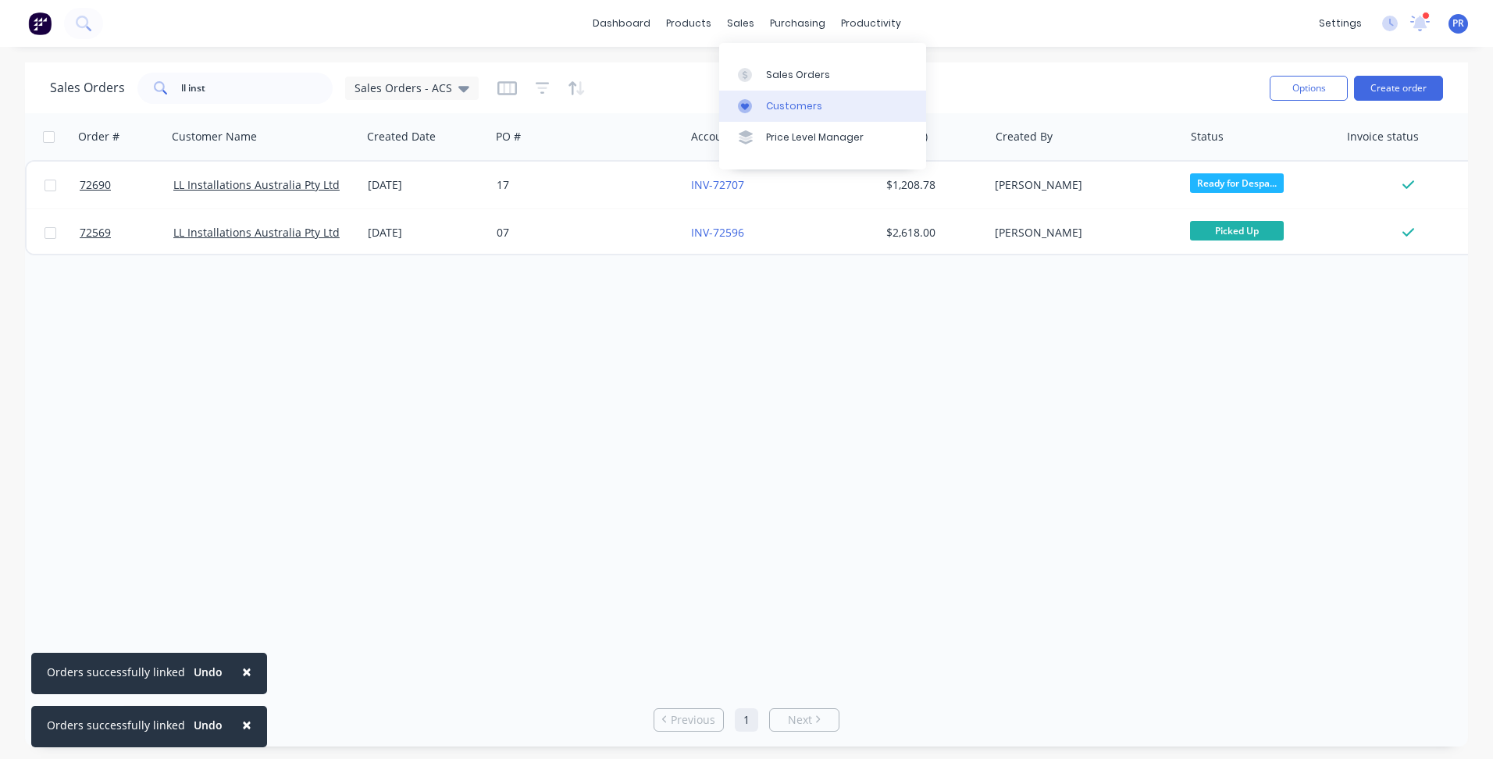
click at [813, 84] on link "Sales Orders" at bounding box center [822, 74] width 207 height 31
click at [1386, 87] on button "Create order" at bounding box center [1398, 88] width 89 height 25
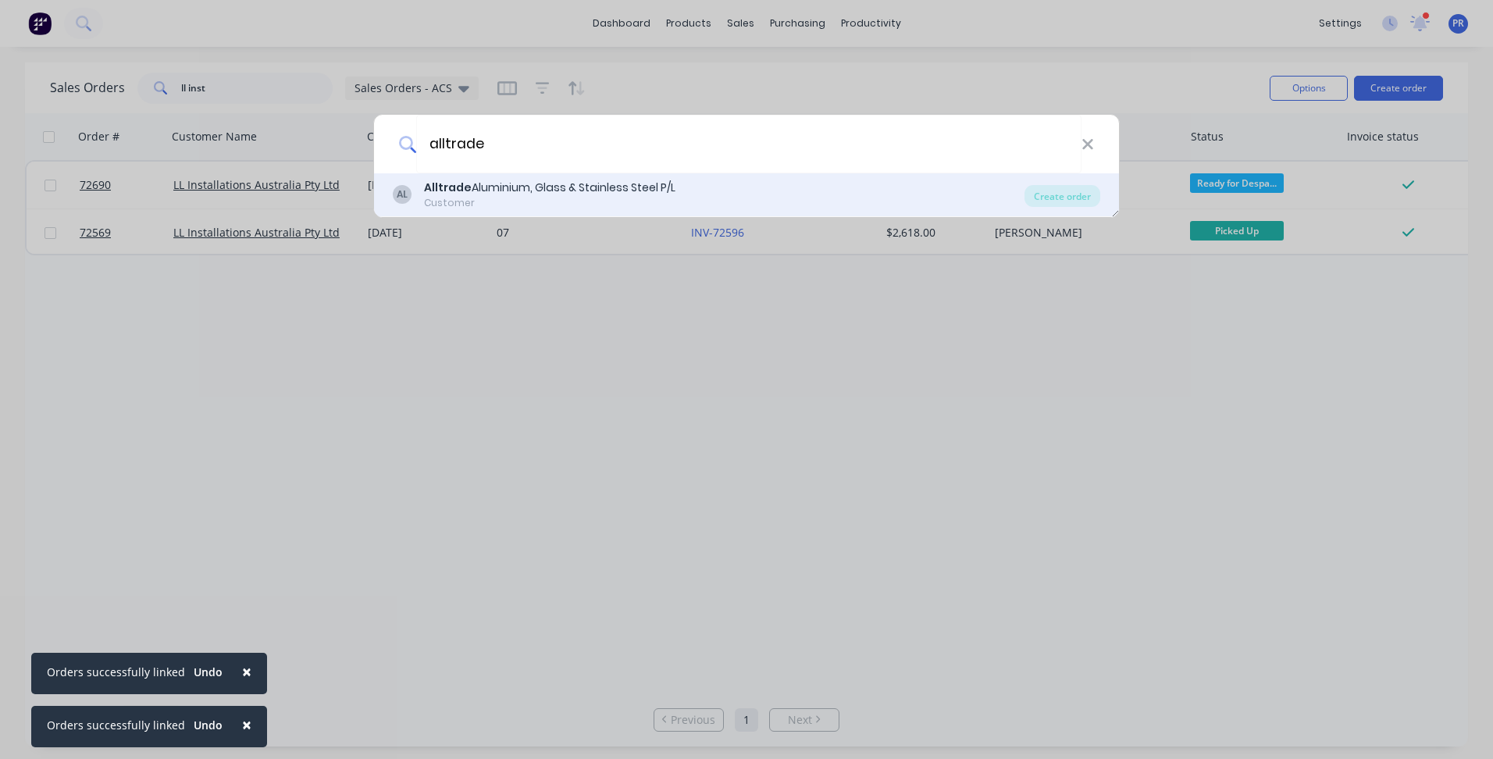
type input "alltrade"
click at [512, 206] on div "Customer" at bounding box center [549, 203] width 251 height 14
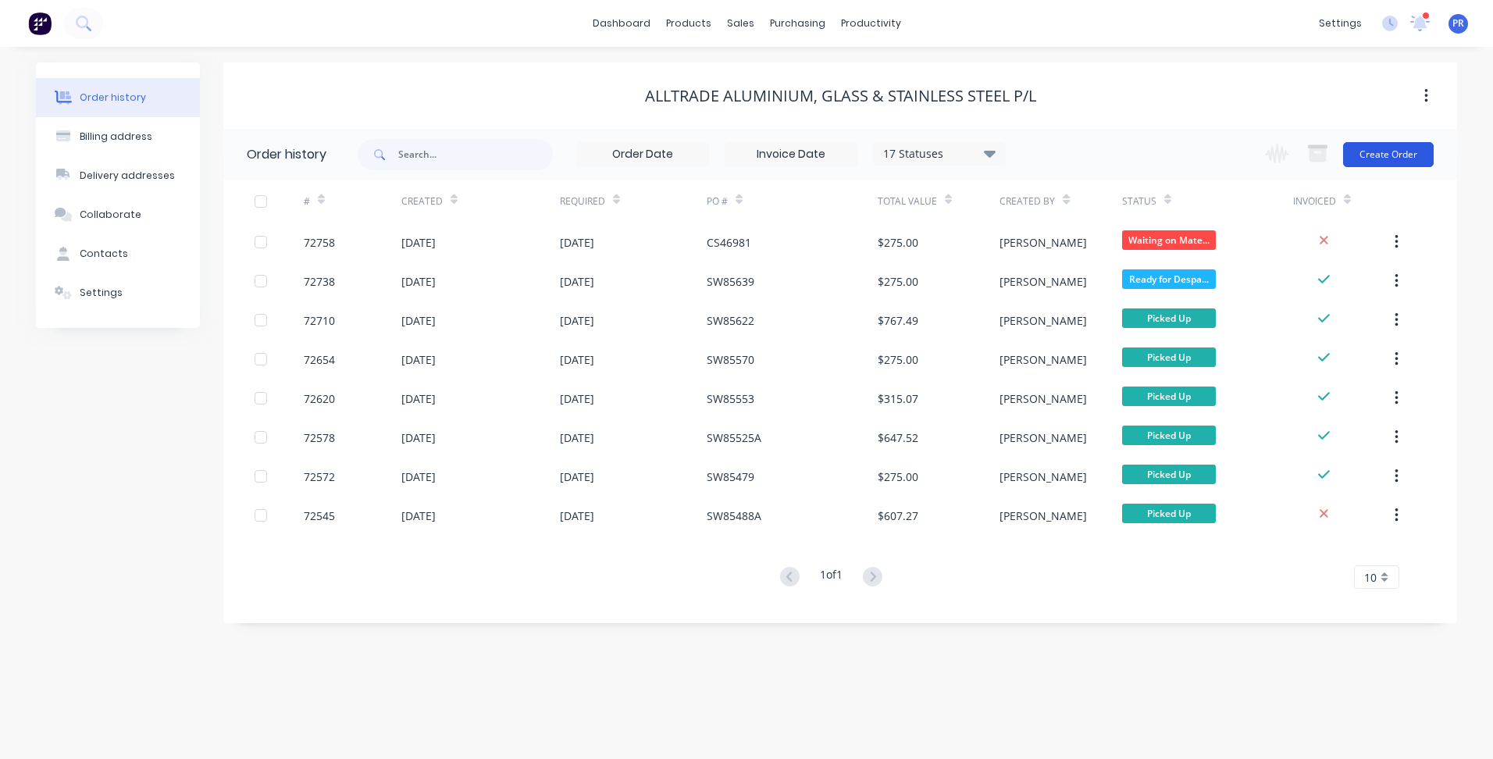
click at [1409, 154] on button "Create Order" at bounding box center [1388, 154] width 91 height 25
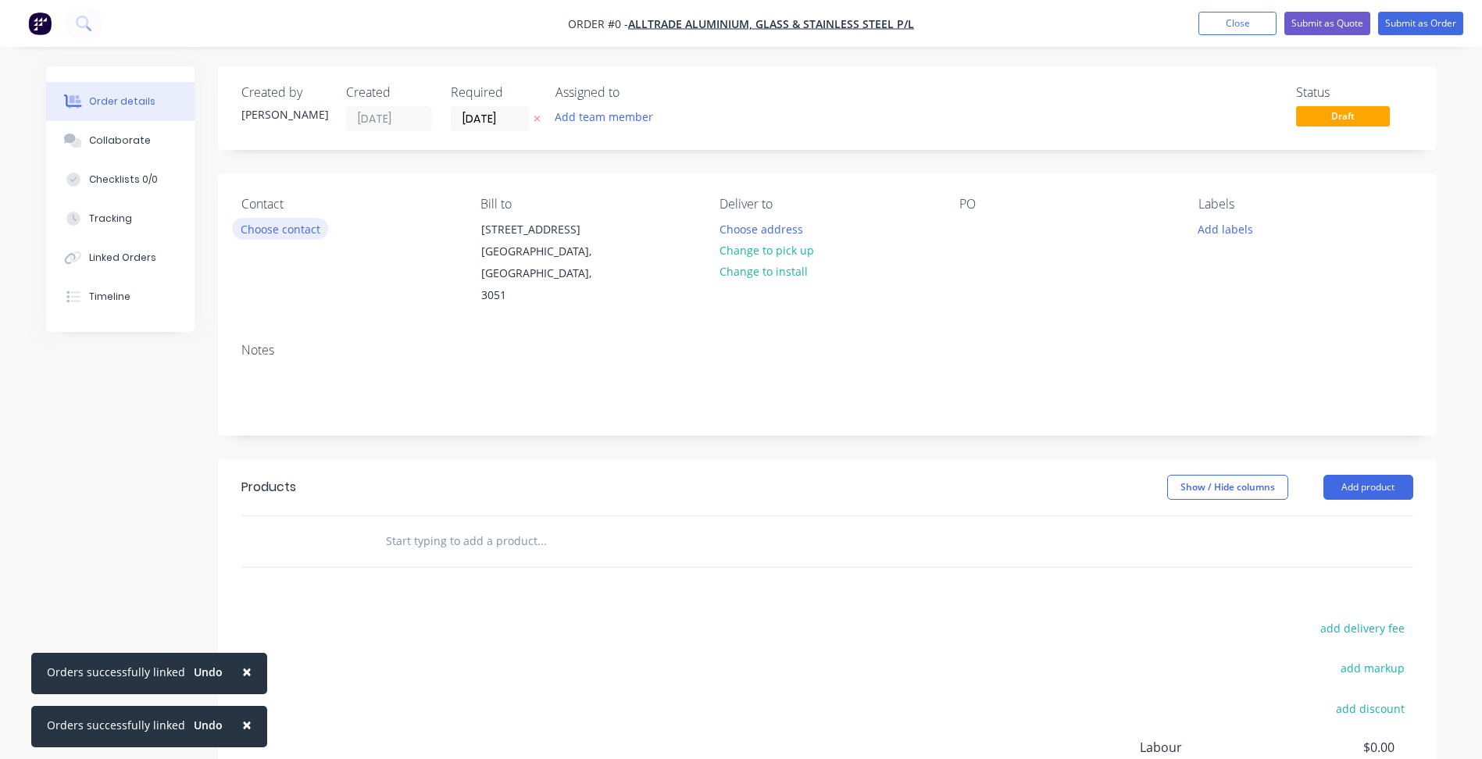
click at [293, 234] on button "Choose contact" at bounding box center [280, 228] width 96 height 21
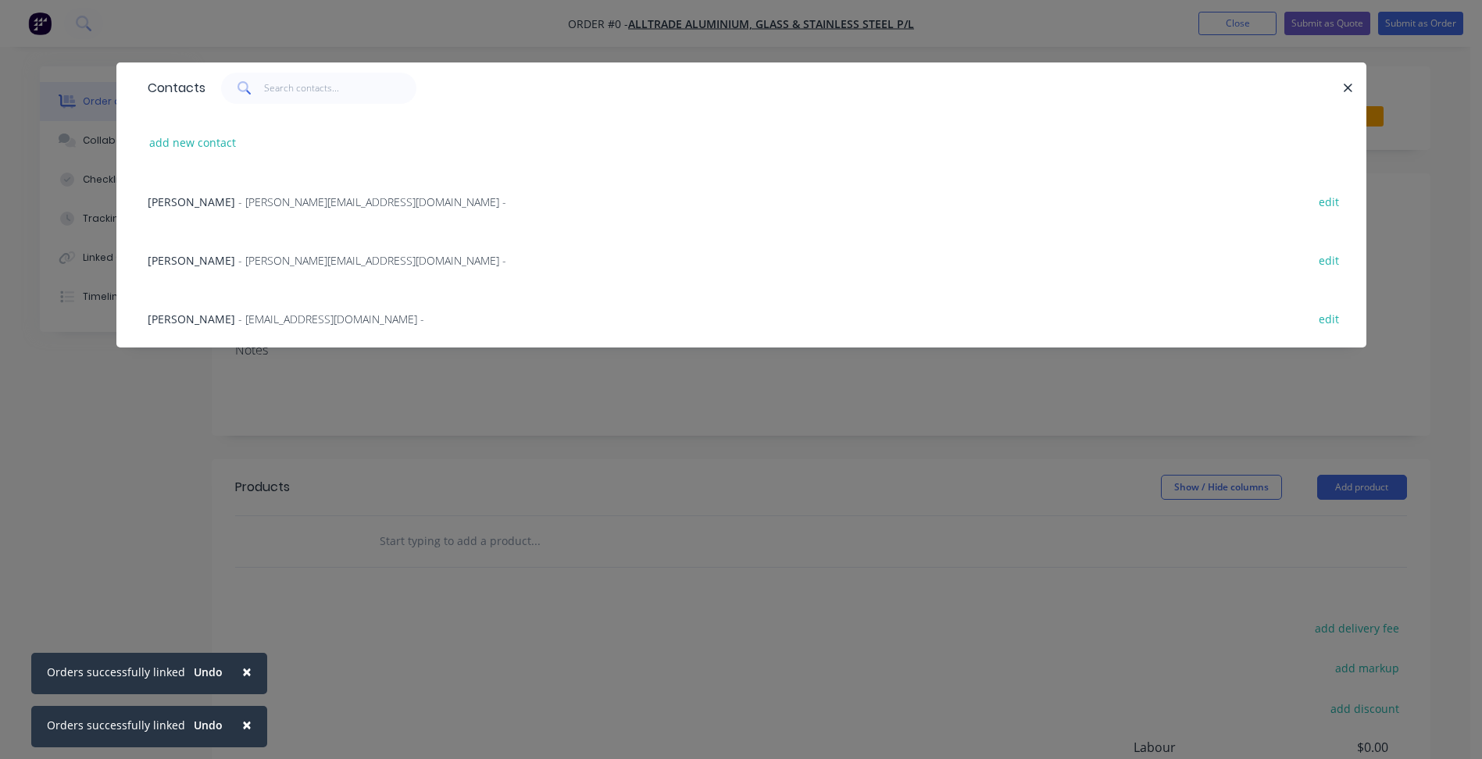
click at [200, 266] on div "[PERSON_NAME] - [PERSON_NAME][EMAIL_ADDRESS][DOMAIN_NAME] -" at bounding box center [327, 260] width 359 height 16
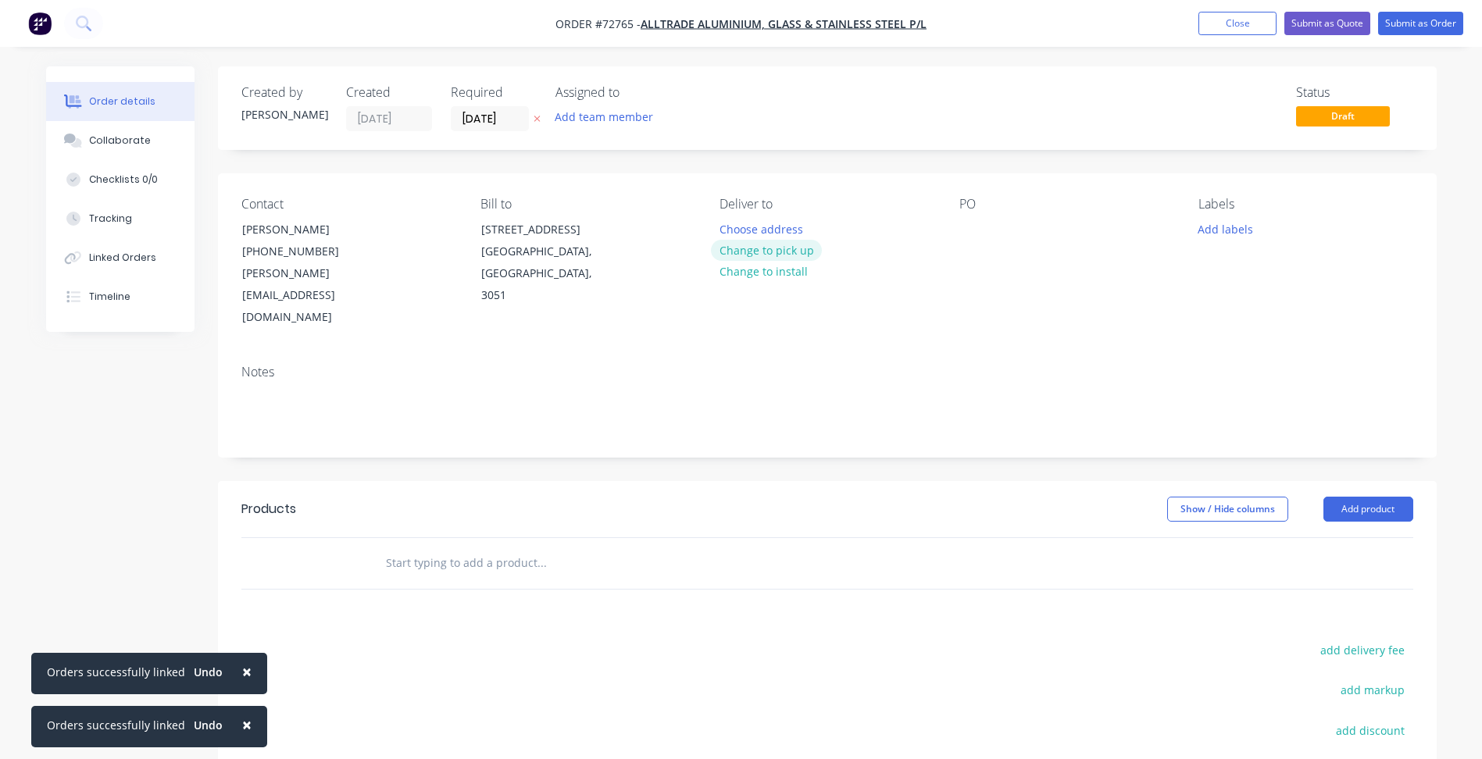
click at [740, 253] on button "Change to pick up" at bounding box center [766, 250] width 111 height 21
click at [469, 119] on input "[DATE]" at bounding box center [489, 118] width 77 height 23
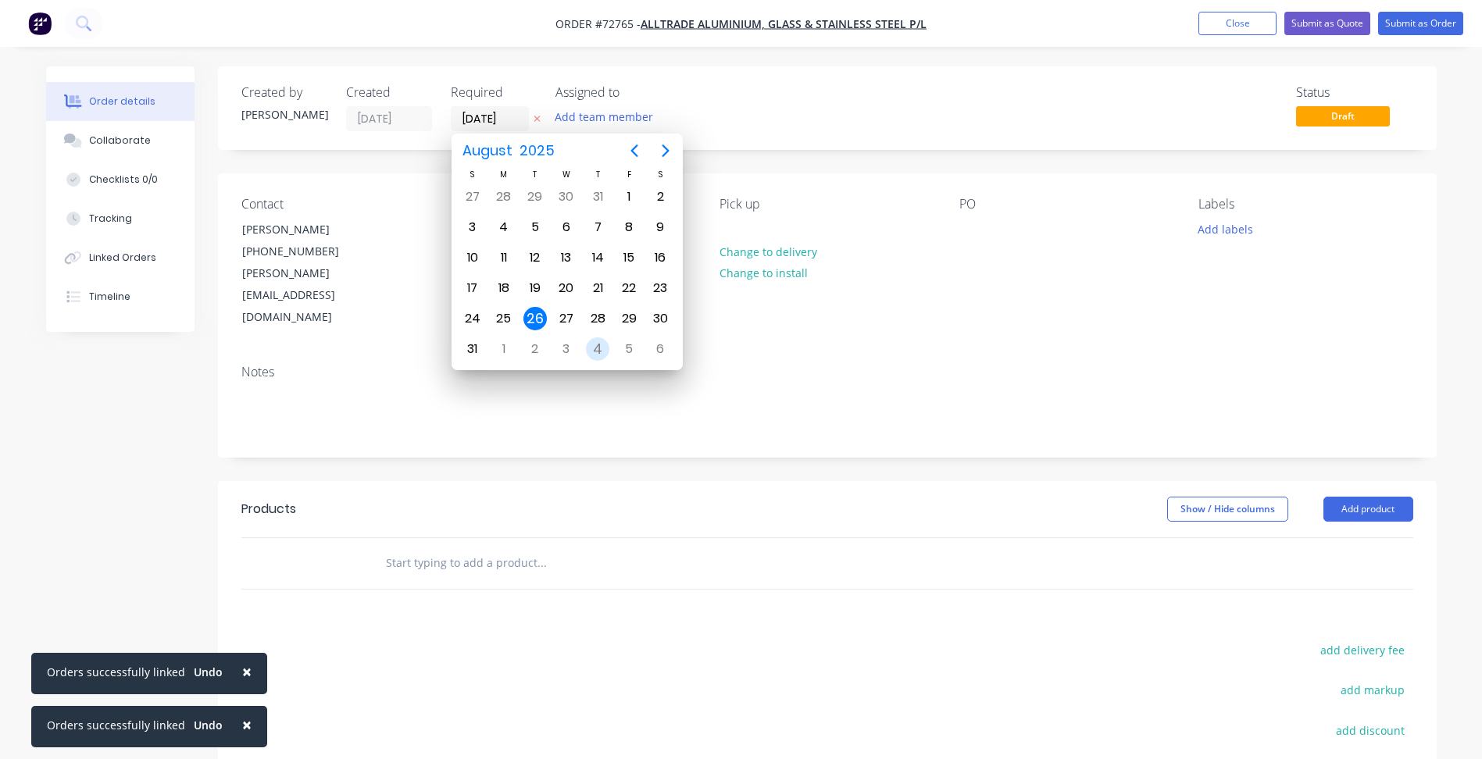
click at [600, 350] on div "4" at bounding box center [597, 348] width 23 height 23
type input "[DATE]"
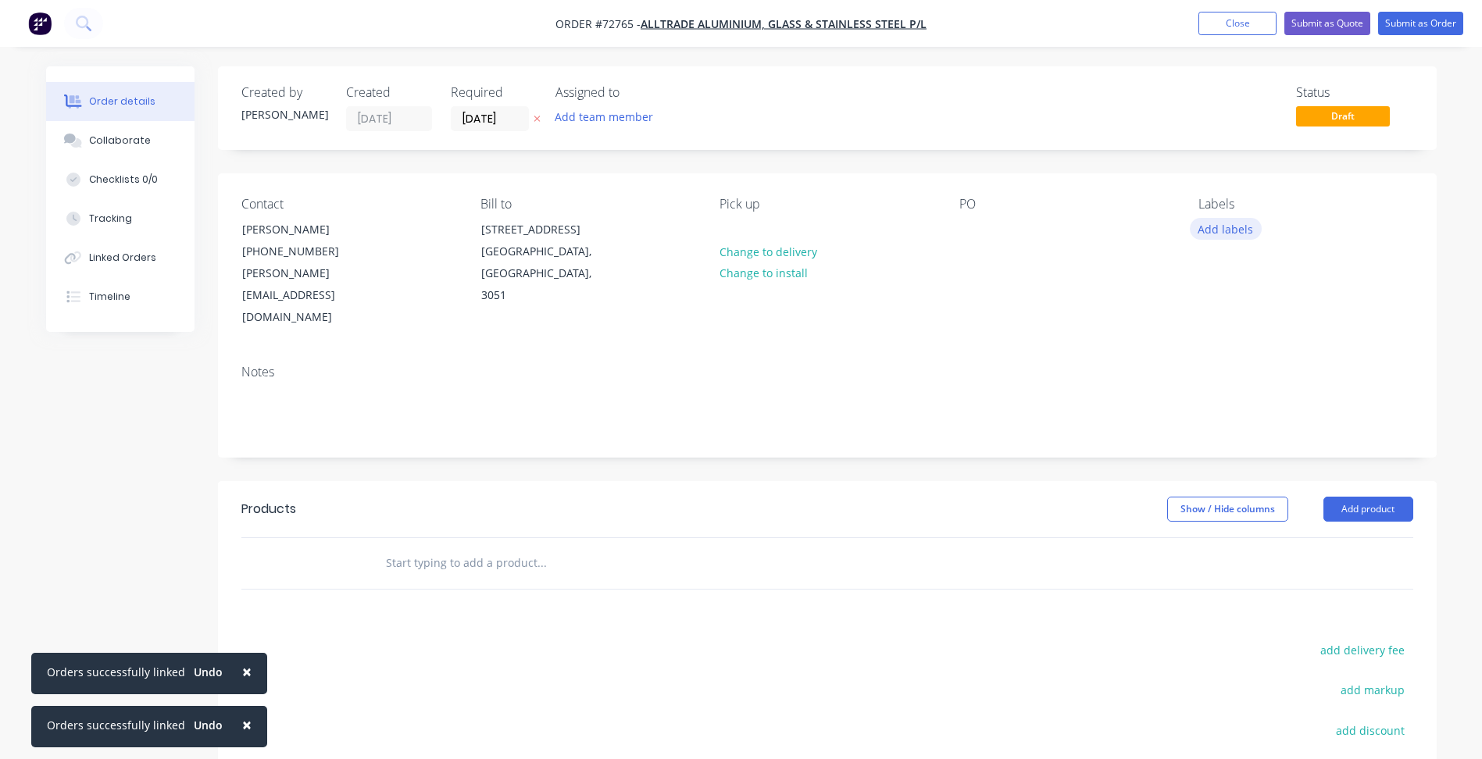
click at [1218, 237] on button "Add labels" at bounding box center [1226, 228] width 72 height 21
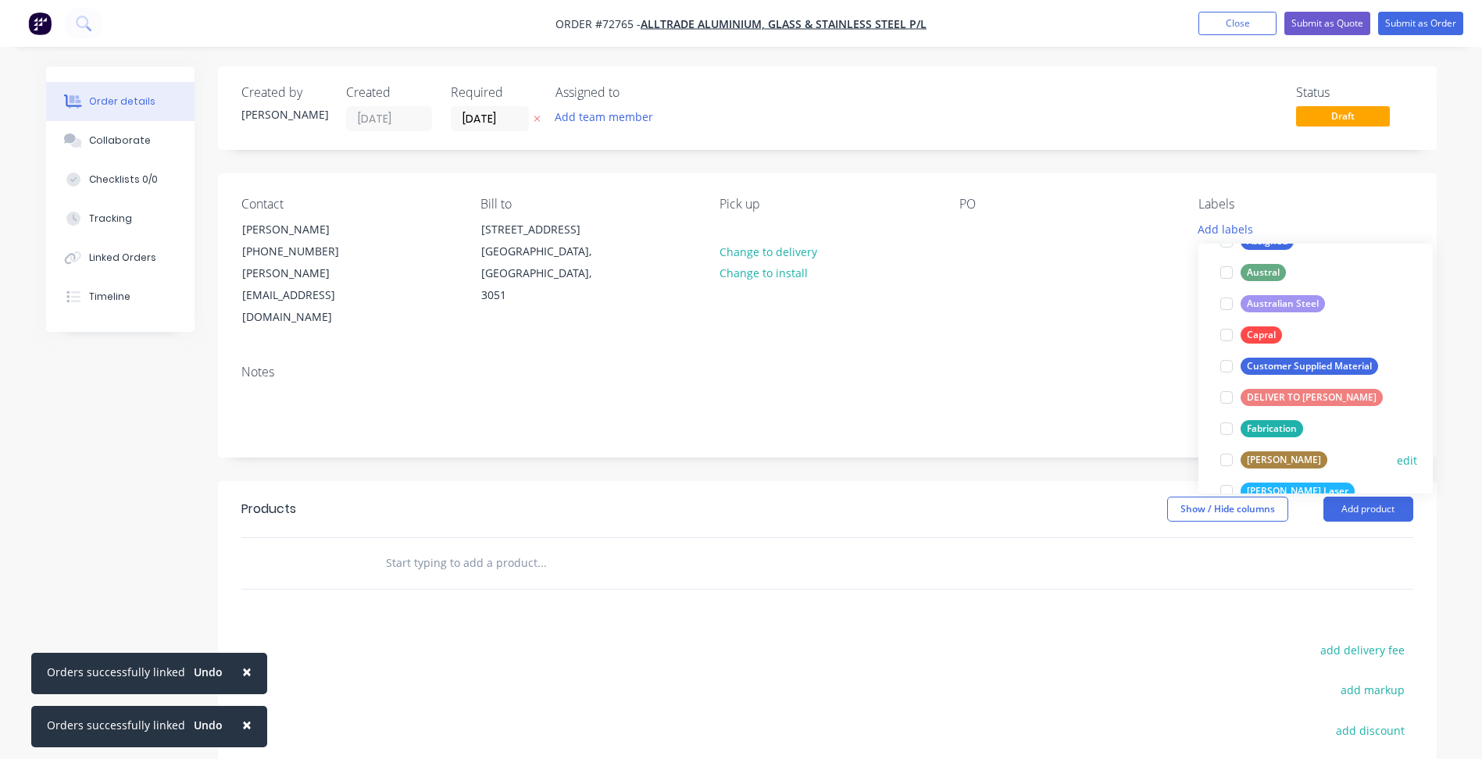
scroll to position [234, 0]
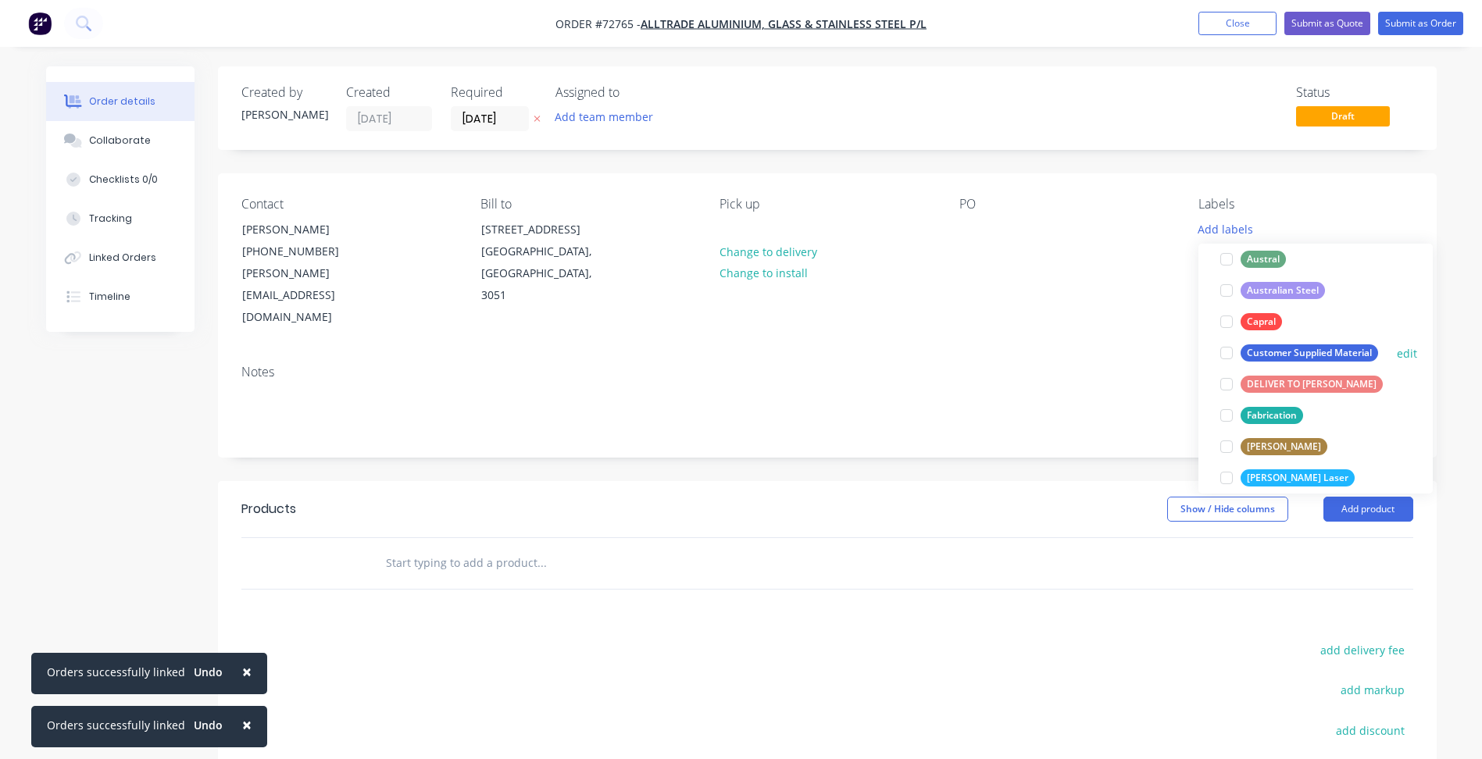
click at [1229, 358] on div at bounding box center [1226, 352] width 31 height 31
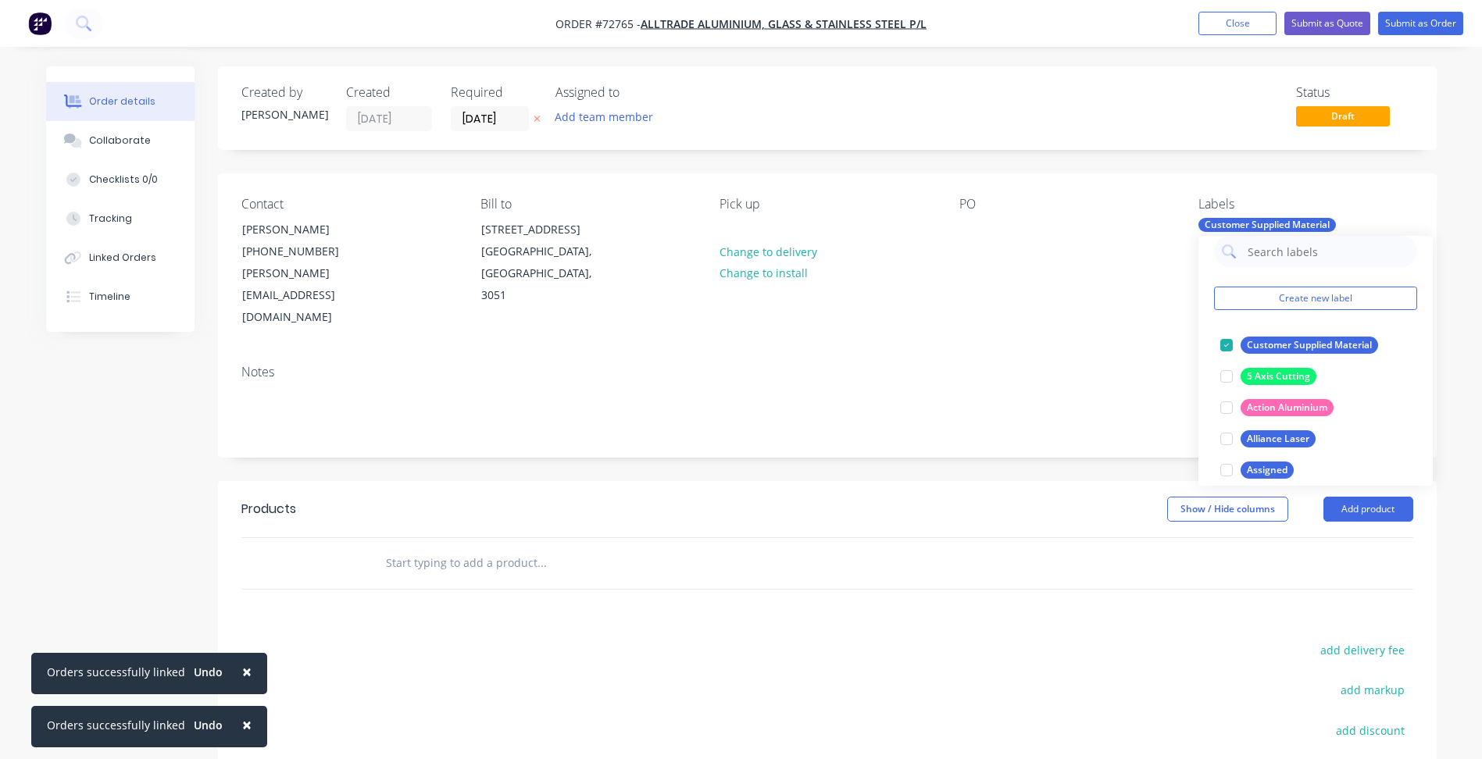
click at [1097, 365] on div "Notes" at bounding box center [827, 372] width 1172 height 15
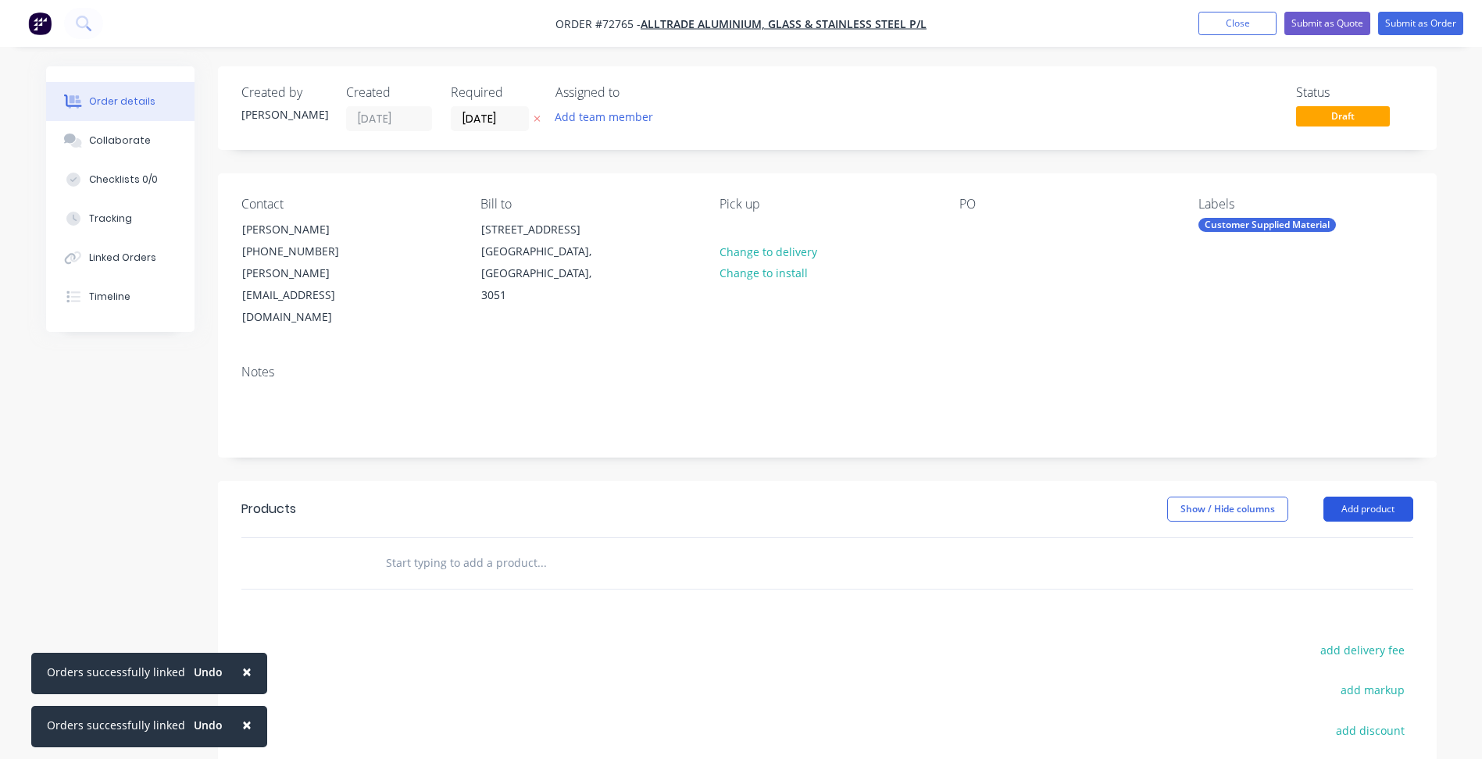
click at [1360, 497] on button "Add product" at bounding box center [1368, 509] width 90 height 25
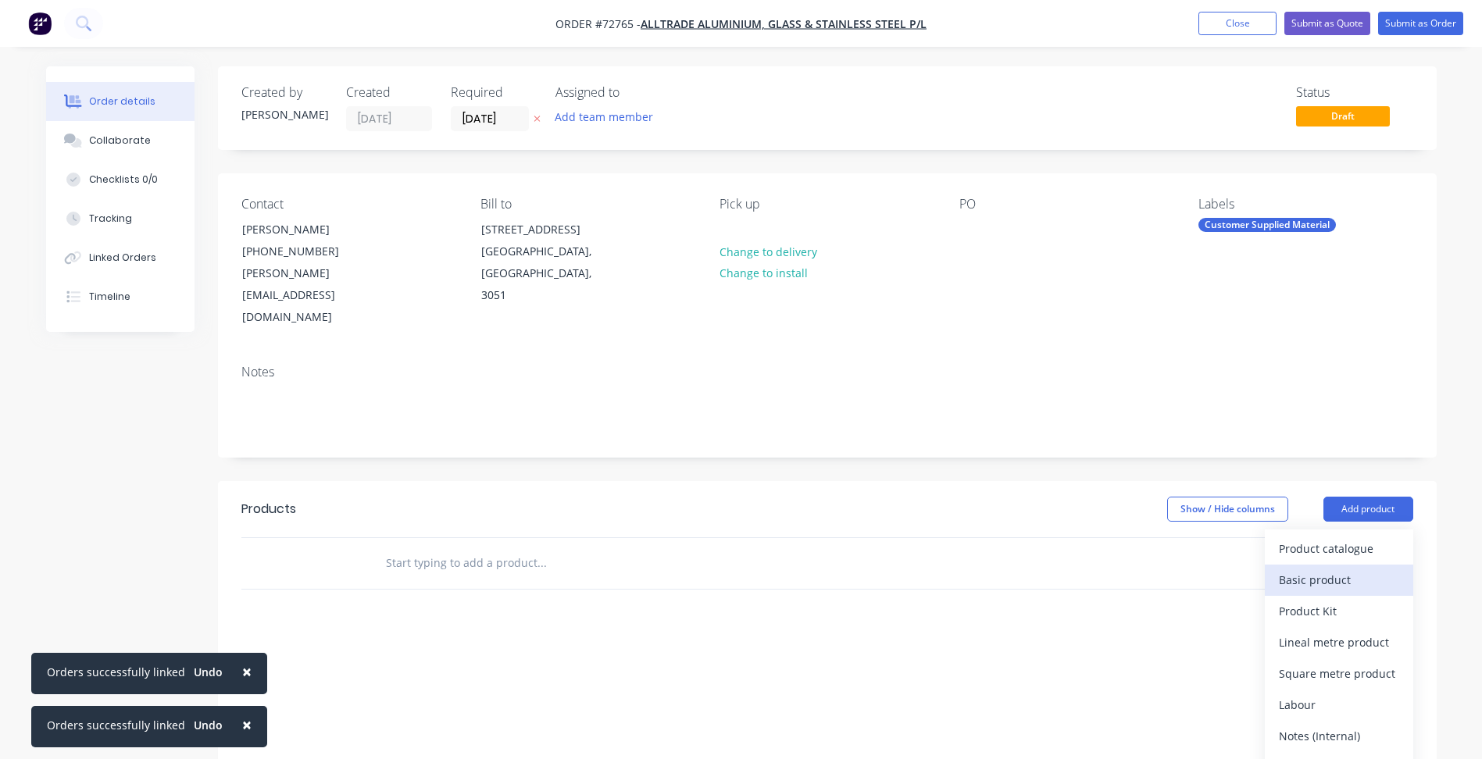
click at [1332, 569] on div "Basic product" at bounding box center [1339, 580] width 120 height 23
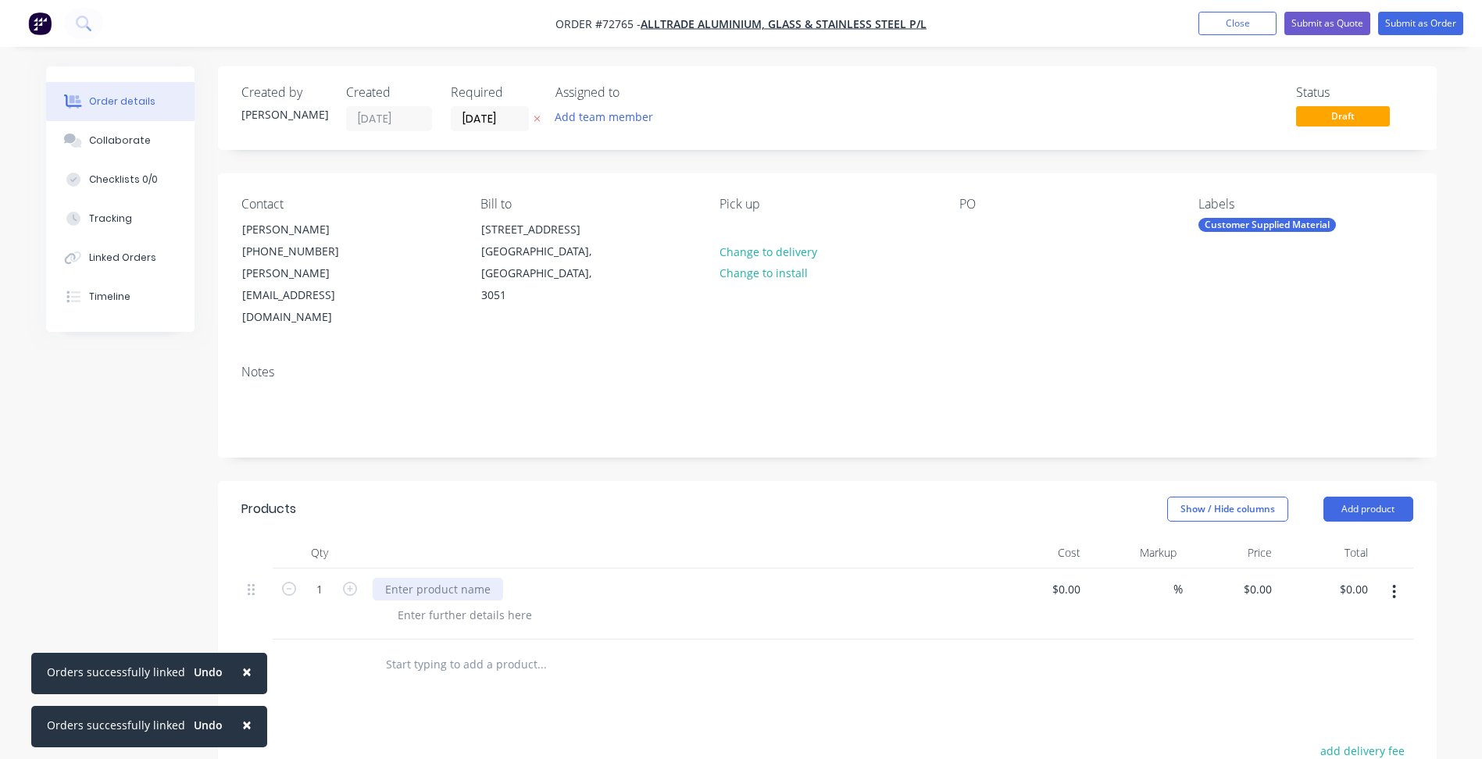
click at [431, 578] on div at bounding box center [438, 589] width 130 height 23
click at [468, 604] on div at bounding box center [464, 615] width 159 height 23
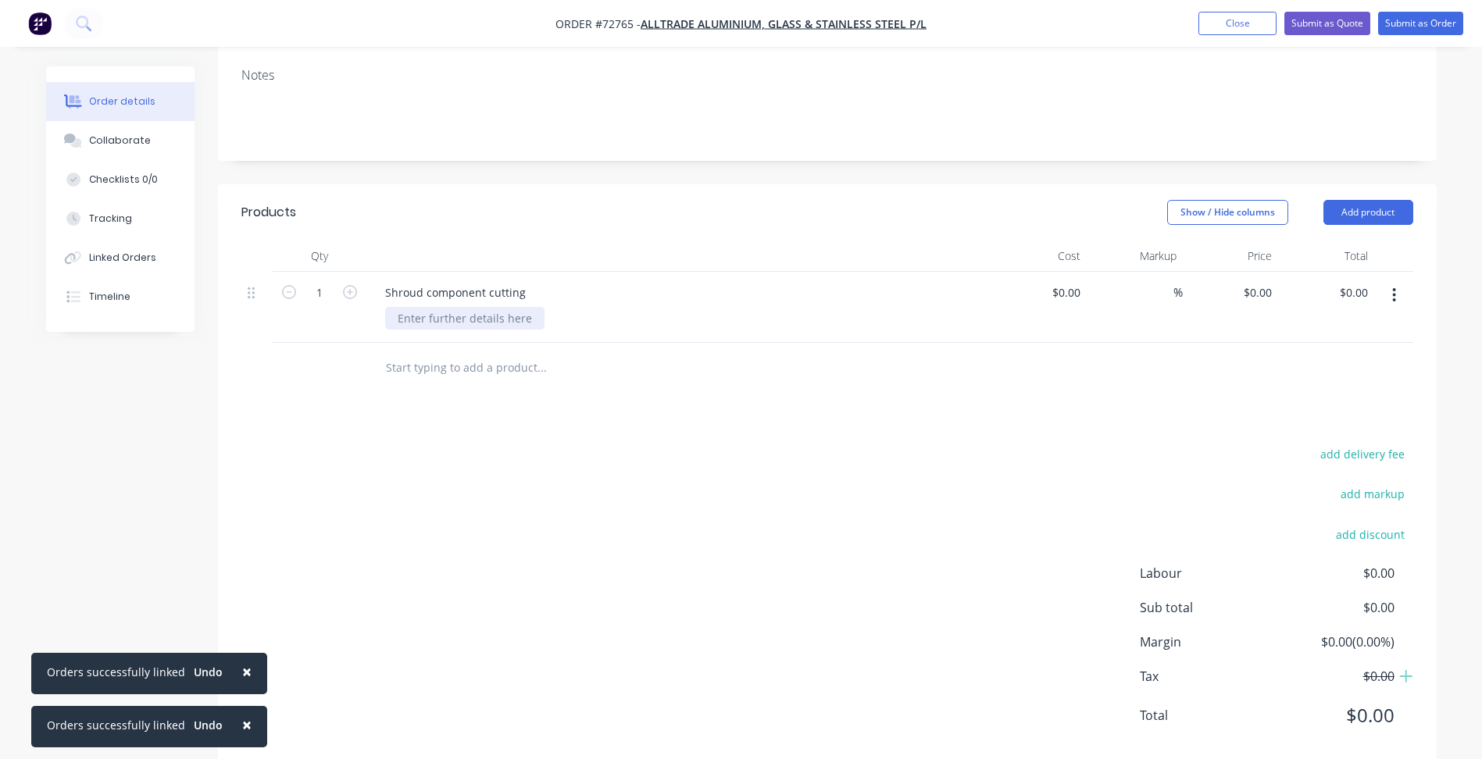
scroll to position [308, 0]
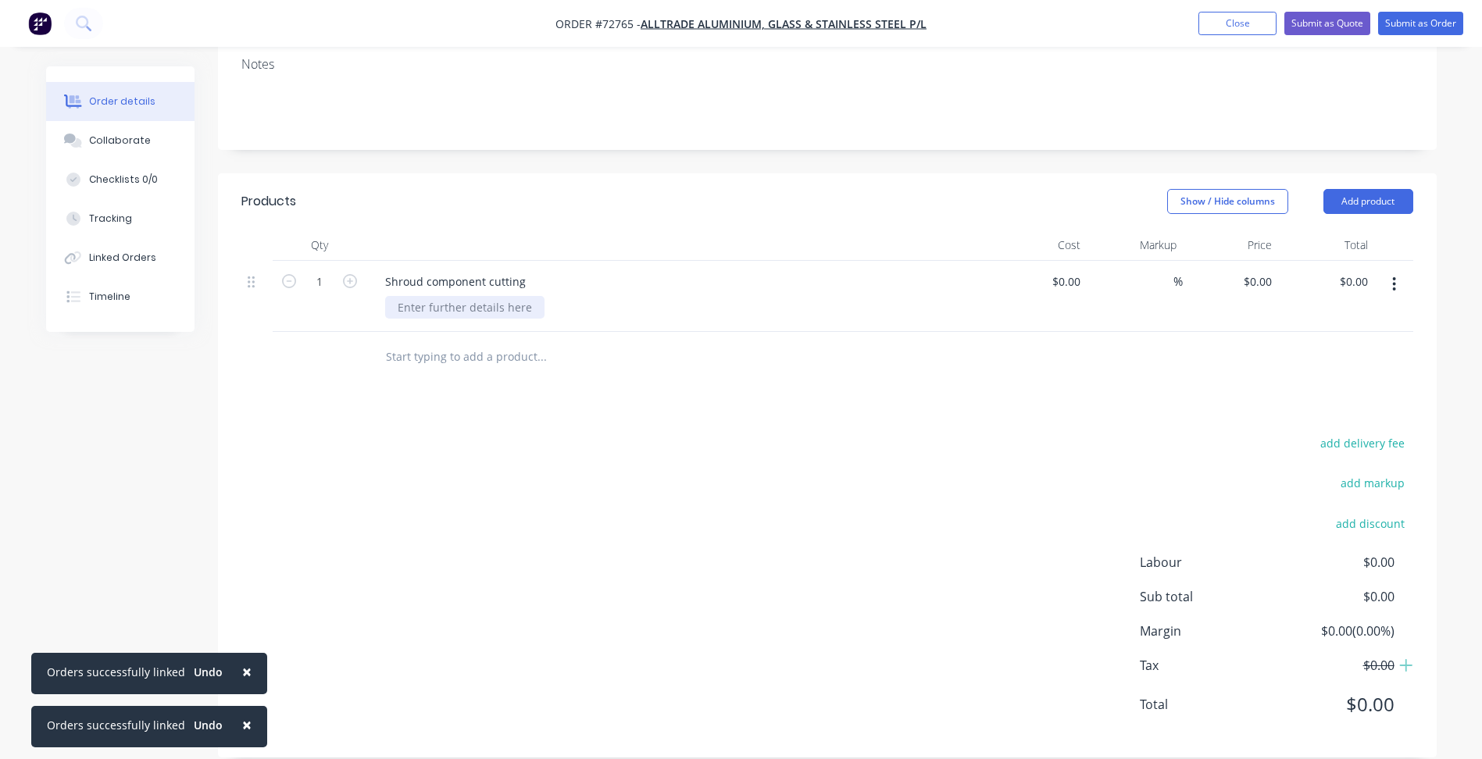
click at [473, 296] on div at bounding box center [464, 307] width 159 height 23
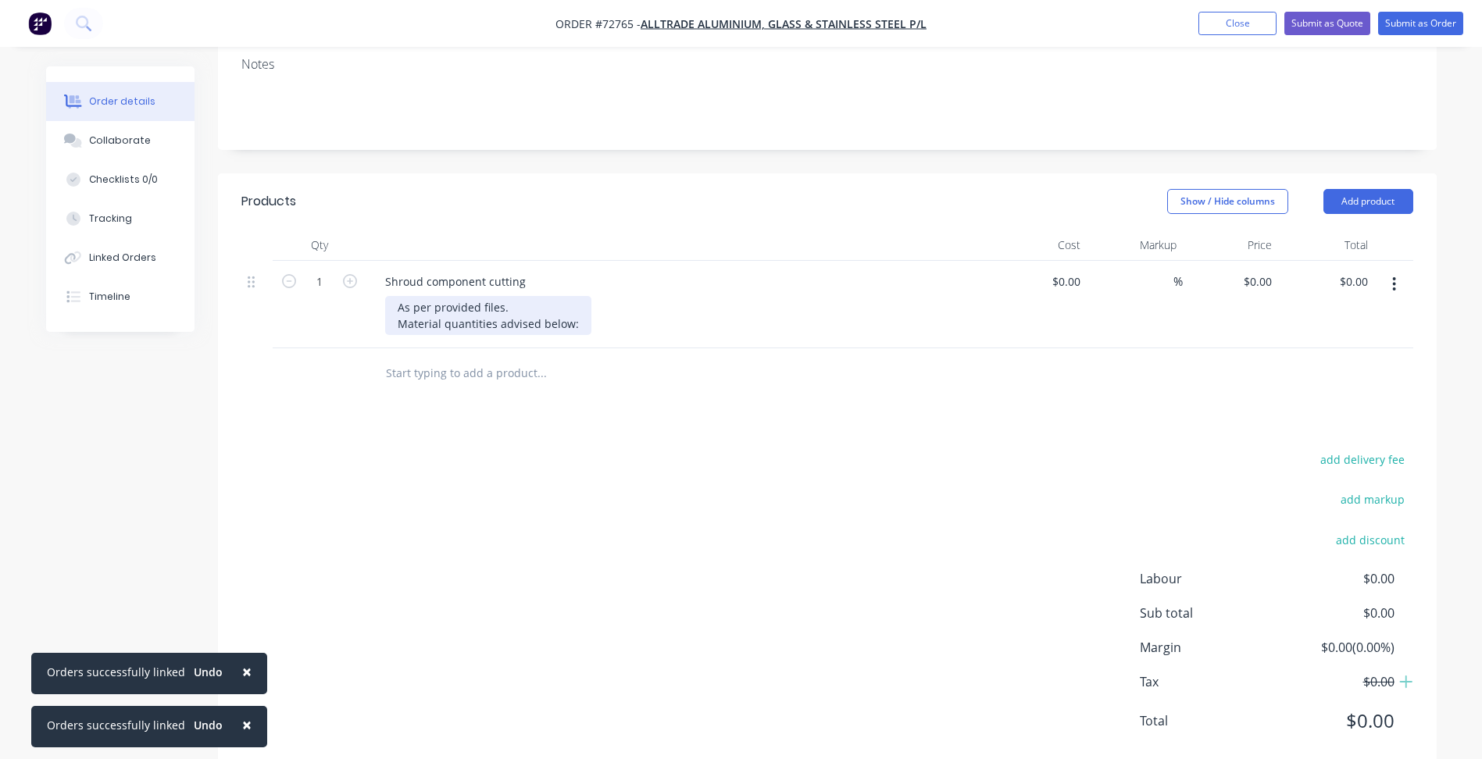
click at [580, 301] on div "As per provided files. Material quantities advised below:" at bounding box center [488, 315] width 206 height 39
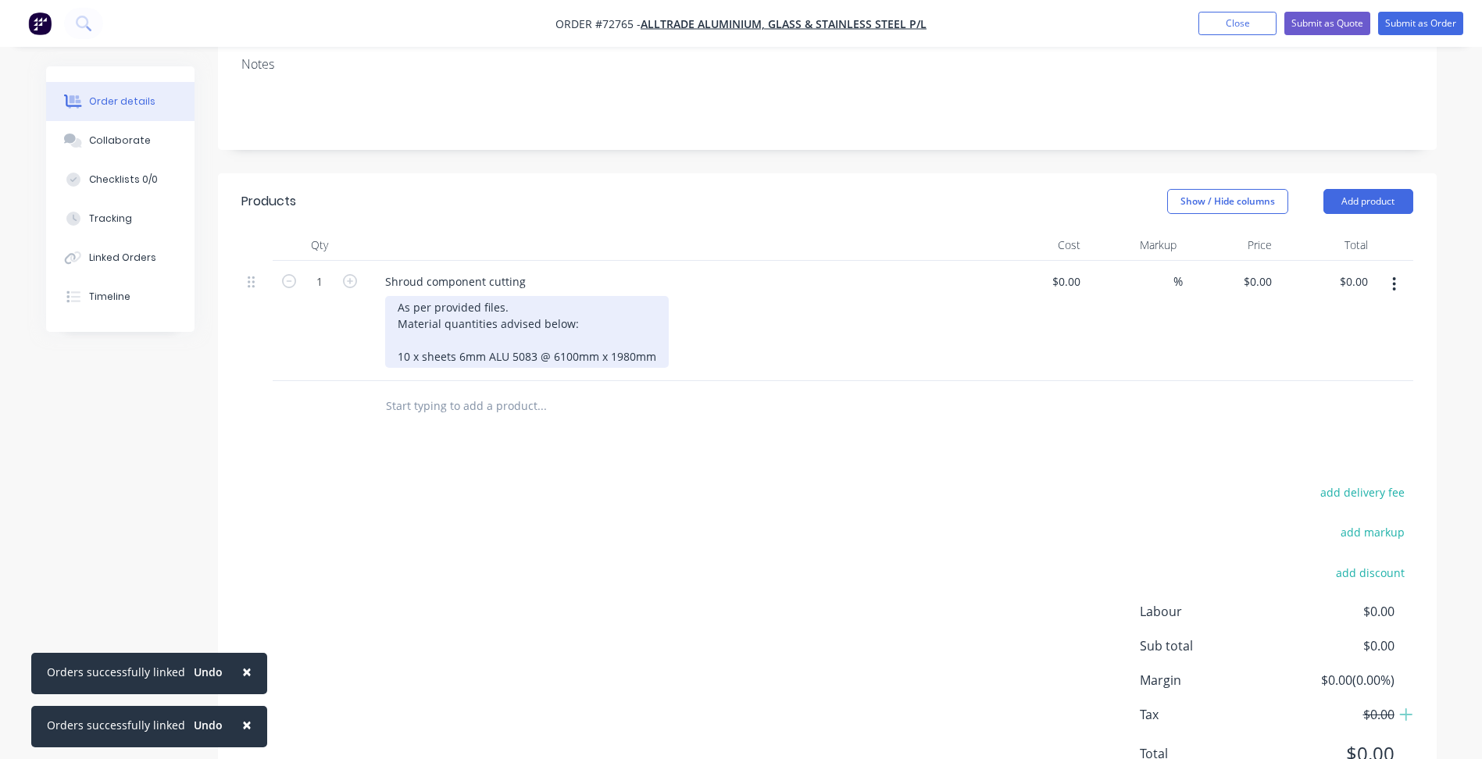
click at [654, 341] on div "As per provided files. Material quantities advised below: 10 x sheets 6mm ALU 5…" at bounding box center [527, 332] width 284 height 72
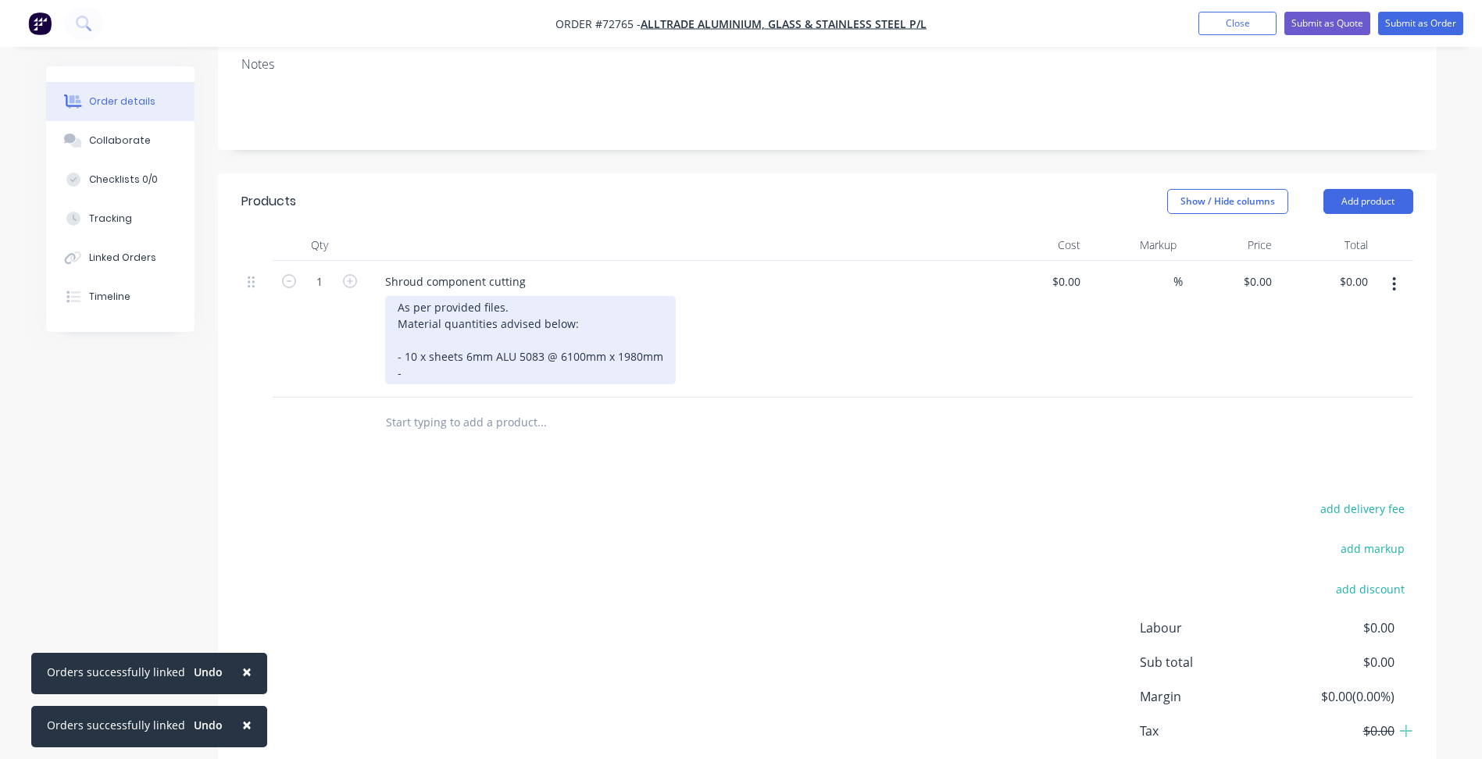
click at [437, 357] on div "As per provided files. Material quantities advised below: - 10 x sheets 6mm ALU…" at bounding box center [530, 340] width 291 height 88
